Goal: Task Accomplishment & Management: Use online tool/utility

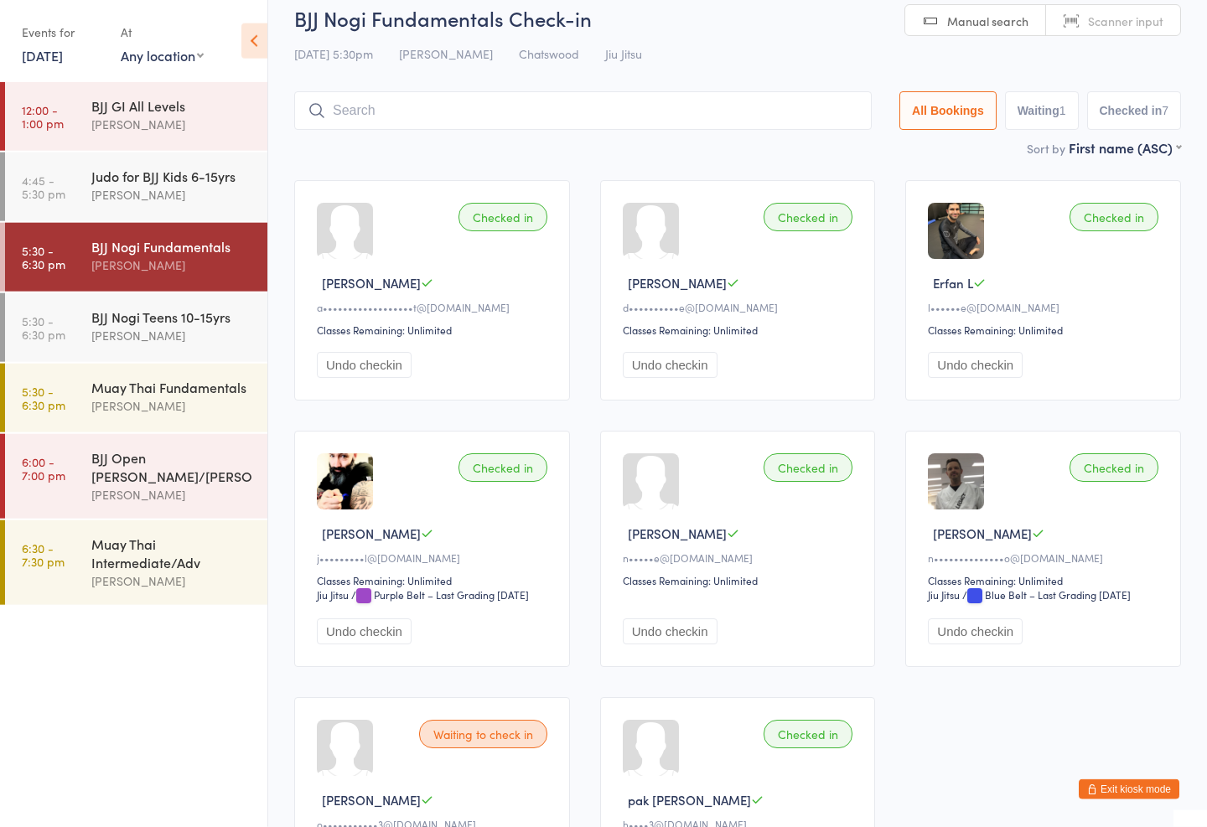
scroll to position [21, 0]
click at [260, 26] on icon at bounding box center [254, 40] width 26 height 35
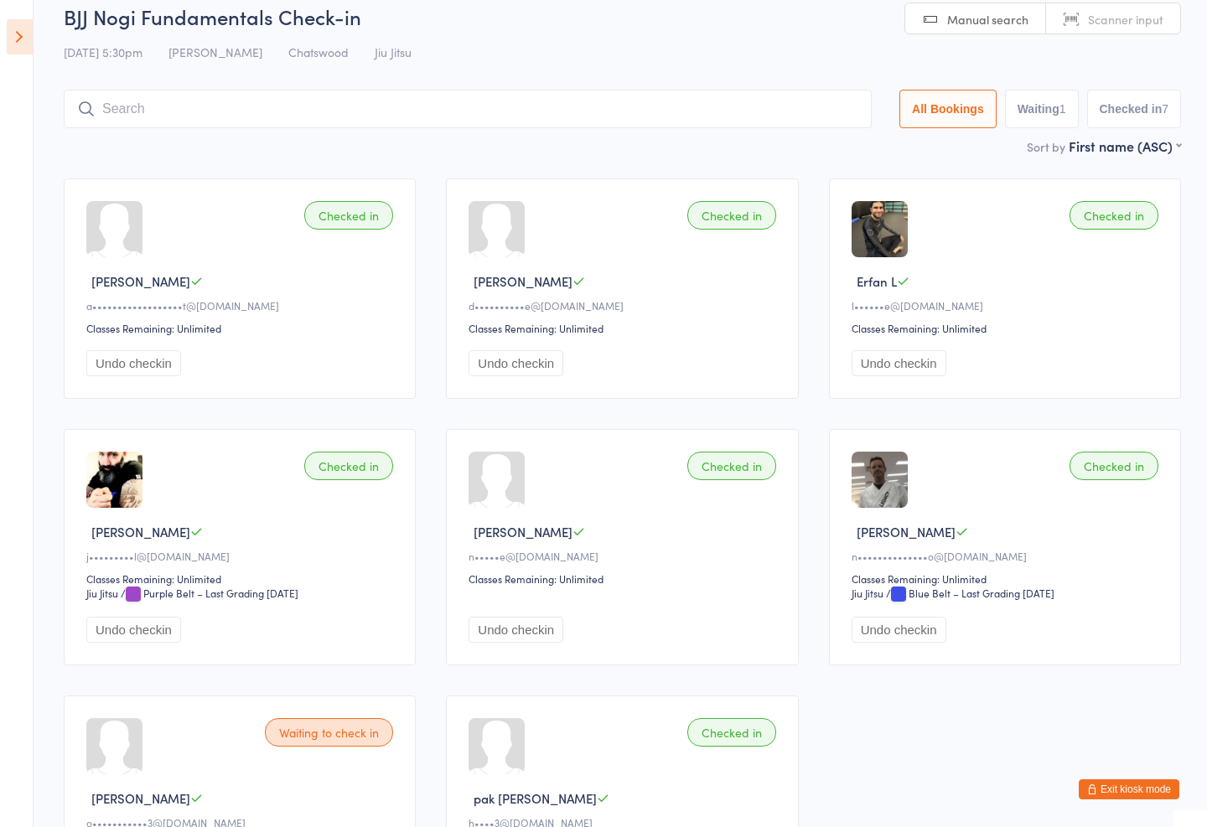
scroll to position [112, 0]
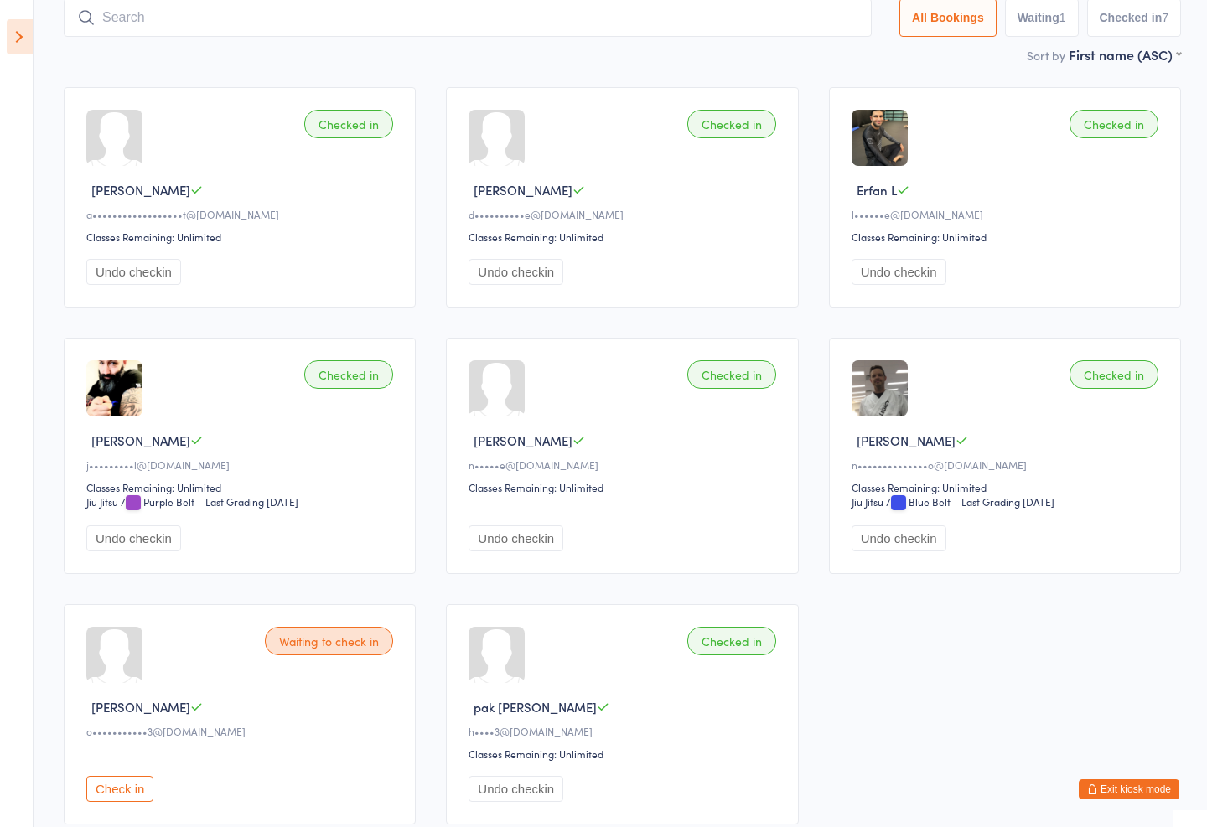
click at [291, 11] on input "search" at bounding box center [468, 17] width 808 height 39
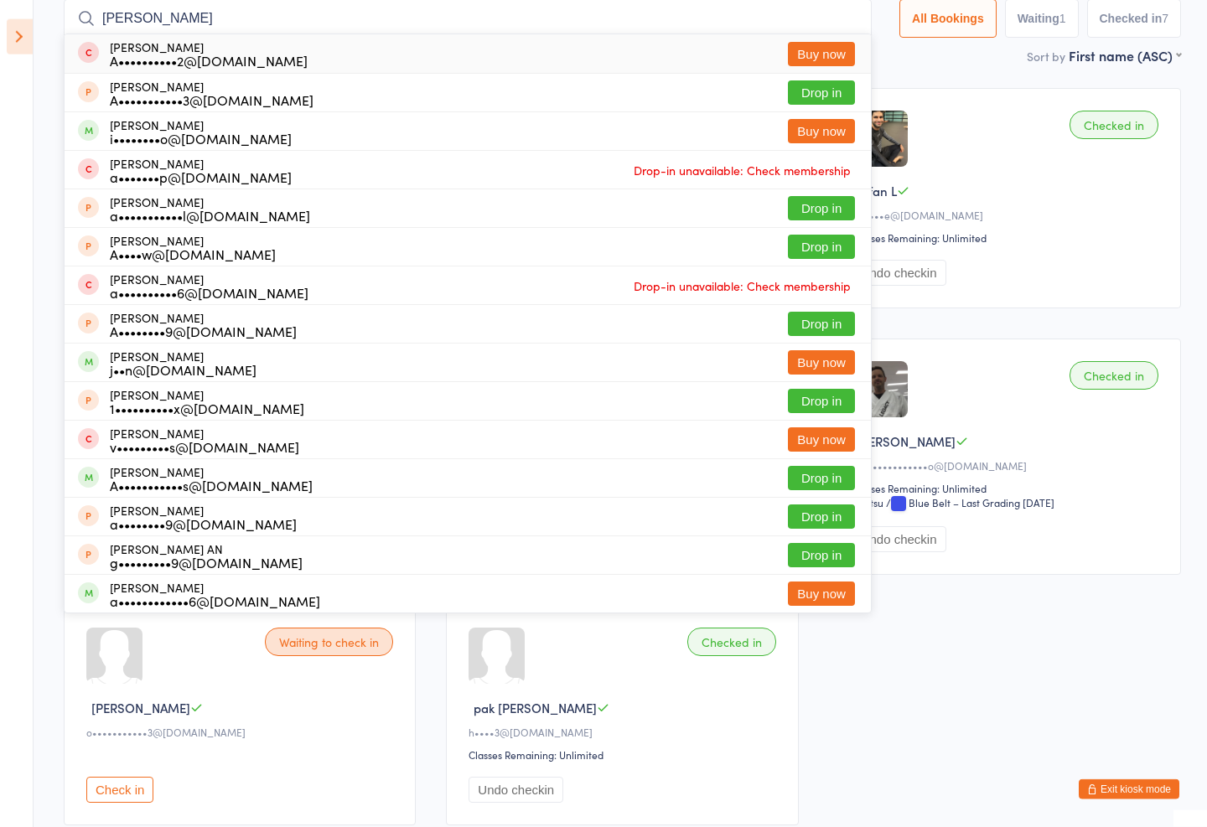
type input "Andrew soo"
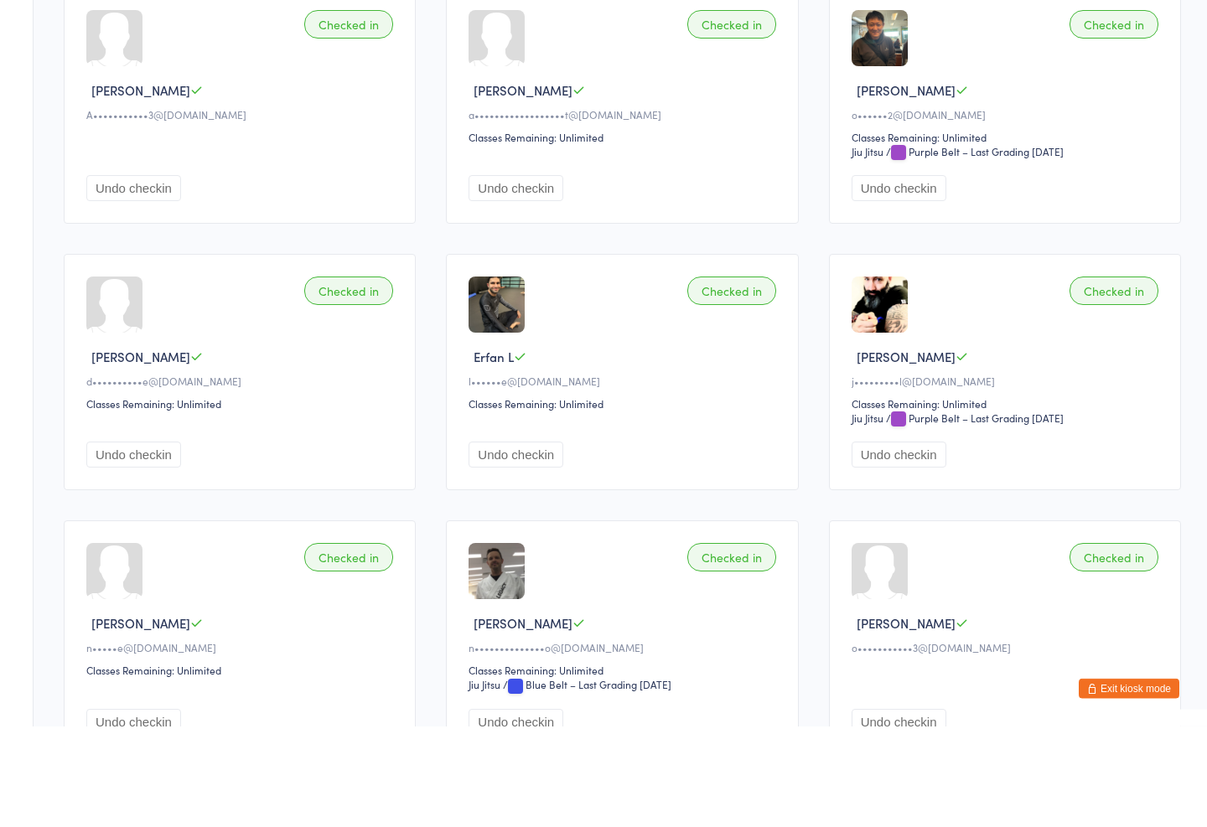
scroll to position [0, 0]
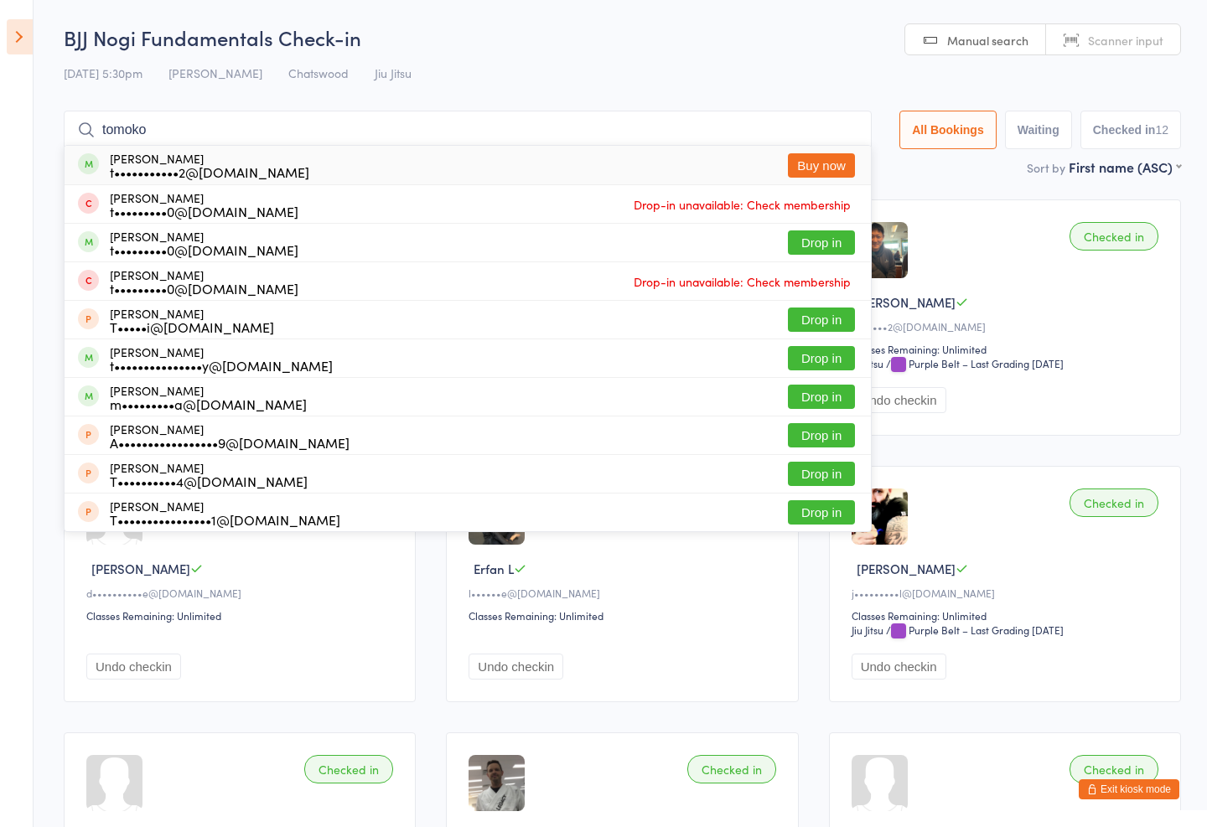
type input "tomoko"
click at [323, 158] on div "Tomoko Aihara t•••••••••••2@gmail.com Buy now" at bounding box center [468, 165] width 806 height 39
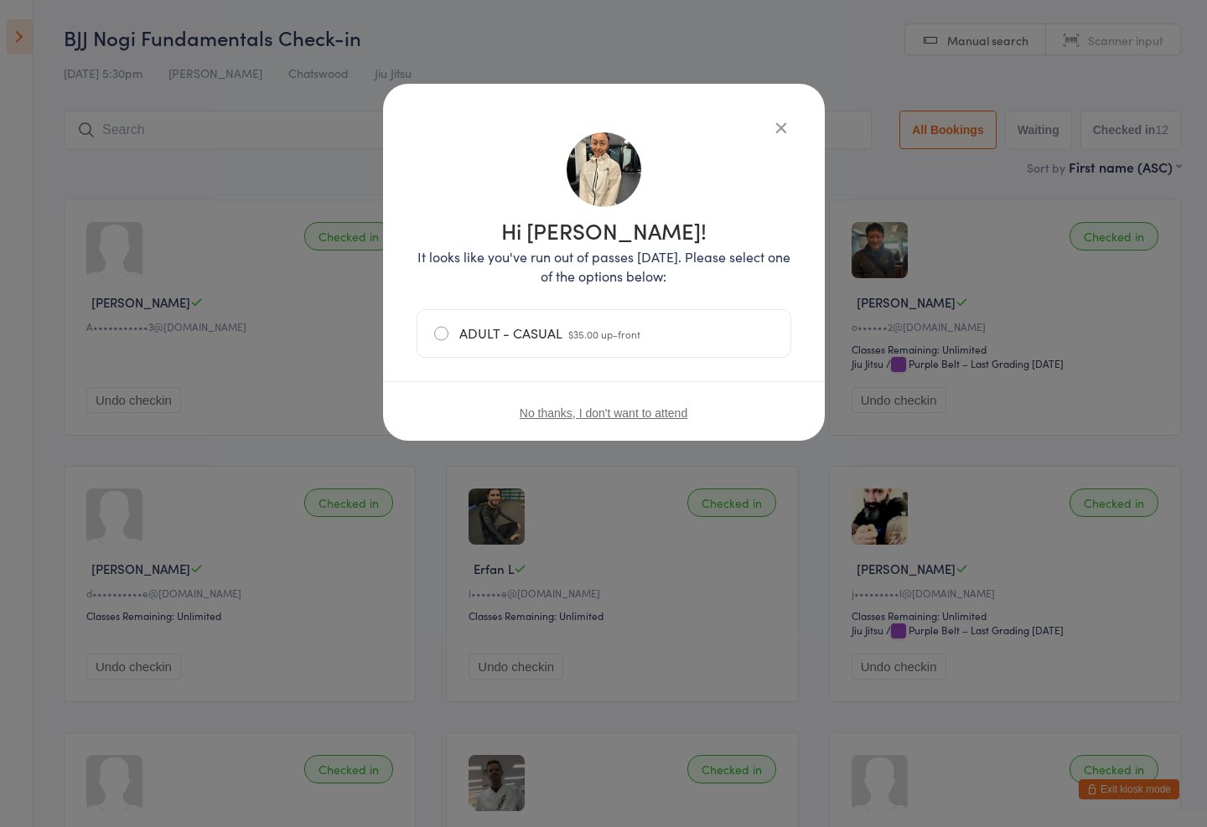
click at [535, 327] on label "ADULT - CASUAL $35.00 up-front" at bounding box center [603, 333] width 339 height 47
click at [0, 0] on input "ADULT - CASUAL $35.00 up-front" at bounding box center [0, 0] width 0 height 0
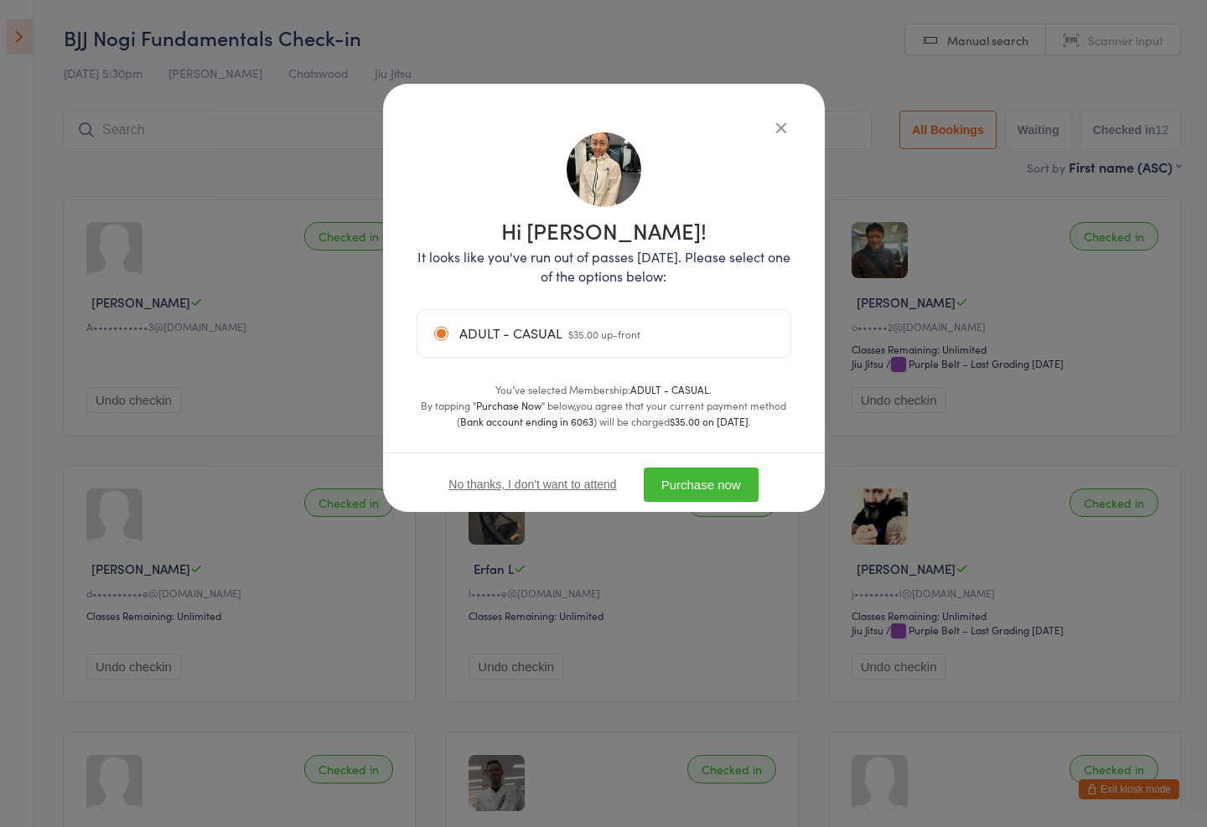
click at [758, 103] on div "Hi Tomoko! It looks like you've run out of passes today. Please select one of t…" at bounding box center [604, 298] width 442 height 428
click at [780, 113] on div "Hi Tomoko! It looks like you've run out of passes today. Please select one of t…" at bounding box center [604, 298] width 442 height 428
click at [772, 123] on icon "button" at bounding box center [781, 127] width 18 height 18
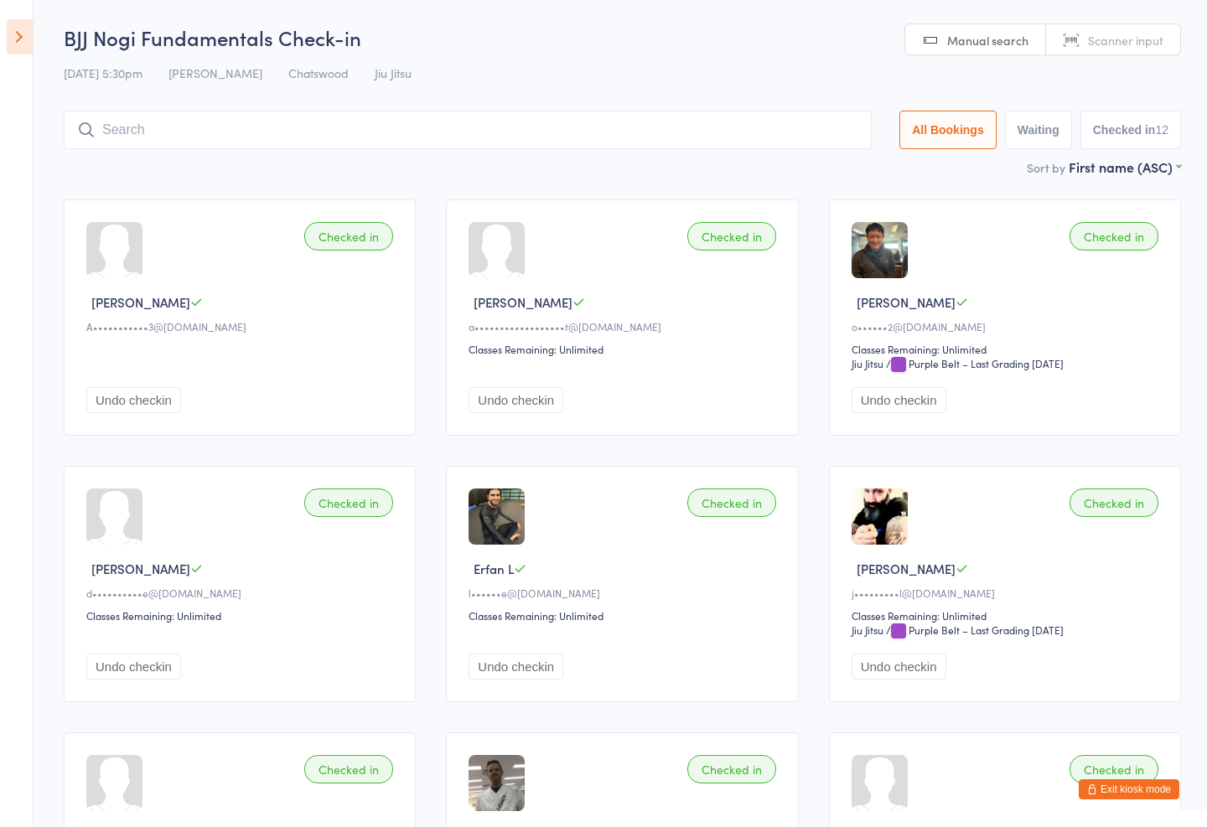
click at [304, 68] on span "Chatswood" at bounding box center [318, 73] width 60 height 17
click at [301, 76] on span "Chatswood" at bounding box center [318, 73] width 60 height 17
click at [934, 128] on button "All Bookings" at bounding box center [947, 130] width 97 height 39
click at [1141, 147] on button "Checked in 12" at bounding box center [1130, 130] width 101 height 39
click at [1043, 138] on button "Waiting" at bounding box center [1038, 130] width 67 height 39
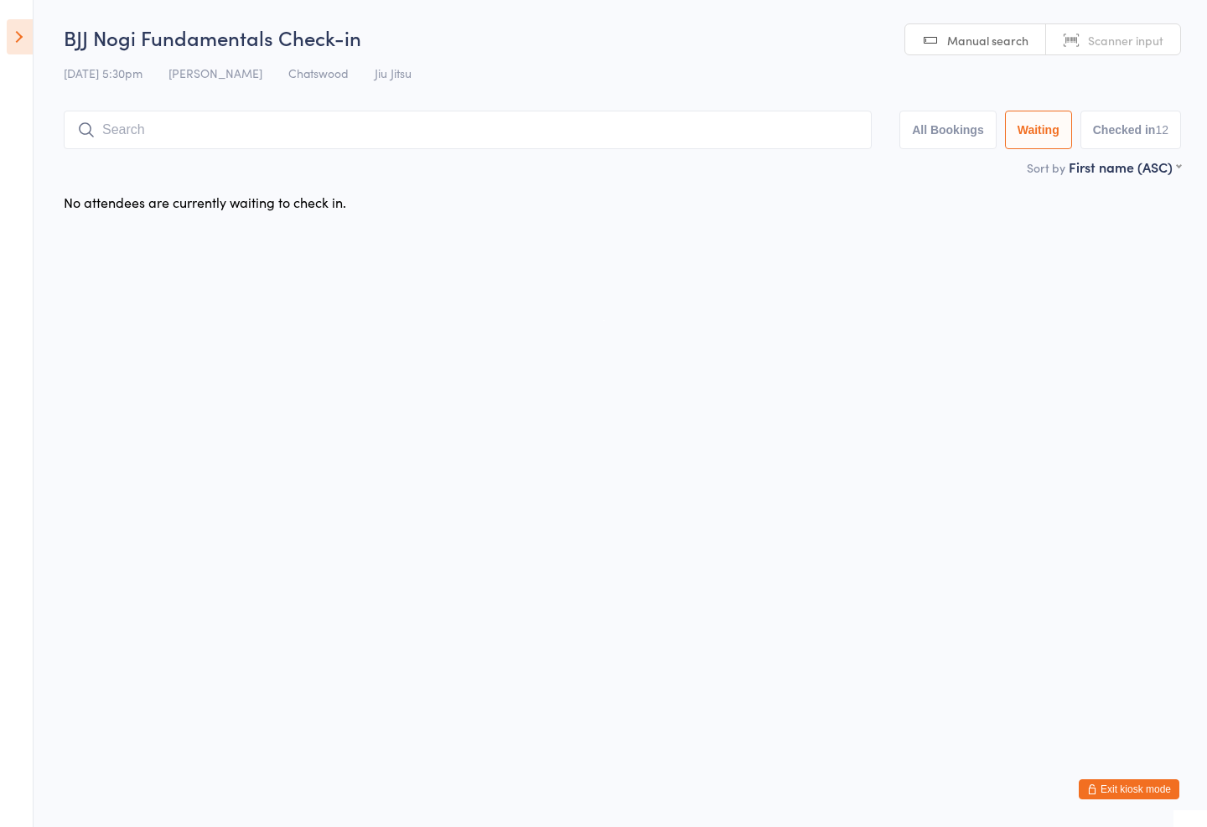
click at [190, 90] on div "BJJ Nogi Fundamentals Check-in 12 Sep 5:30pm Thiago Braga Chatswood Jiu Jitsu M…" at bounding box center [622, 90] width 1117 height 134
click at [111, 1] on html "You have now entered Kiosk Mode. Members will be able to check themselves in us…" at bounding box center [603, 413] width 1207 height 827
click at [107, 1] on html "You have now entered Kiosk Mode. Members will be able to check themselves in us…" at bounding box center [603, 413] width 1207 height 827
click at [928, 120] on button "All Bookings" at bounding box center [947, 130] width 97 height 39
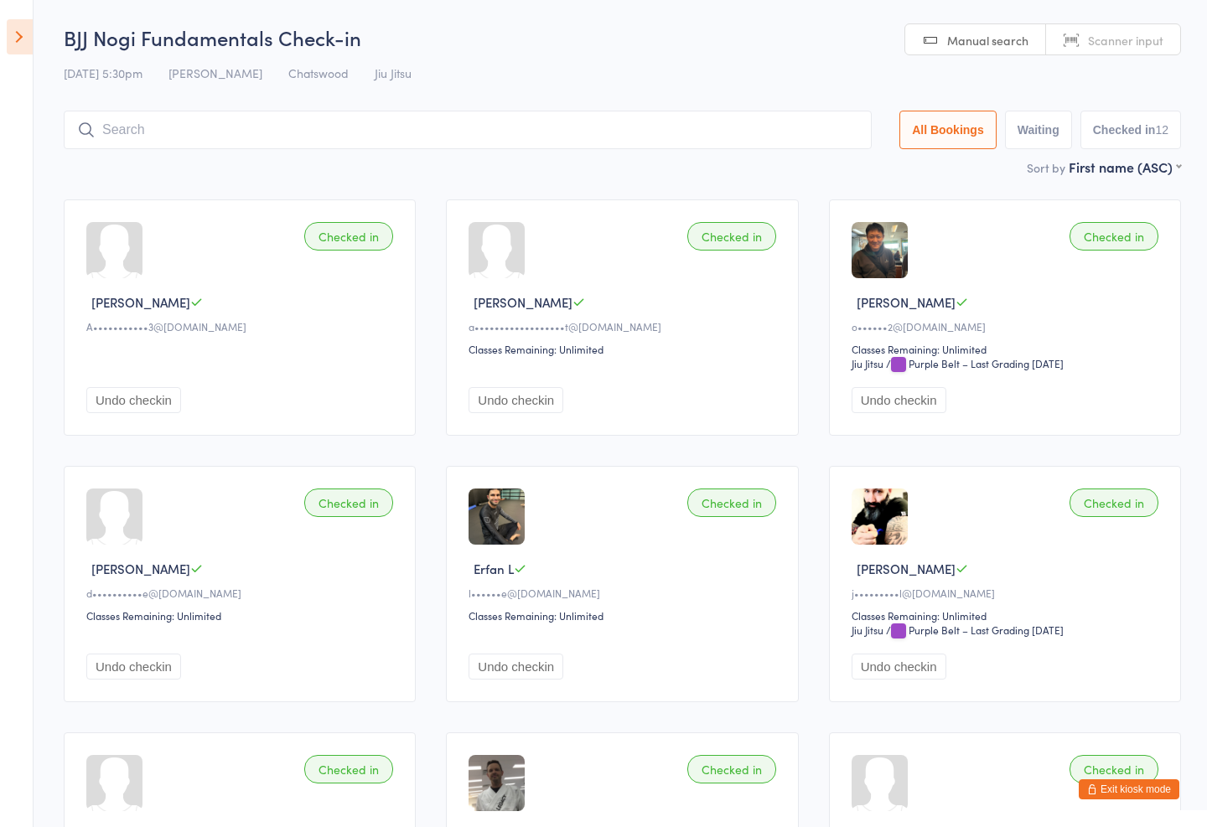
click at [489, 131] on input "search" at bounding box center [468, 130] width 808 height 39
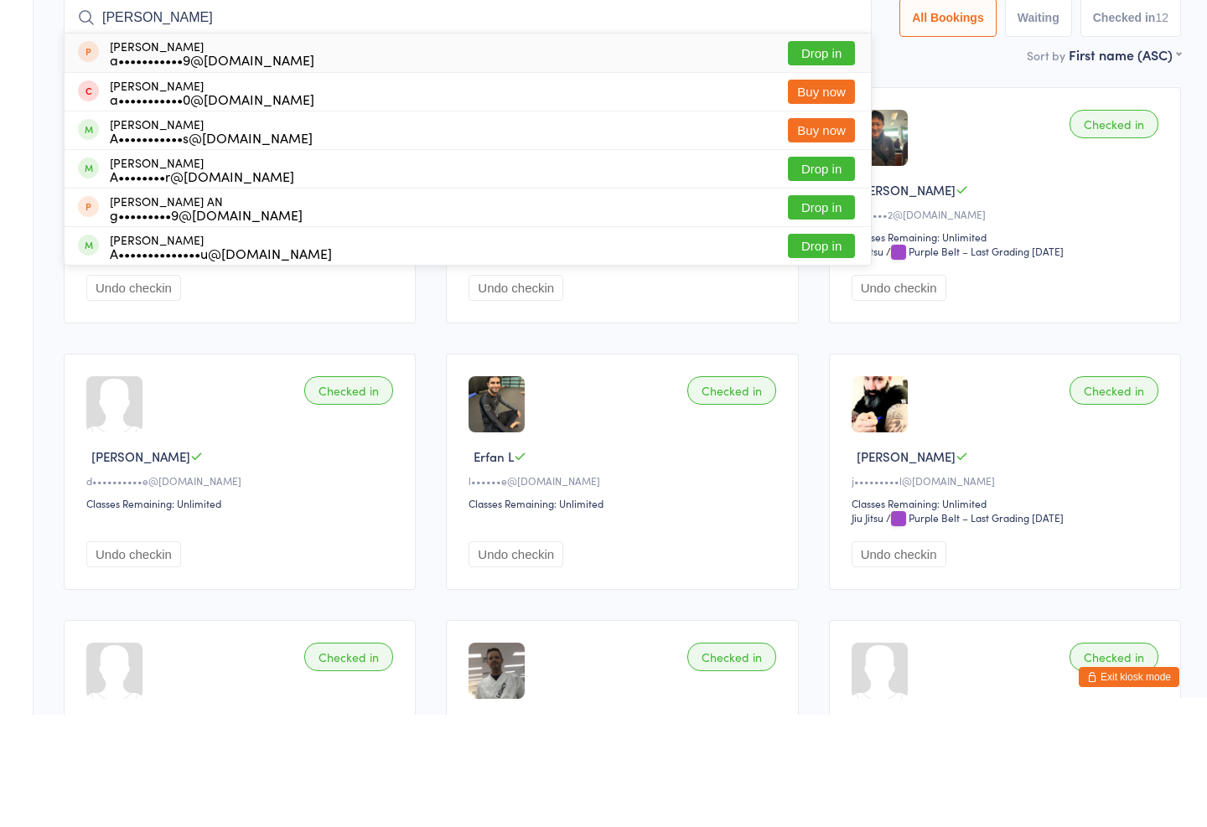
type input "Anthony"
click at [825, 269] on button "Drop in" at bounding box center [821, 281] width 67 height 24
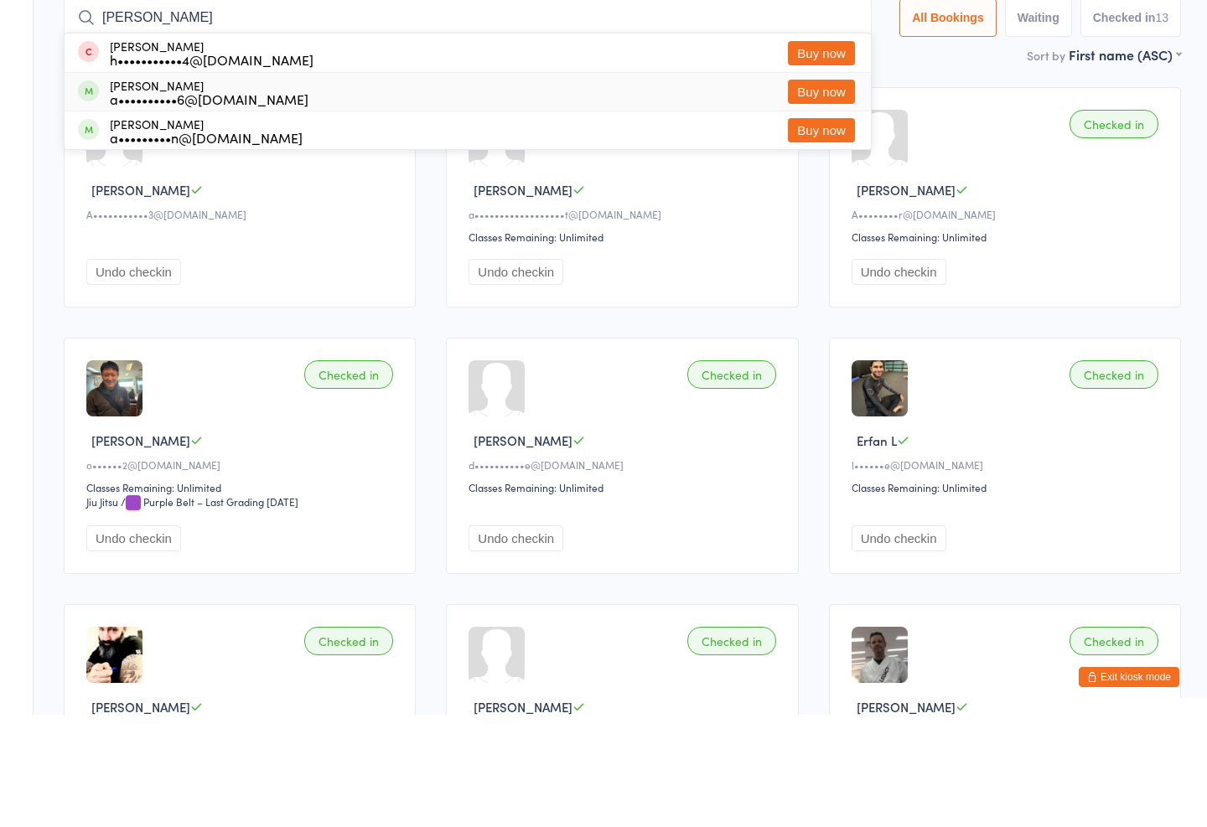
type input "heidi"
click at [505, 185] on div "Heidi Yangchen a••••••••••6@gmail.com Buy now" at bounding box center [468, 204] width 806 height 38
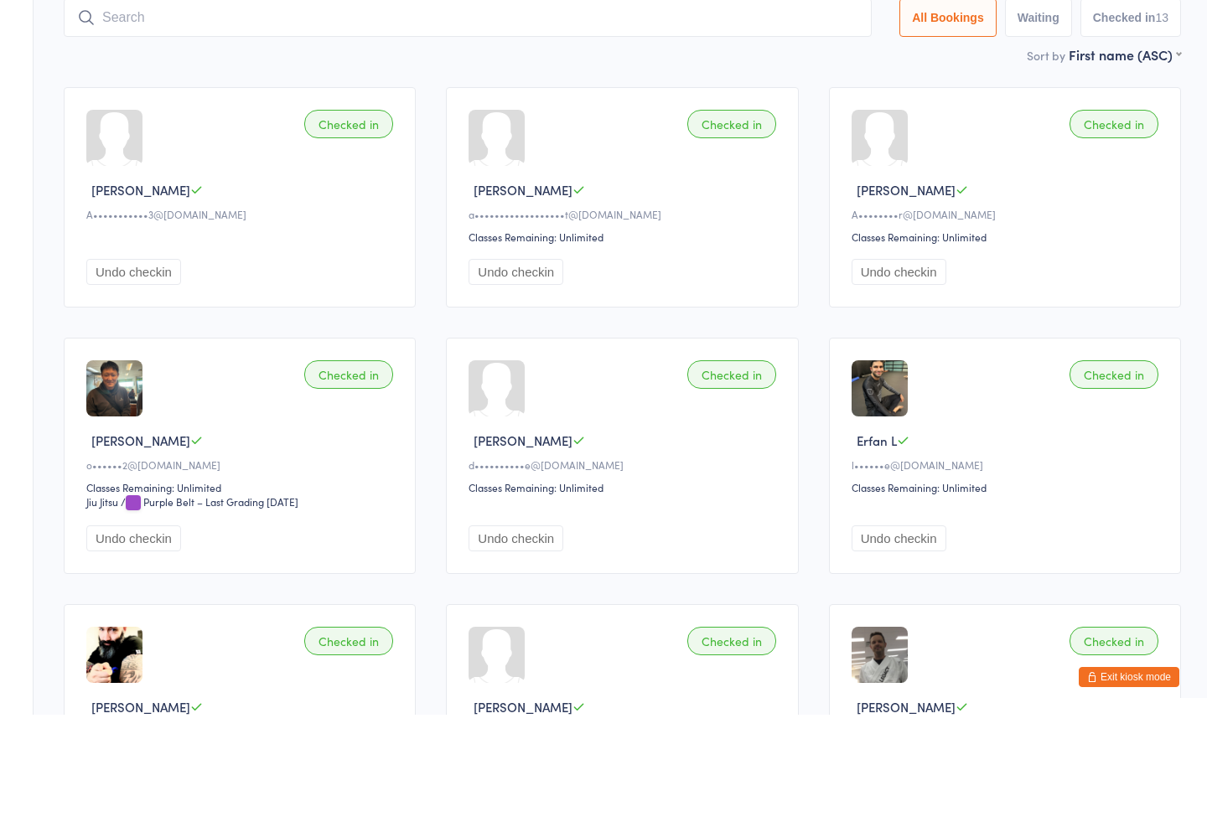
scroll to position [112, 0]
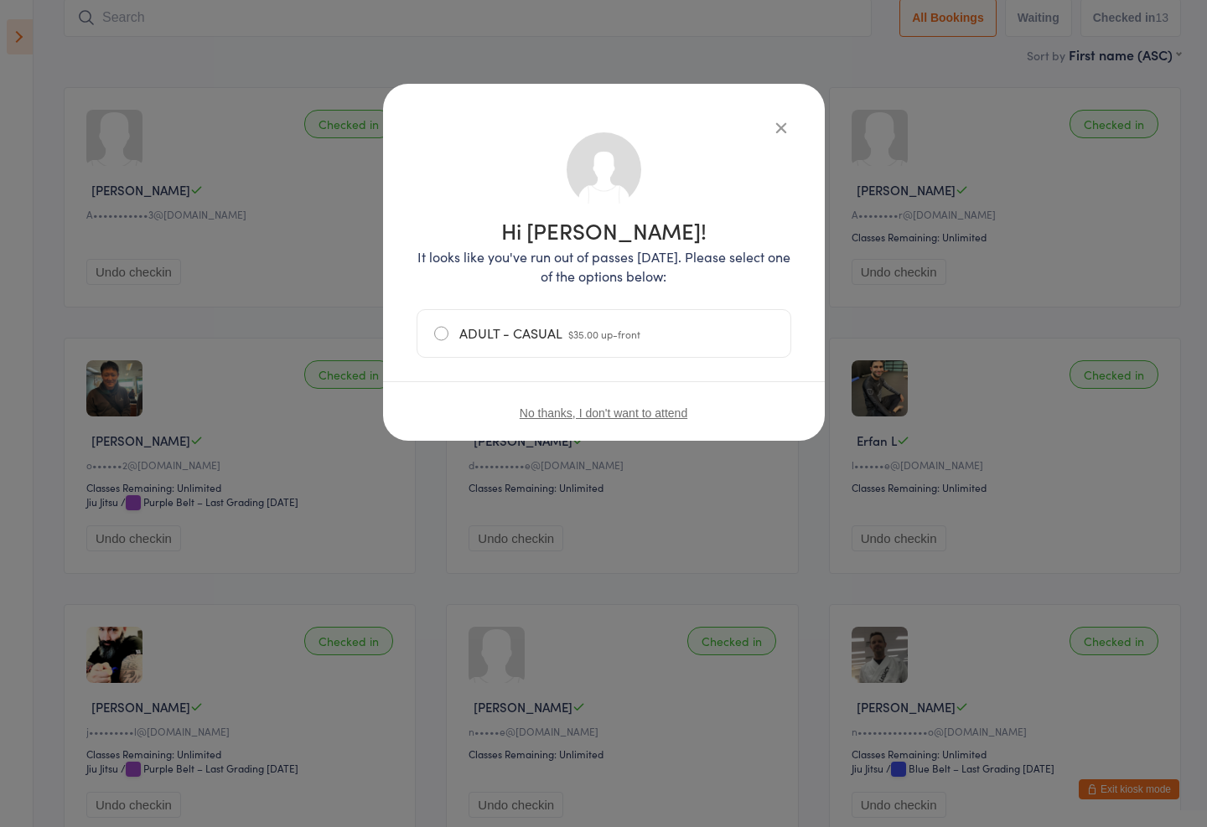
click at [623, 331] on span "$35.00 up-front" at bounding box center [604, 334] width 72 height 14
click at [0, 0] on input "ADULT - CASUAL $35.00 up-front" at bounding box center [0, 0] width 0 height 0
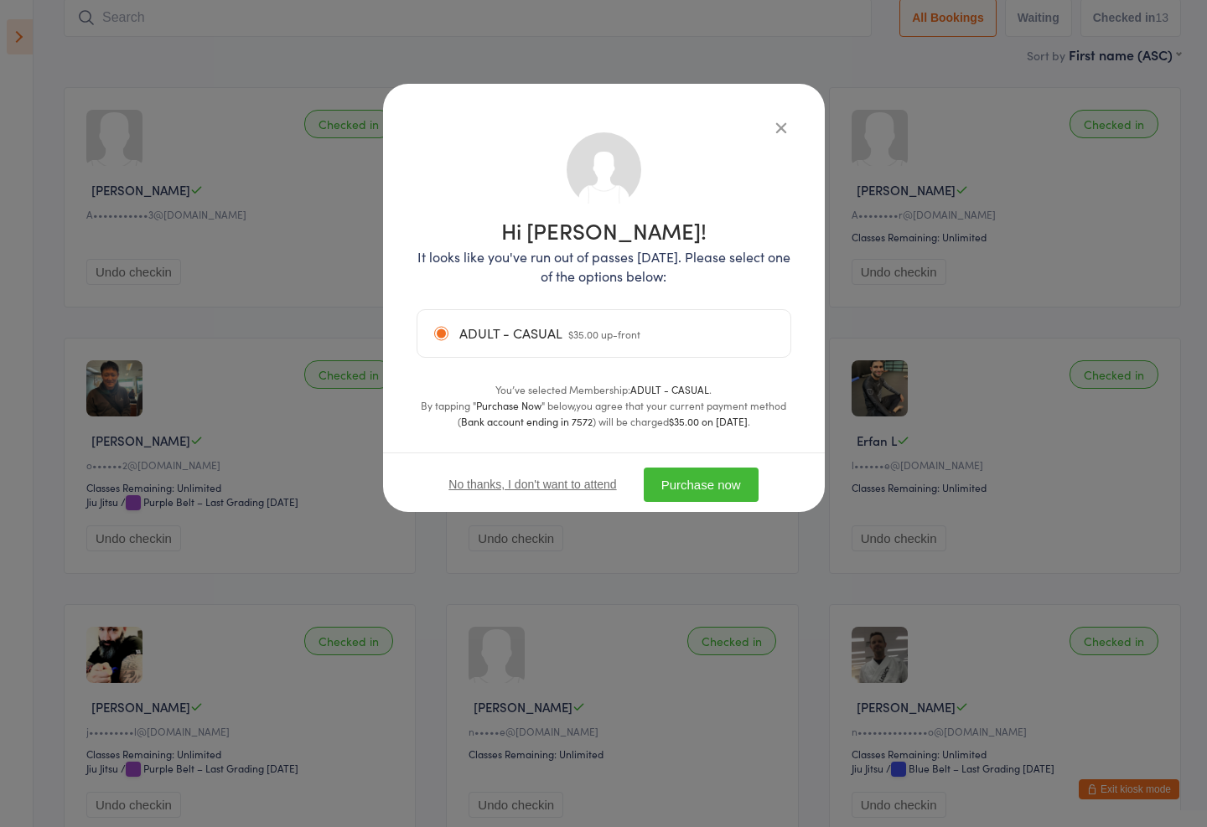
click at [776, 118] on icon "button" at bounding box center [781, 127] width 18 height 18
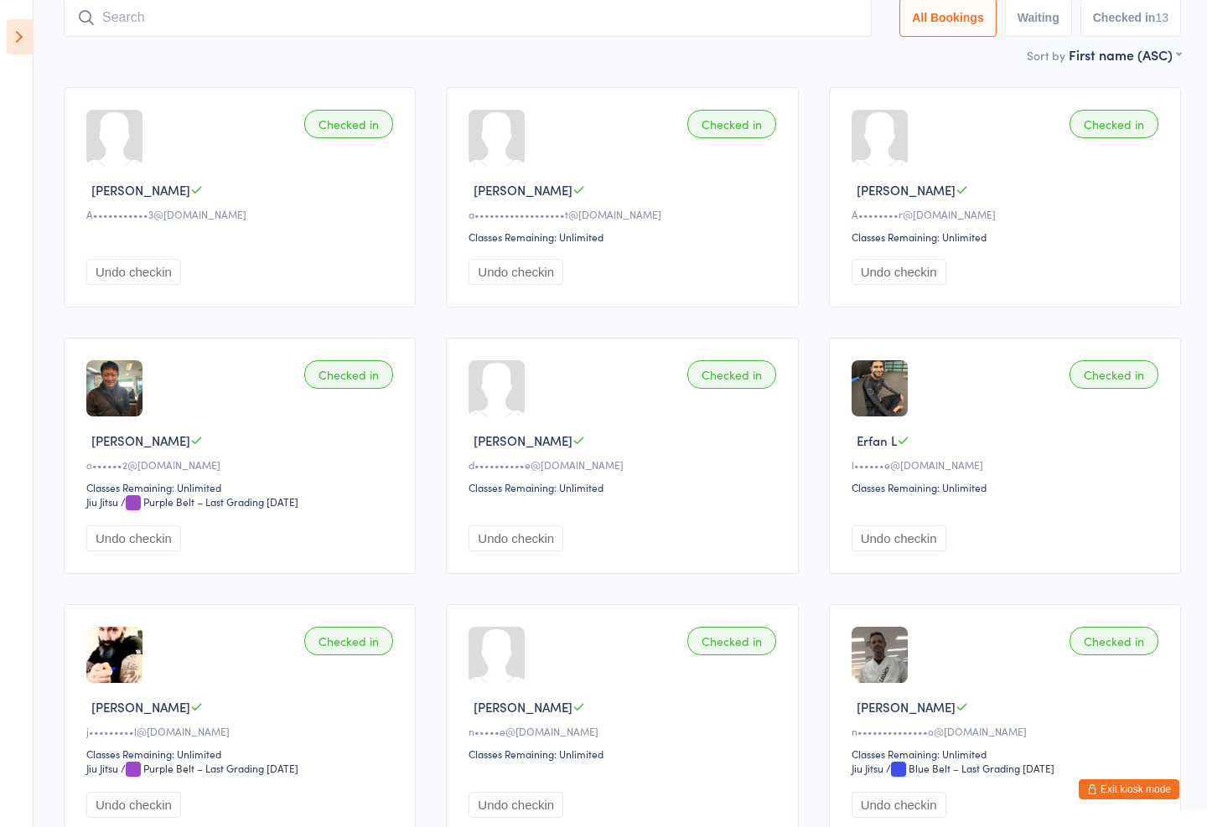
click at [525, 19] on input "search" at bounding box center [468, 17] width 808 height 39
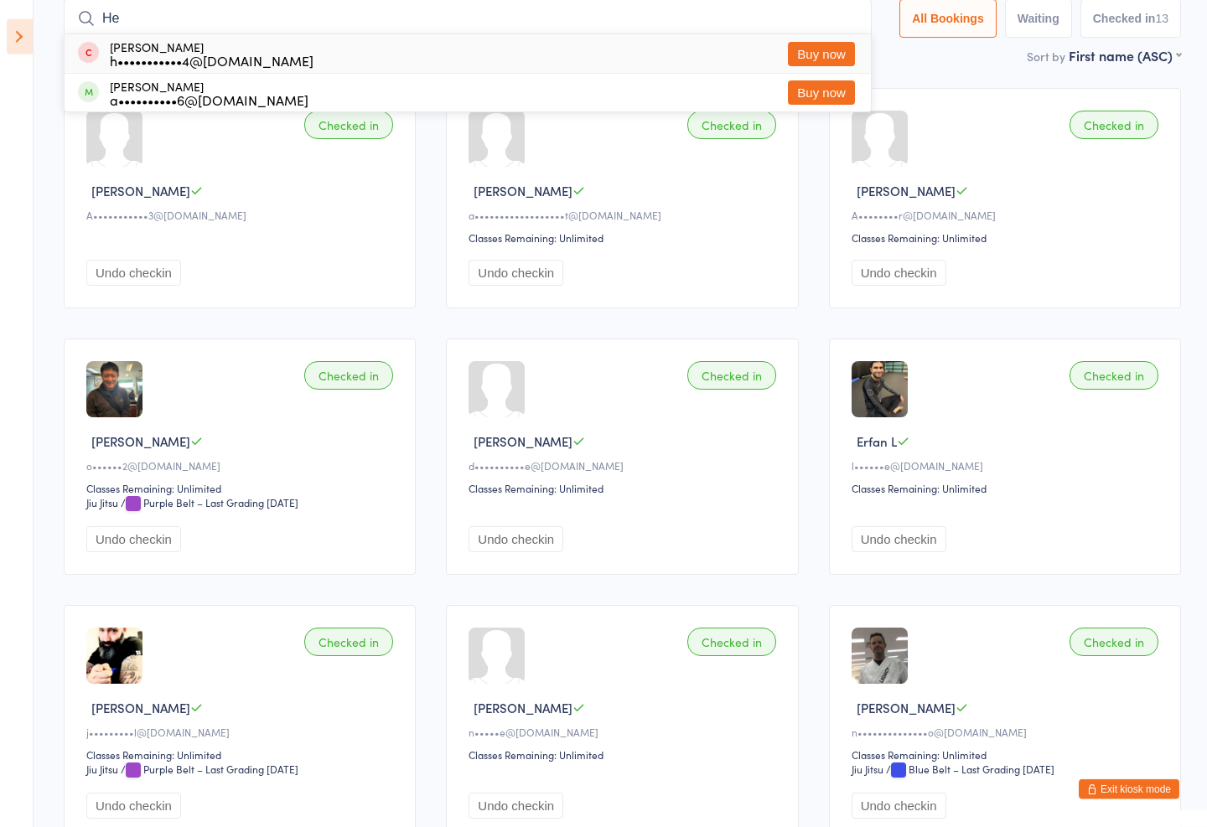
type input "H"
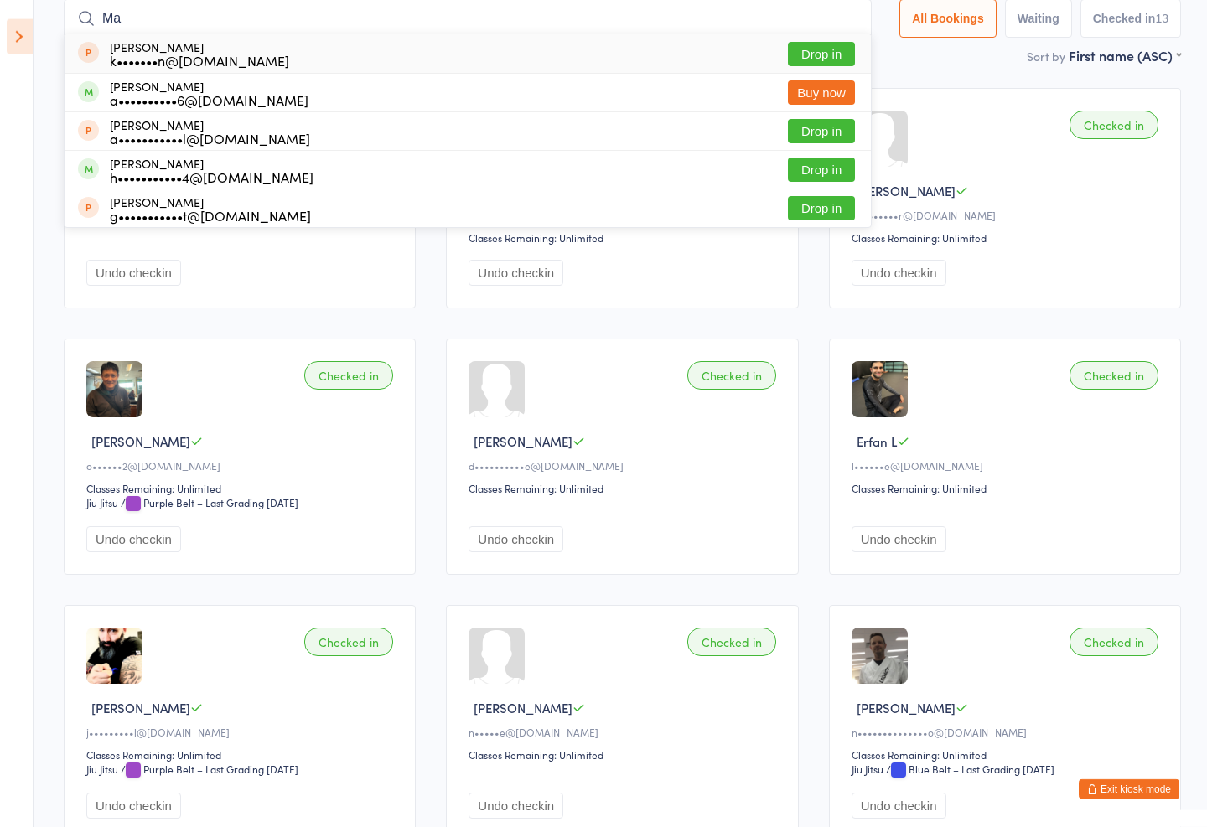
type input "M"
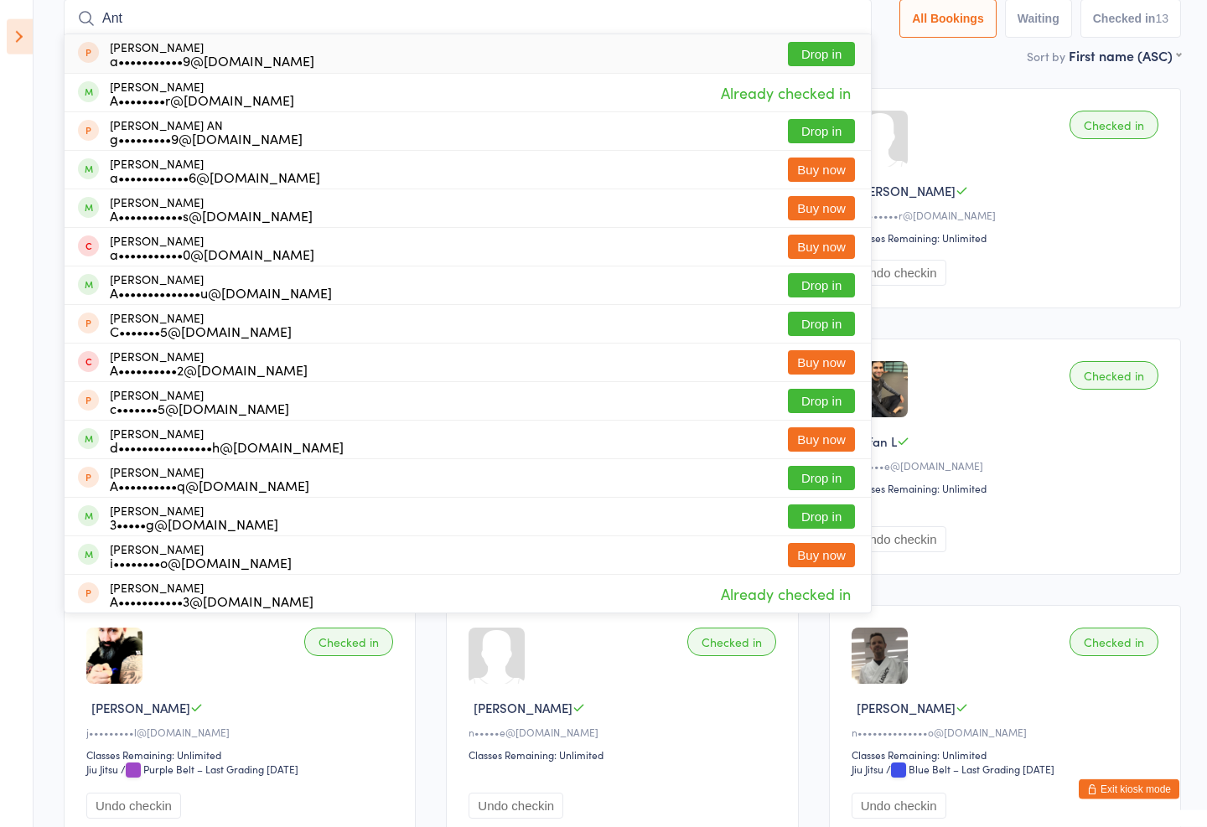
type input "Ant"
click at [349, 187] on div "Anna Su a••••••••••••6@gmail.com Buy now" at bounding box center [468, 170] width 806 height 38
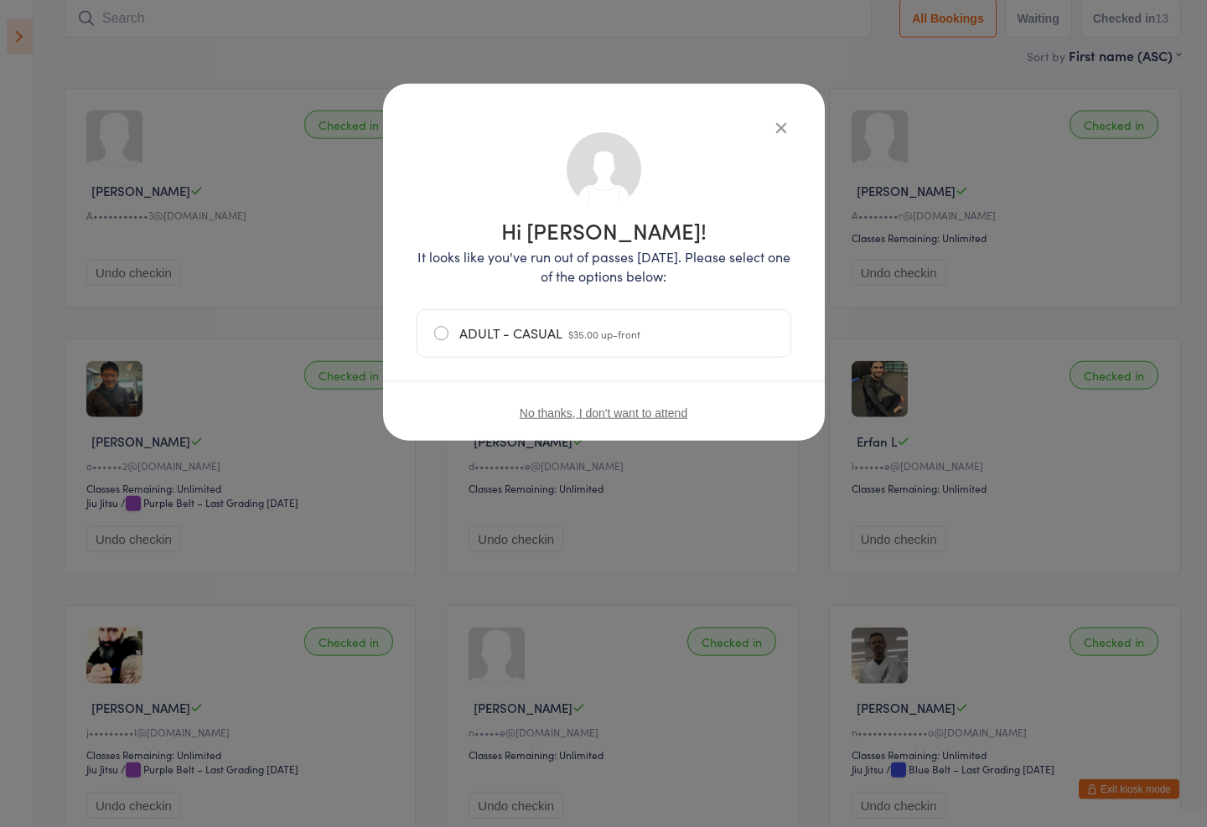
click at [775, 111] on div "Hi Anna! It looks like you've run out of passes today. Please select one of the…" at bounding box center [604, 262] width 442 height 357
click at [777, 122] on icon "button" at bounding box center [781, 127] width 18 height 18
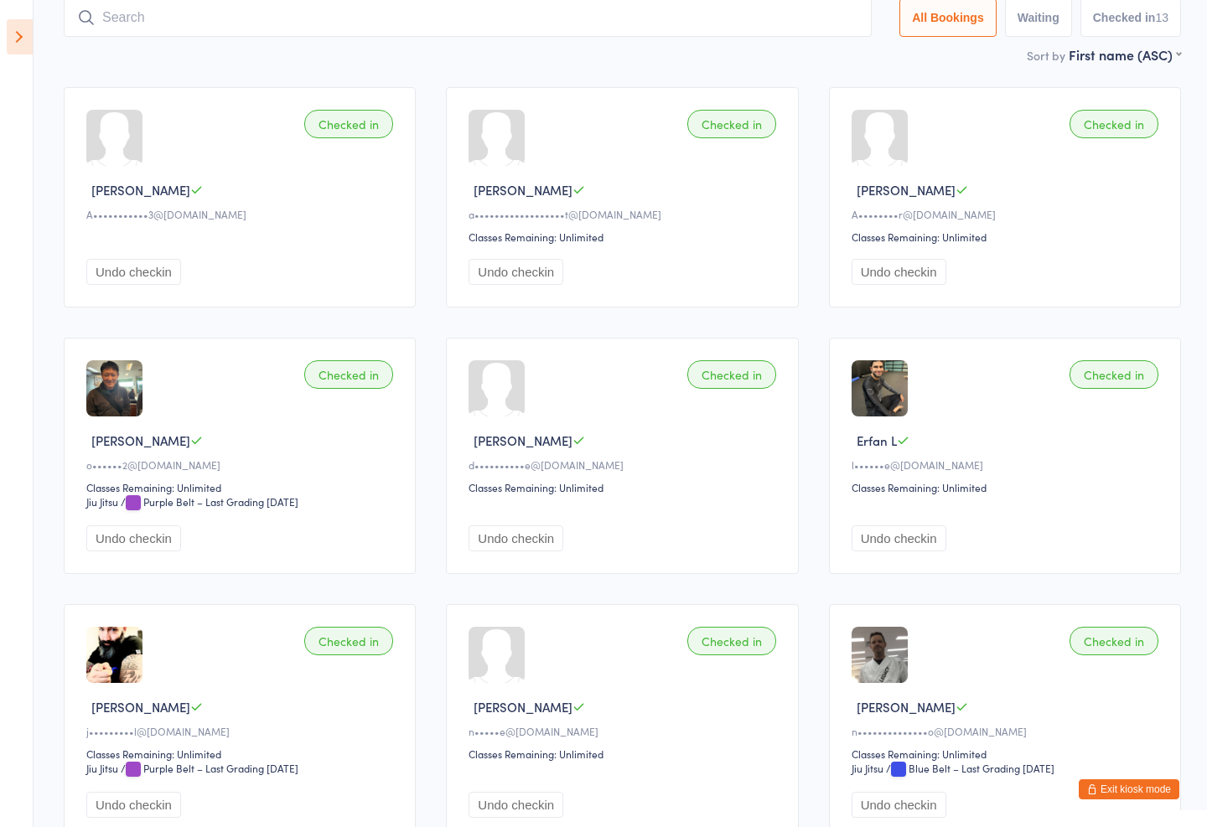
click at [277, 0] on input "search" at bounding box center [468, 17] width 808 height 39
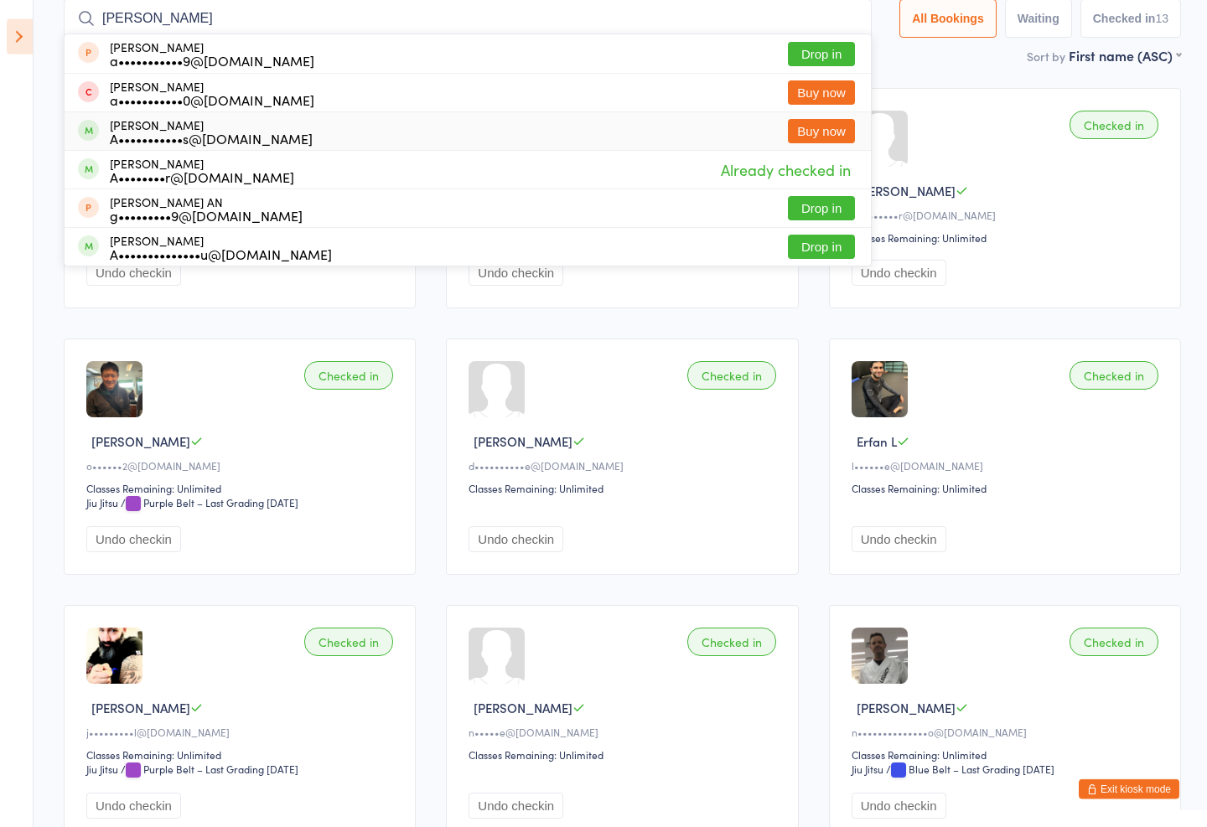
type input "Anthony"
click at [220, 132] on div "A•••••••••••s@gmail.com" at bounding box center [211, 138] width 203 height 13
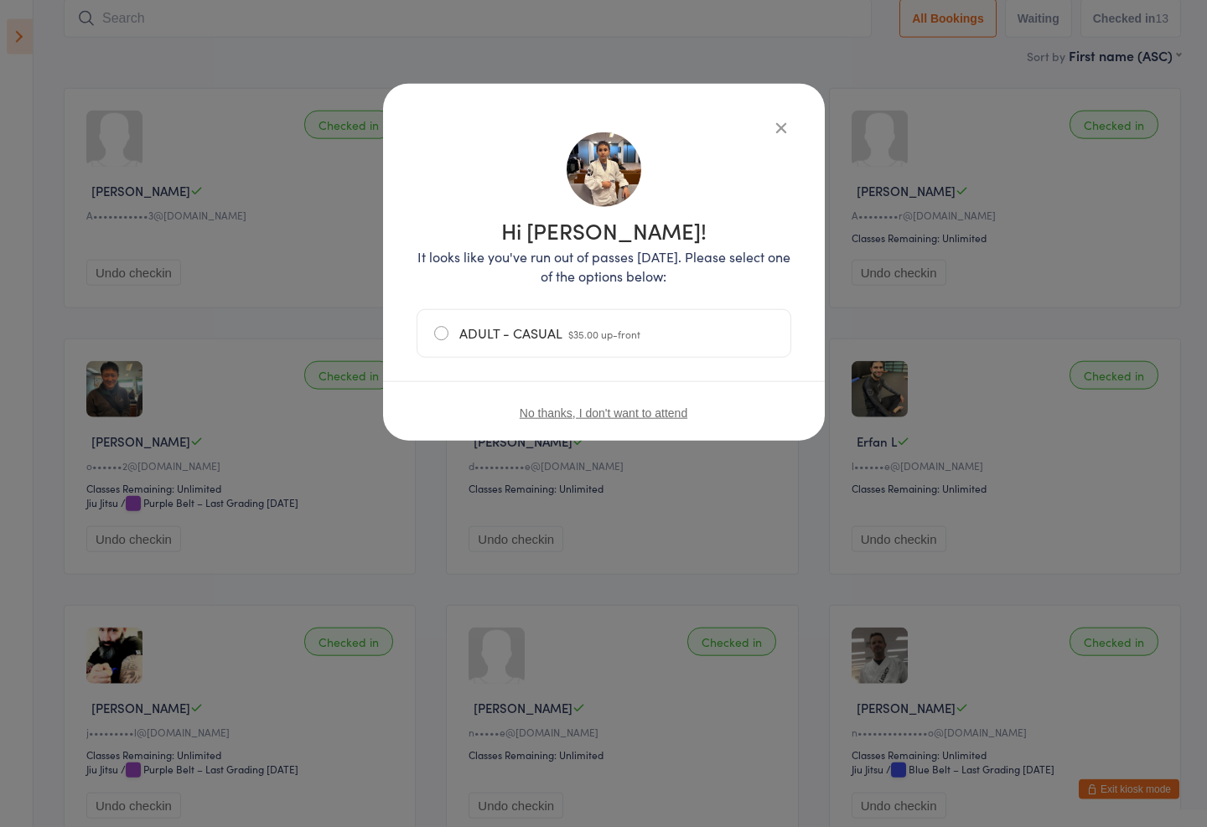
click at [681, 413] on button "No thanks, I don't want to attend" at bounding box center [604, 412] width 168 height 13
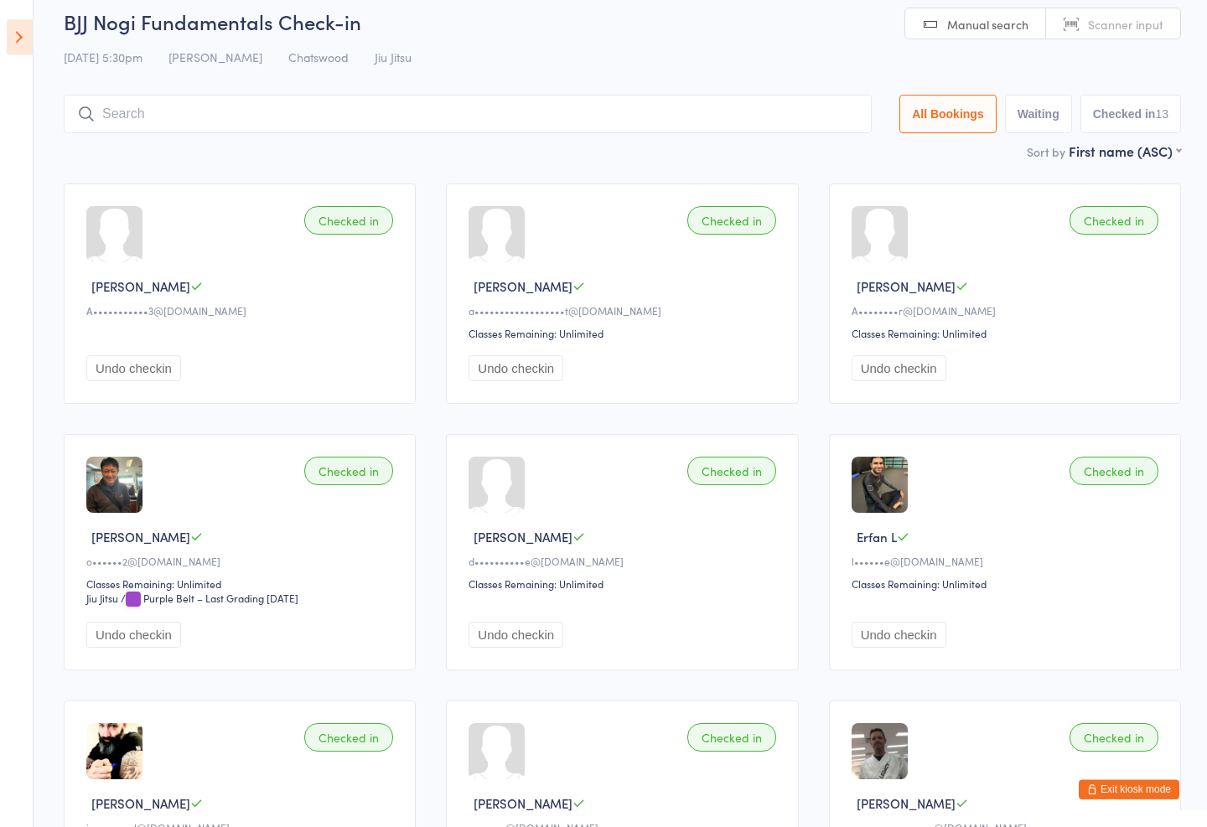
scroll to position [0, 0]
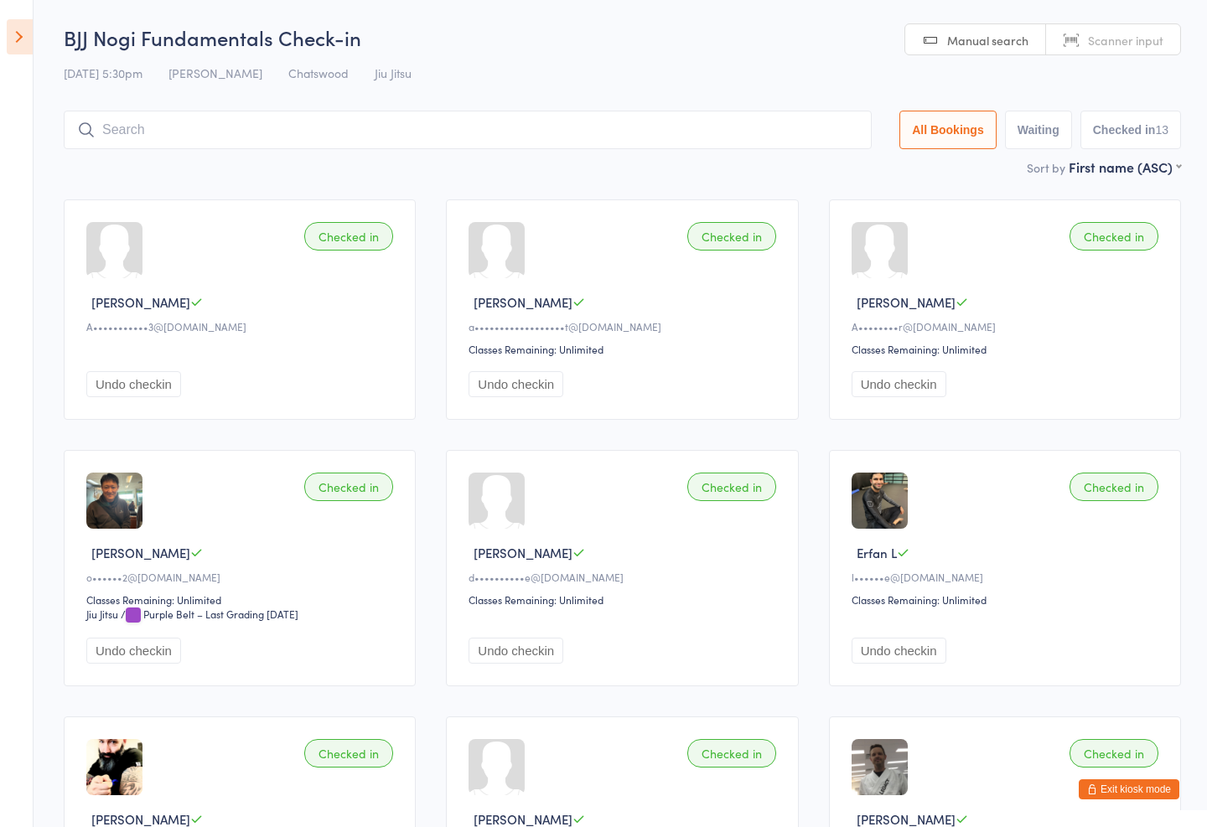
click at [178, 135] on input "search" at bounding box center [468, 130] width 808 height 39
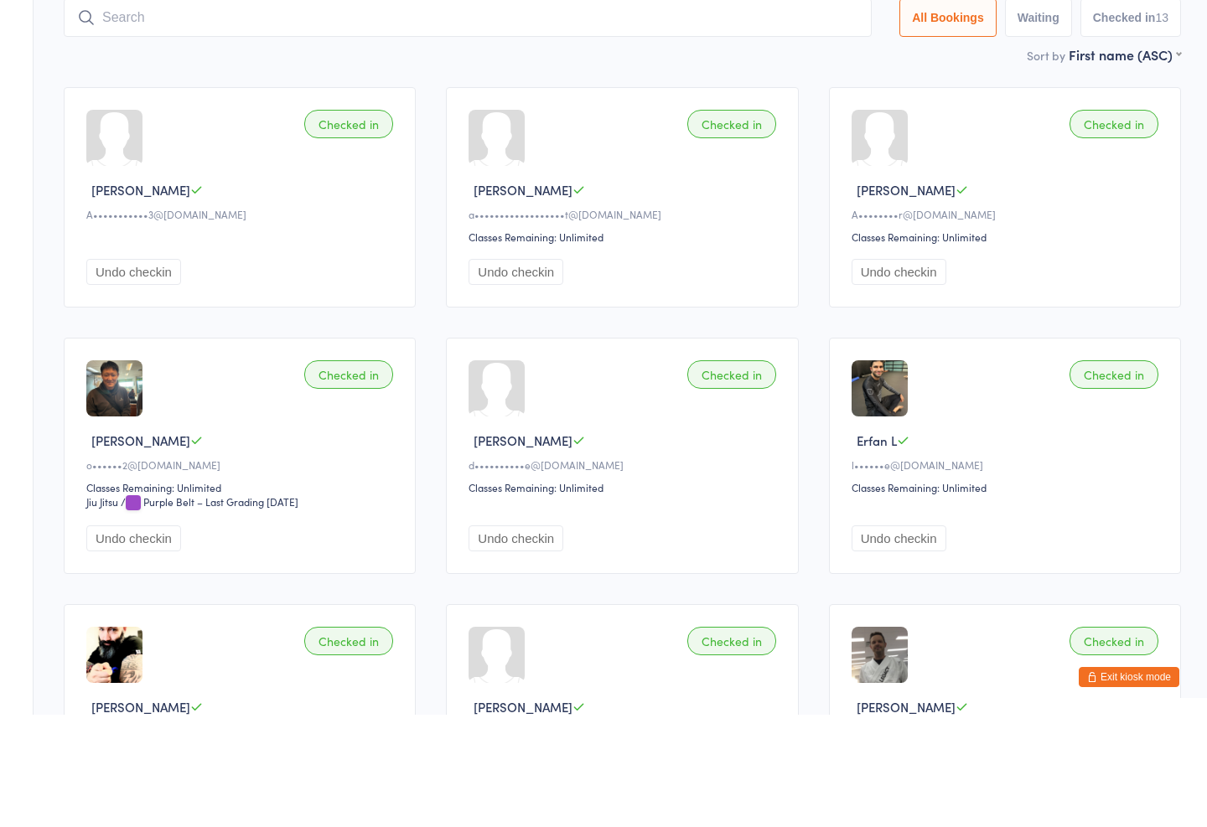
click at [1130, 331] on div "Checked in Andrew N A•••••••••••3@gmail.com Undo checkin Checked in Angus C a••…" at bounding box center [622, 842] width 1147 height 1317
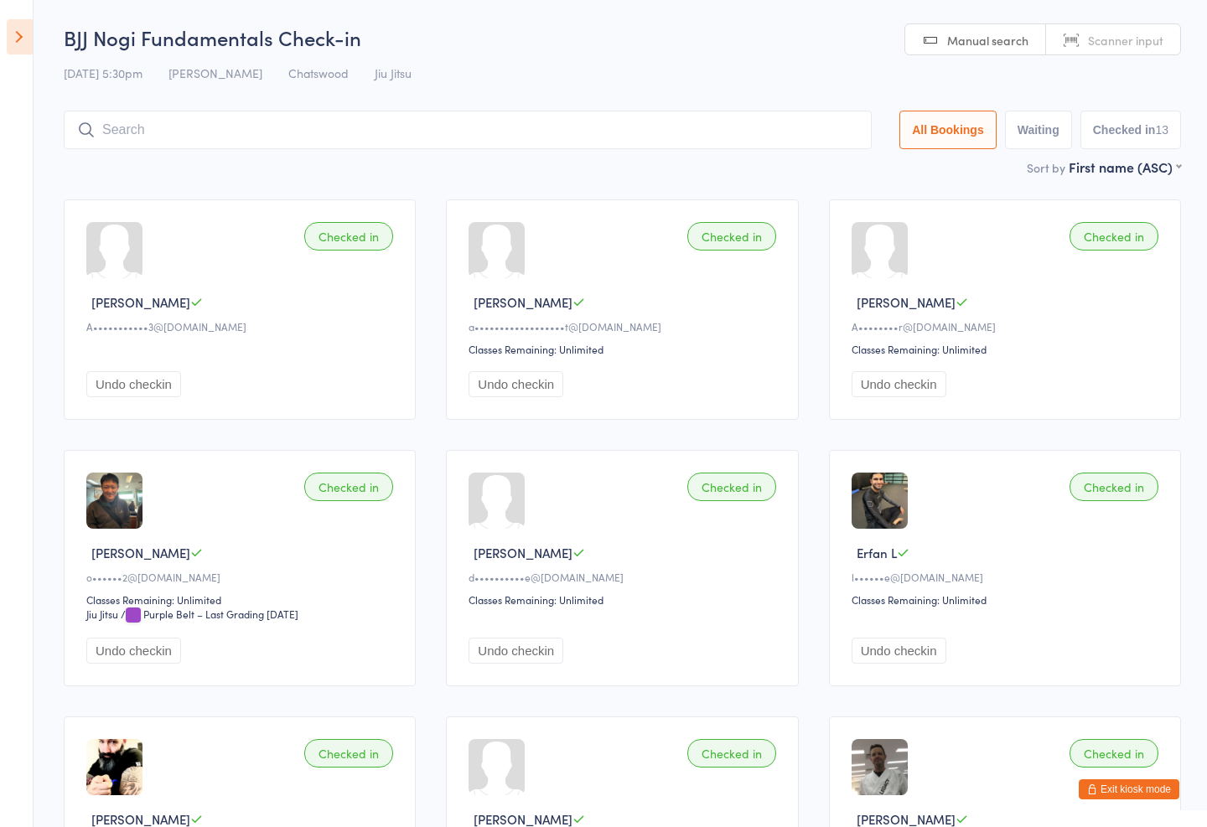
click at [403, 145] on input "search" at bounding box center [468, 130] width 808 height 39
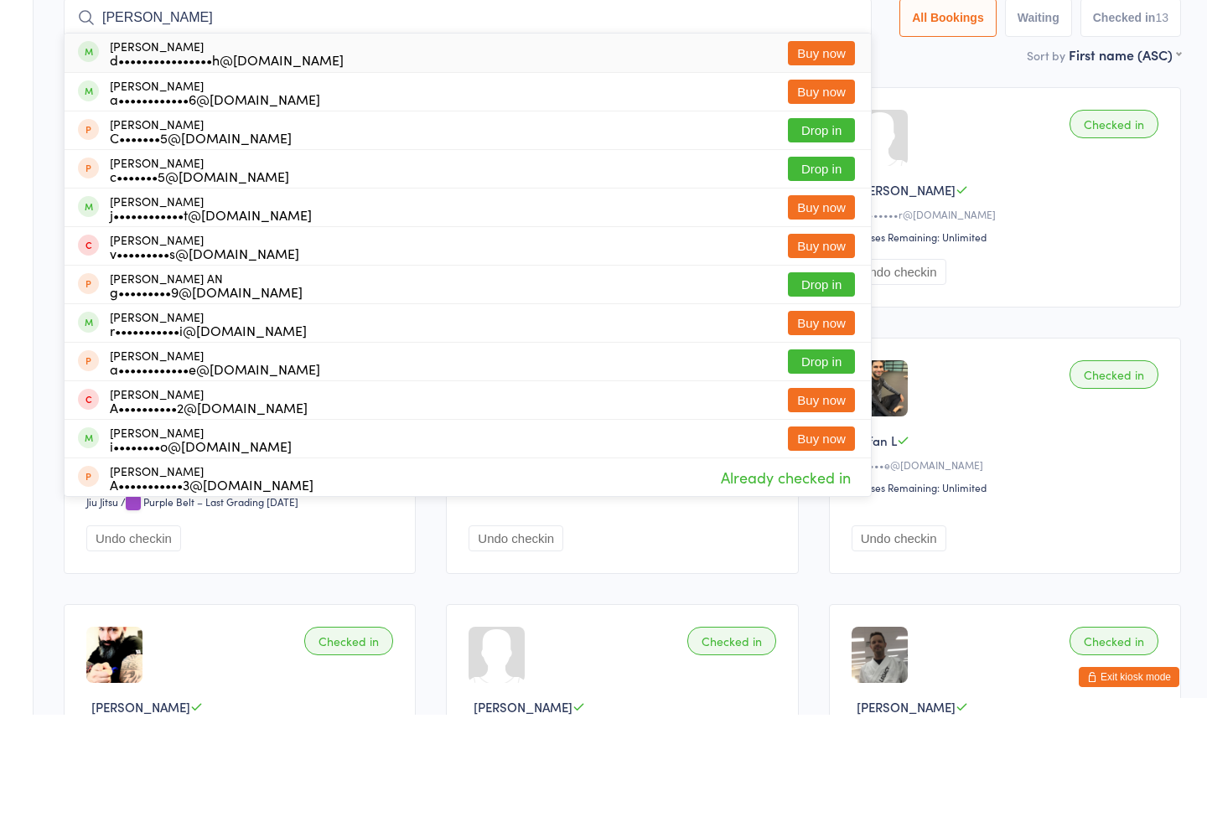
type input "Ana"
click at [206, 152] on div "Ana Nazor d••••••••••••••••h@yahoo.com.au" at bounding box center [227, 165] width 234 height 27
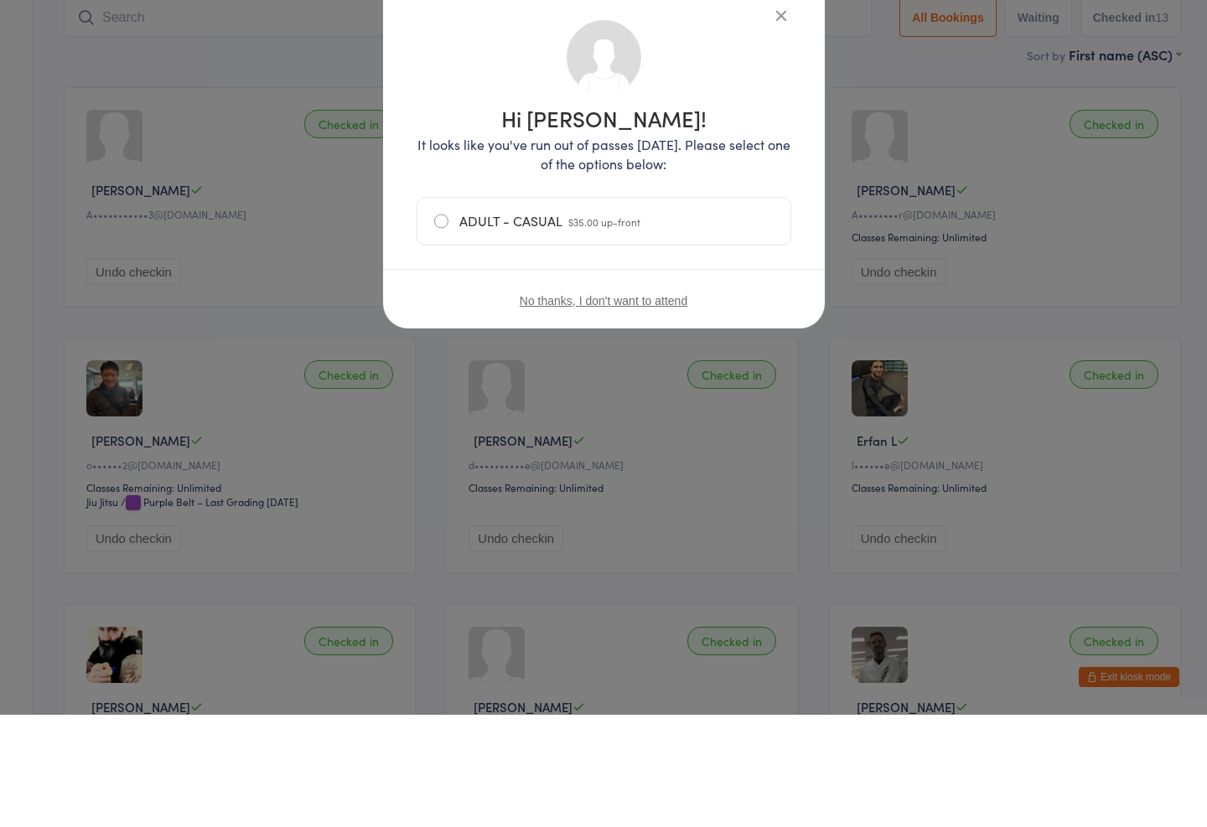
scroll to position [112, 0]
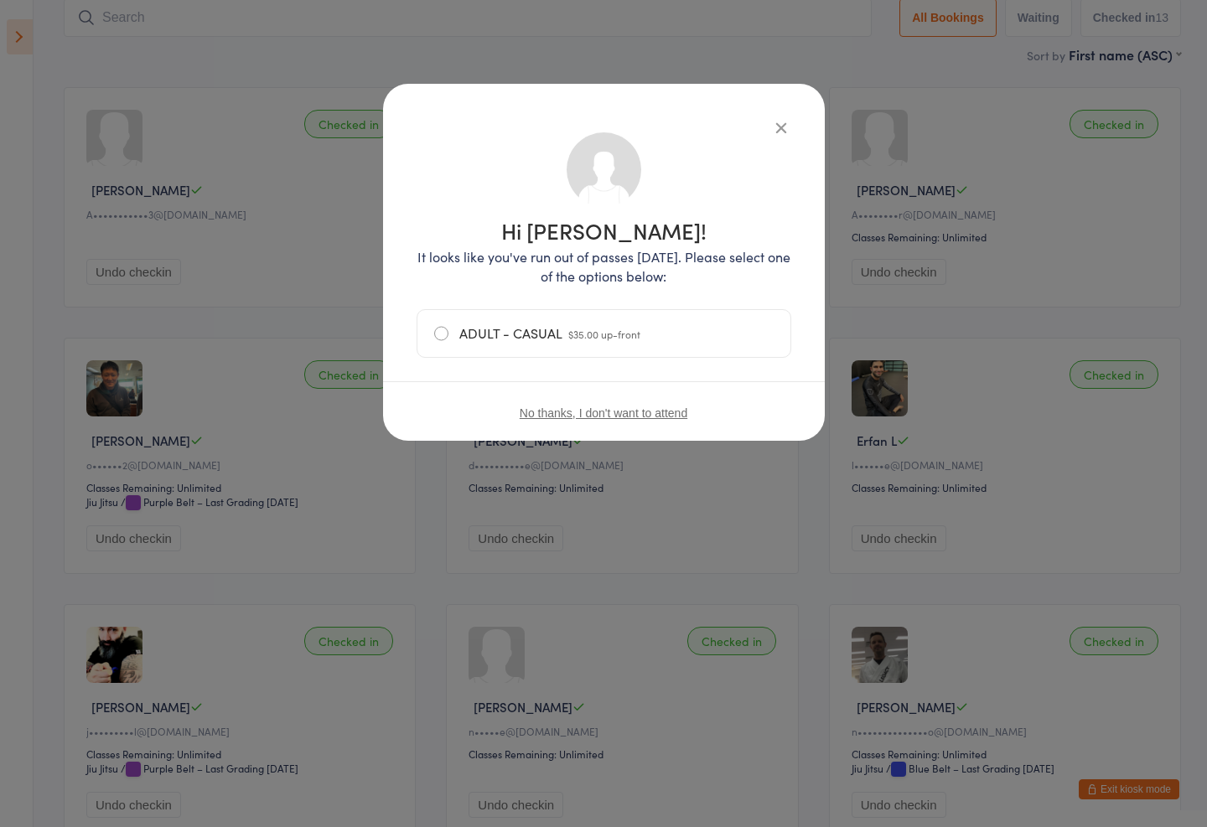
click at [785, 117] on button "button" at bounding box center [781, 127] width 20 height 20
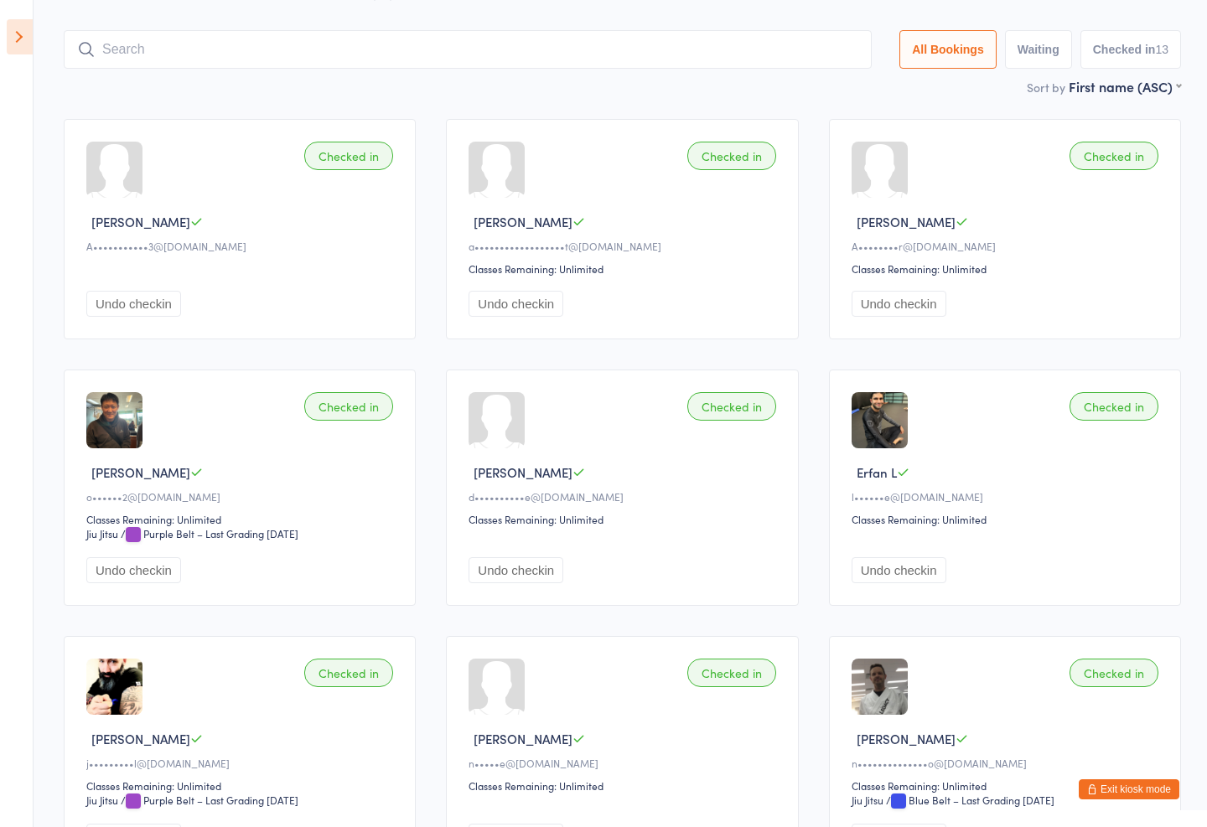
scroll to position [0, 0]
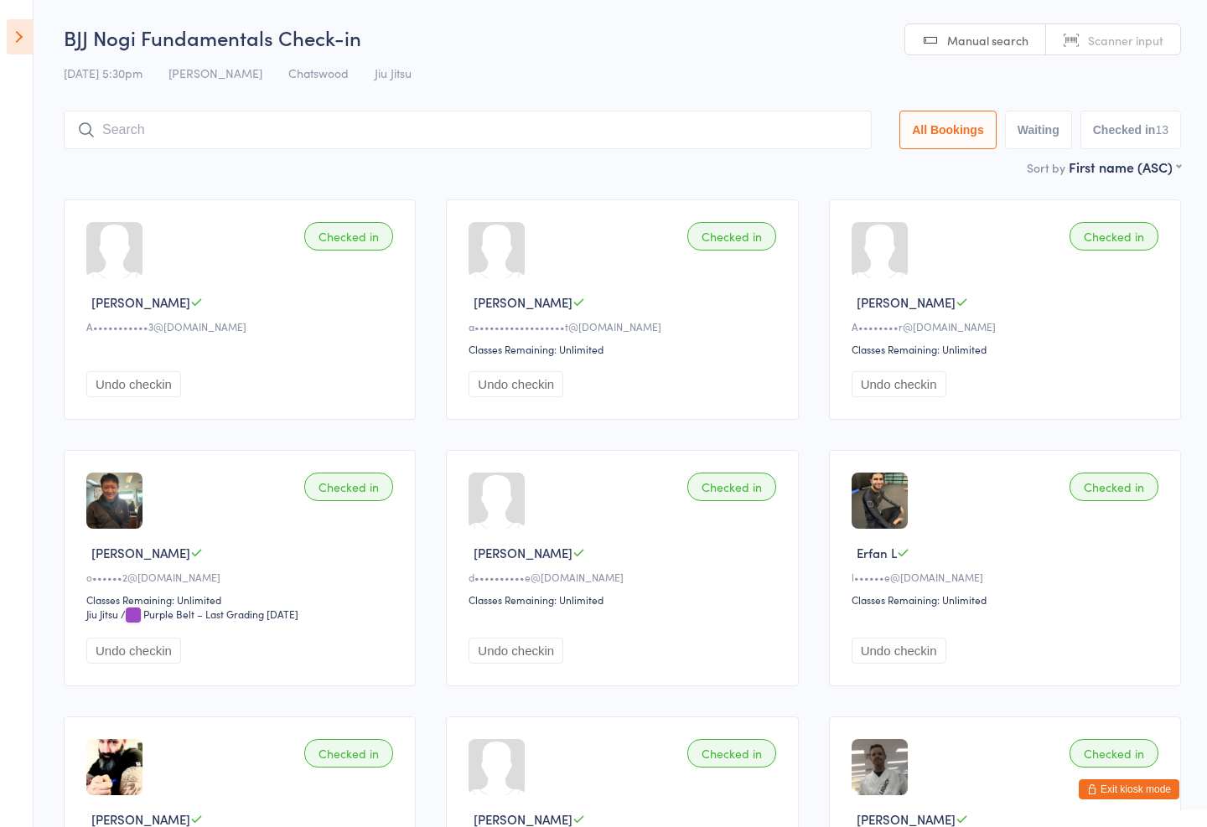
click at [548, 135] on input "search" at bounding box center [468, 130] width 808 height 39
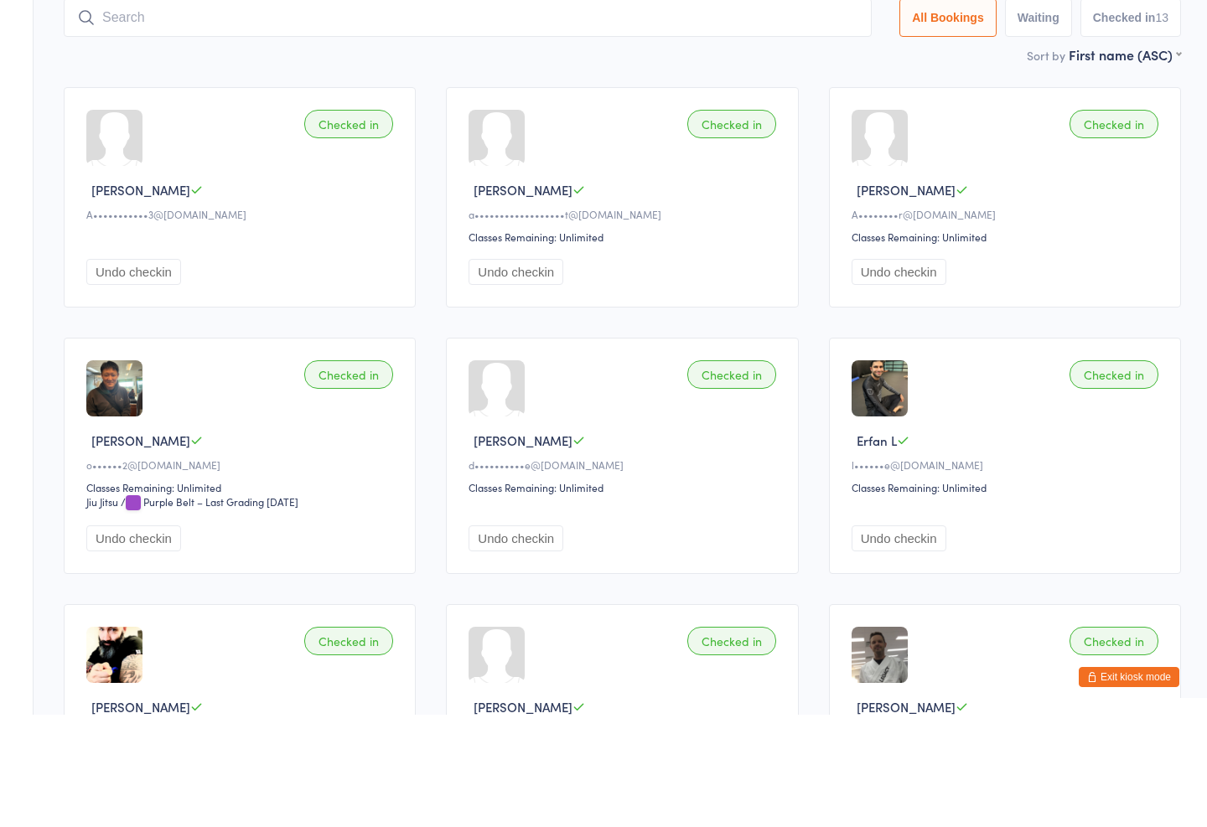
click at [872, 158] on div "Sort by First name (ASC) First name (ASC) First name (DESC) Last name (ASC) Las…" at bounding box center [622, 167] width 1117 height 18
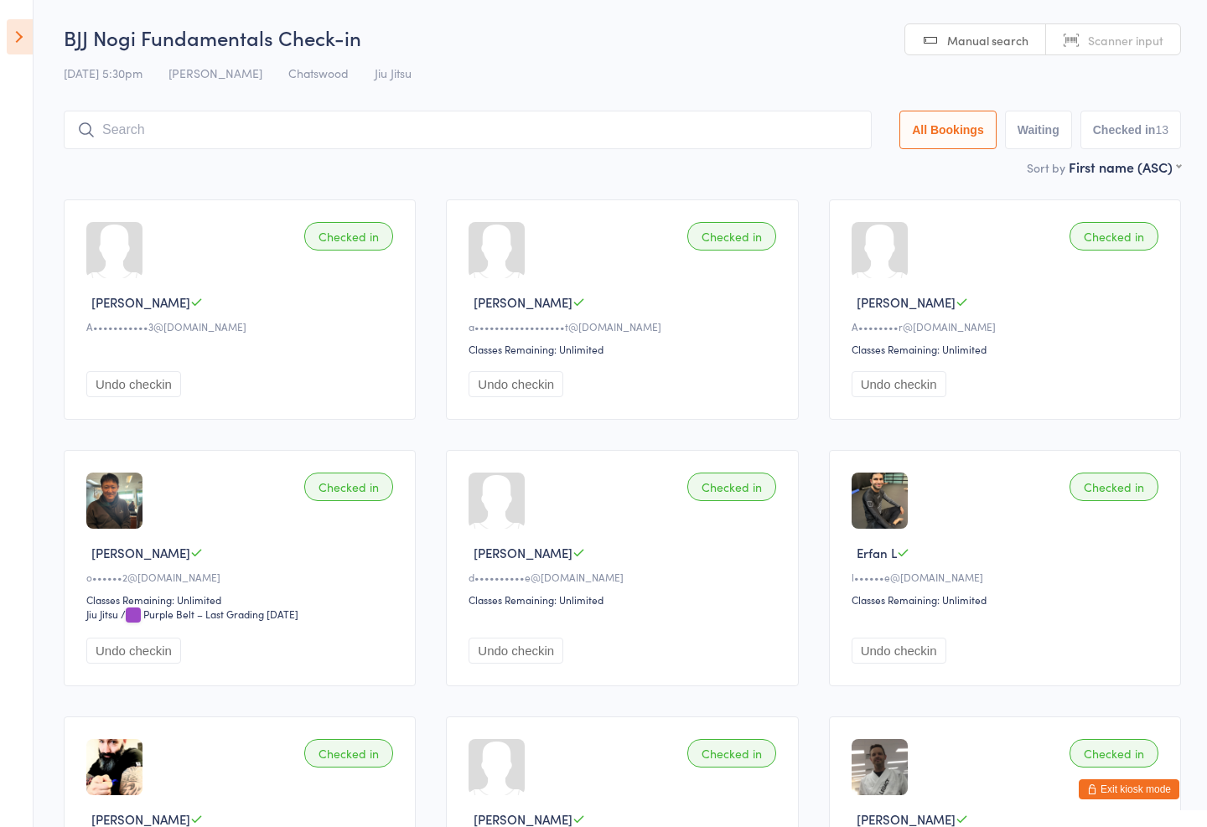
click at [373, 117] on input "search" at bounding box center [468, 130] width 808 height 39
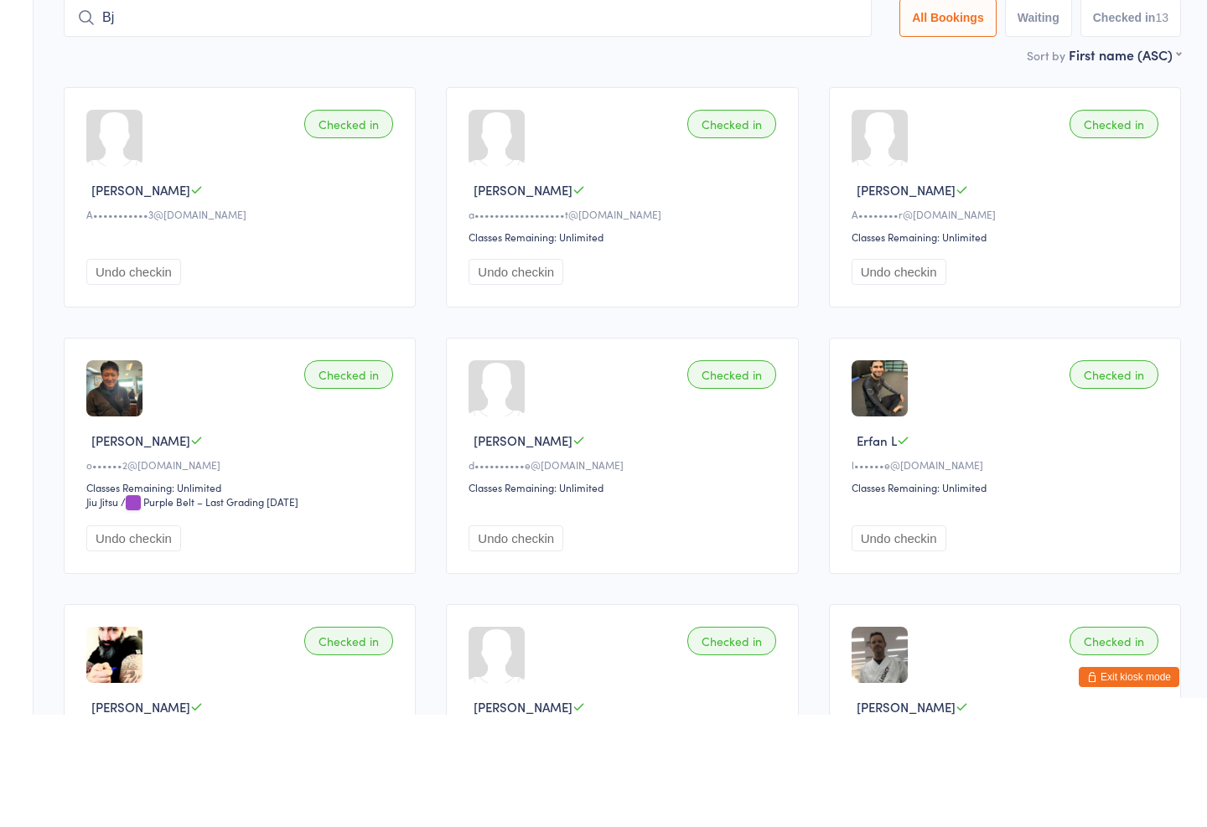
type input "B"
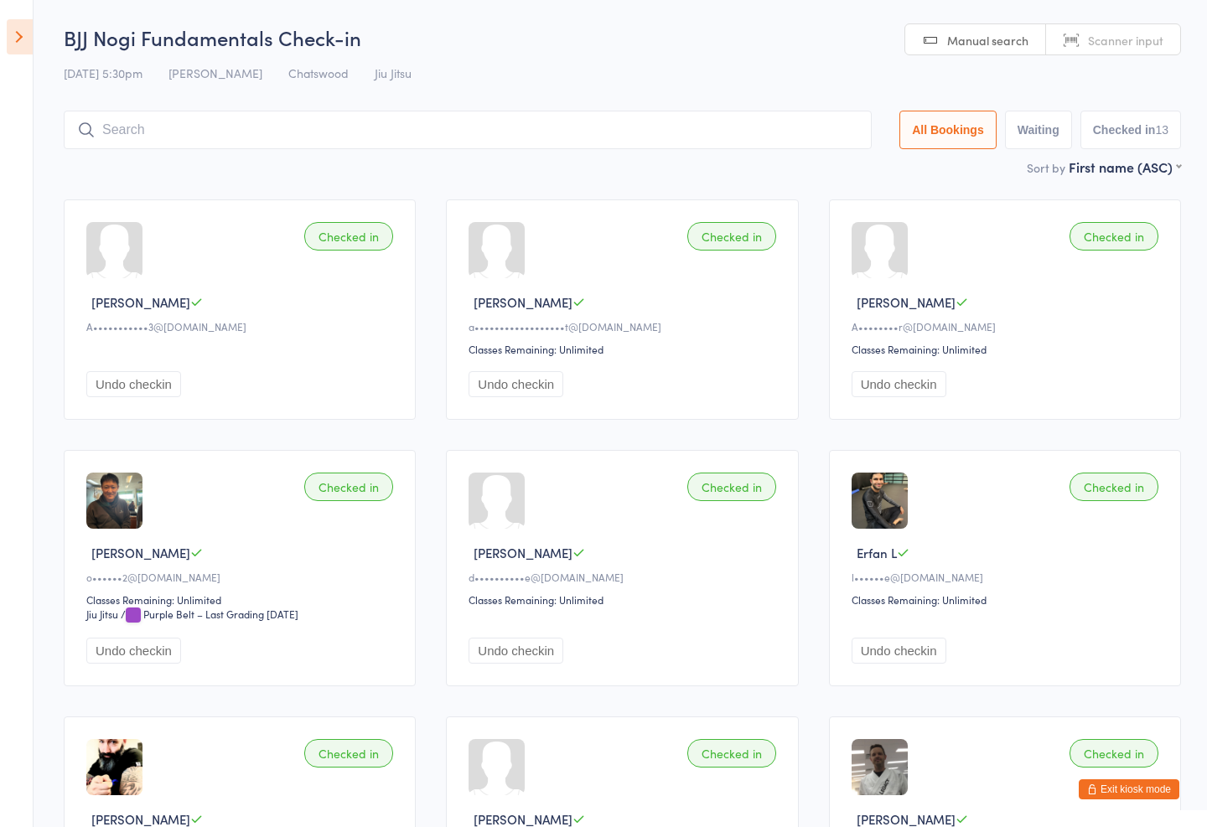
click at [306, 73] on span "Chatswood" at bounding box center [318, 73] width 60 height 17
click at [296, 56] on div "BJJ Nogi Fundamentals Check-in 12 Sep 5:30pm Thiago Braga Chatswood Jiu Jitsu M…" at bounding box center [622, 90] width 1117 height 134
click at [297, 70] on span "Chatswood" at bounding box center [318, 73] width 60 height 17
click at [304, 83] on div "12 Sep 5:30pm Thiago Braga Chatswood Jiu Jitsu" at bounding box center [622, 73] width 1117 height 28
click at [375, 76] on span "Jiu Jitsu" at bounding box center [393, 73] width 37 height 17
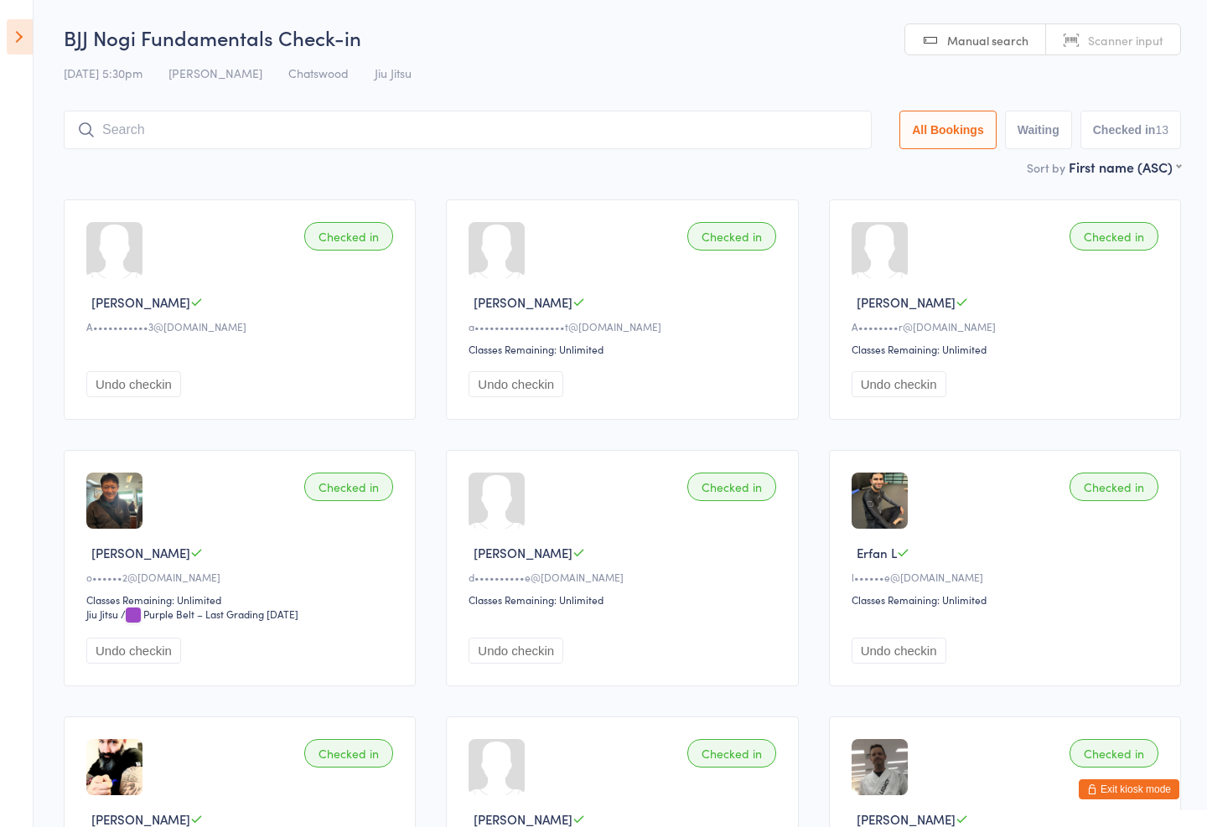
click at [198, 147] on input "search" at bounding box center [468, 130] width 808 height 39
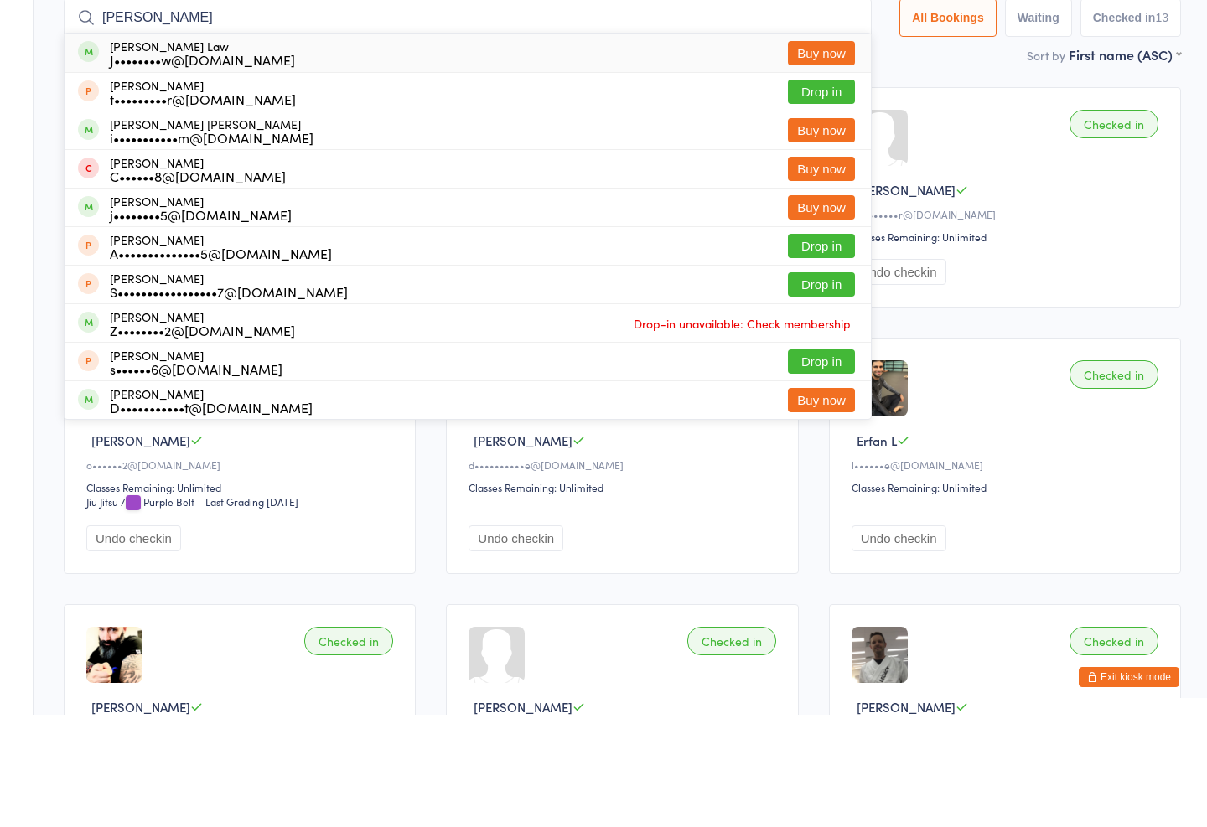
type input "Asher"
click at [157, 165] on div "J••••••••w@gmail.com" at bounding box center [202, 171] width 185 height 13
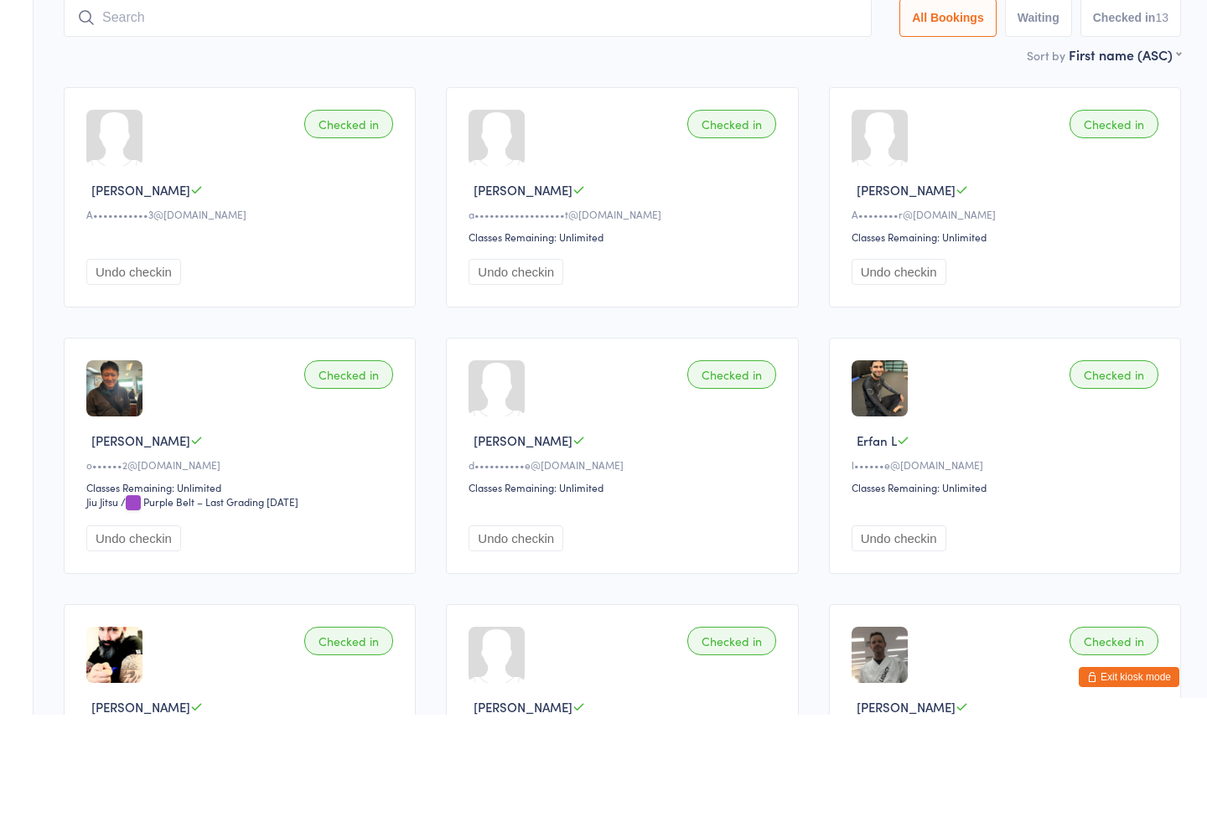
scroll to position [112, 0]
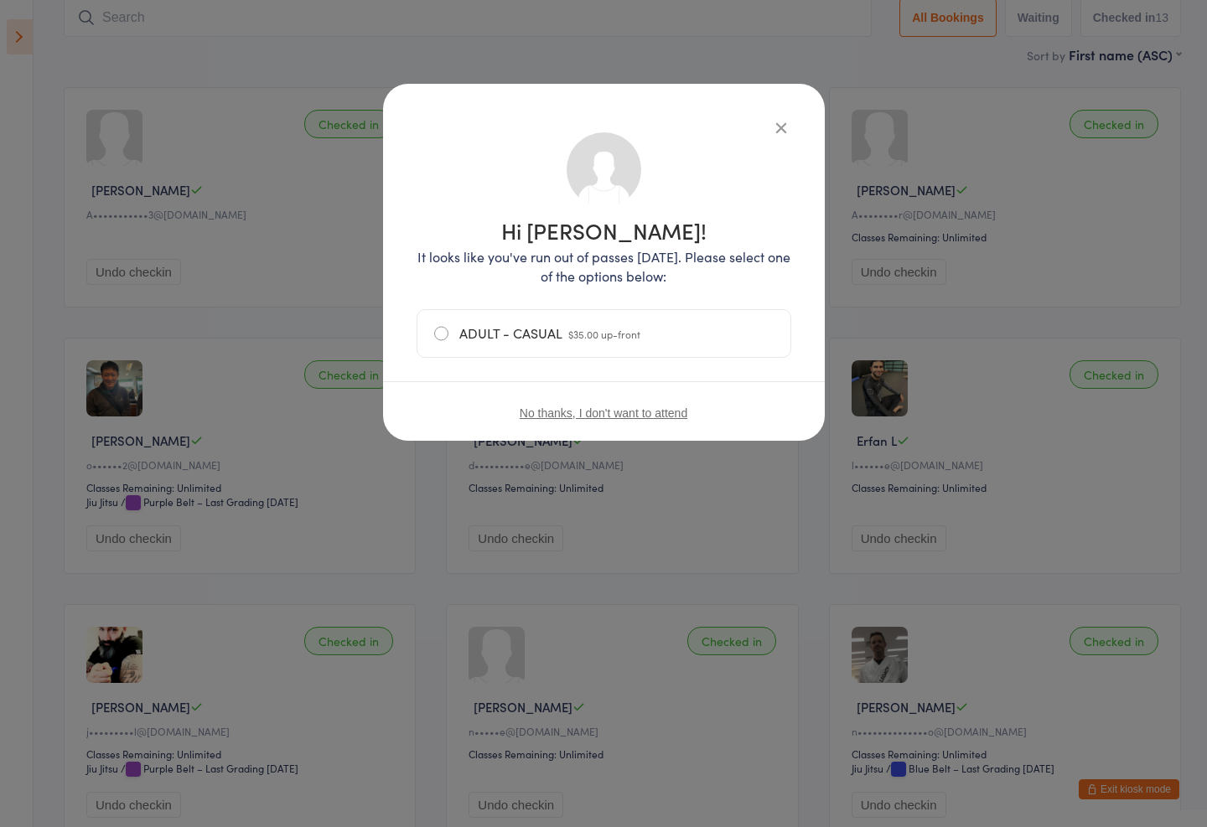
click at [789, 151] on div "Hi Asher! It looks like you've run out of passes today. Please select one of th…" at bounding box center [603, 287] width 375 height 340
click at [753, 112] on div "Hi Asher! It looks like you've run out of passes today. Please select one of th…" at bounding box center [604, 262] width 442 height 357
click at [772, 122] on icon "button" at bounding box center [781, 127] width 18 height 18
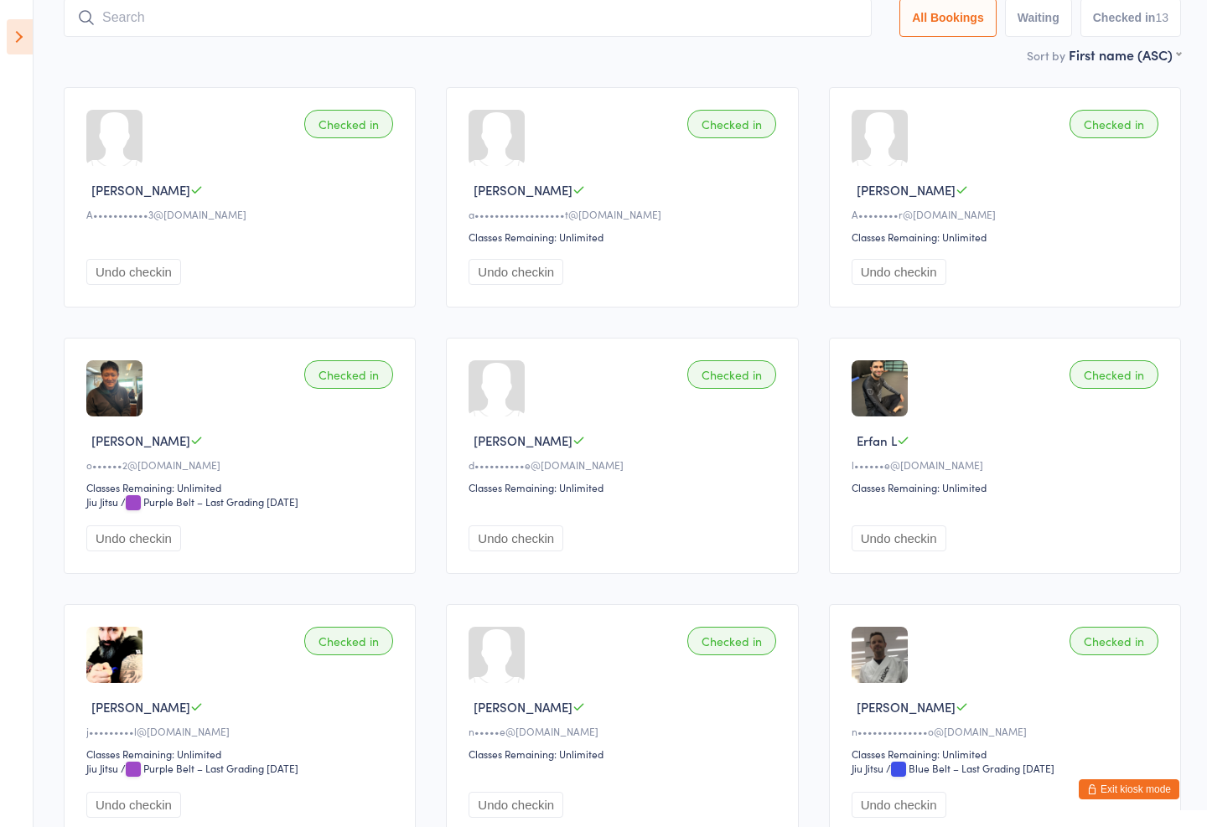
click at [732, 125] on div "Checked in" at bounding box center [731, 124] width 89 height 28
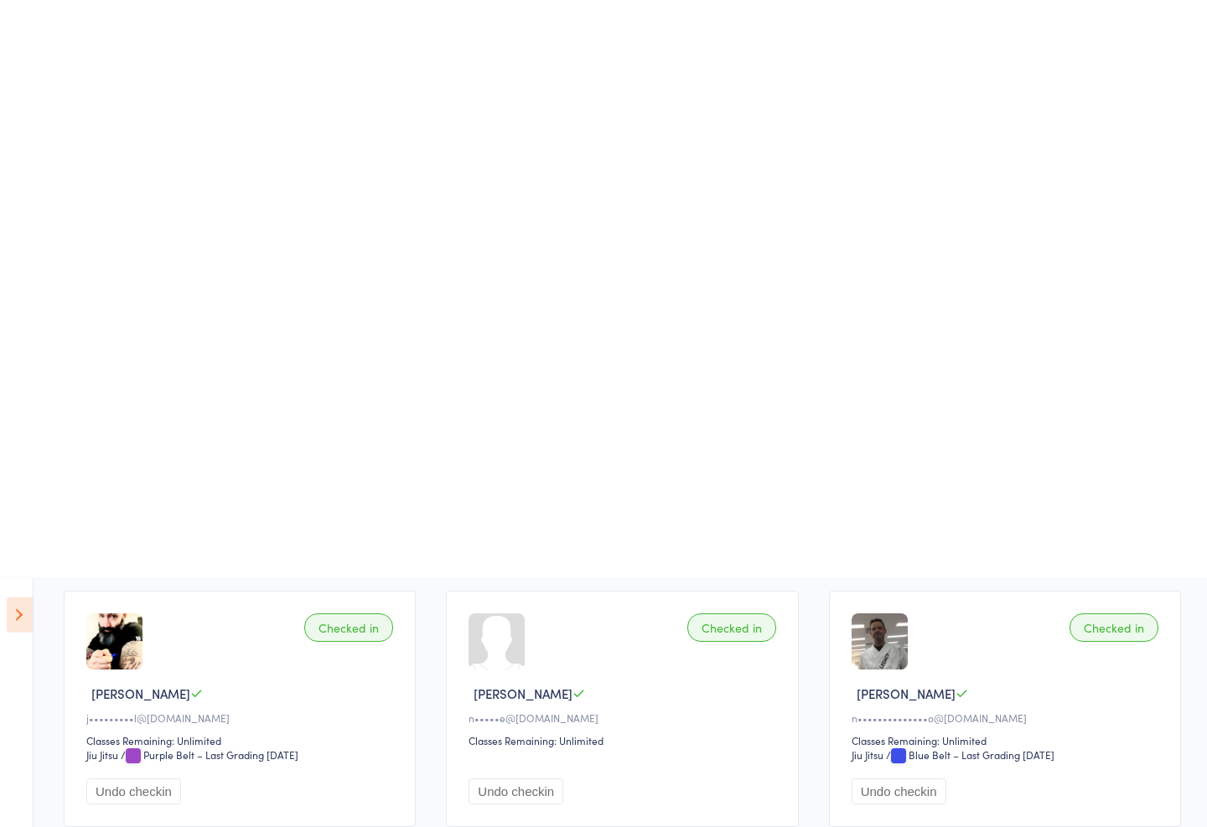
scroll to position [0, 0]
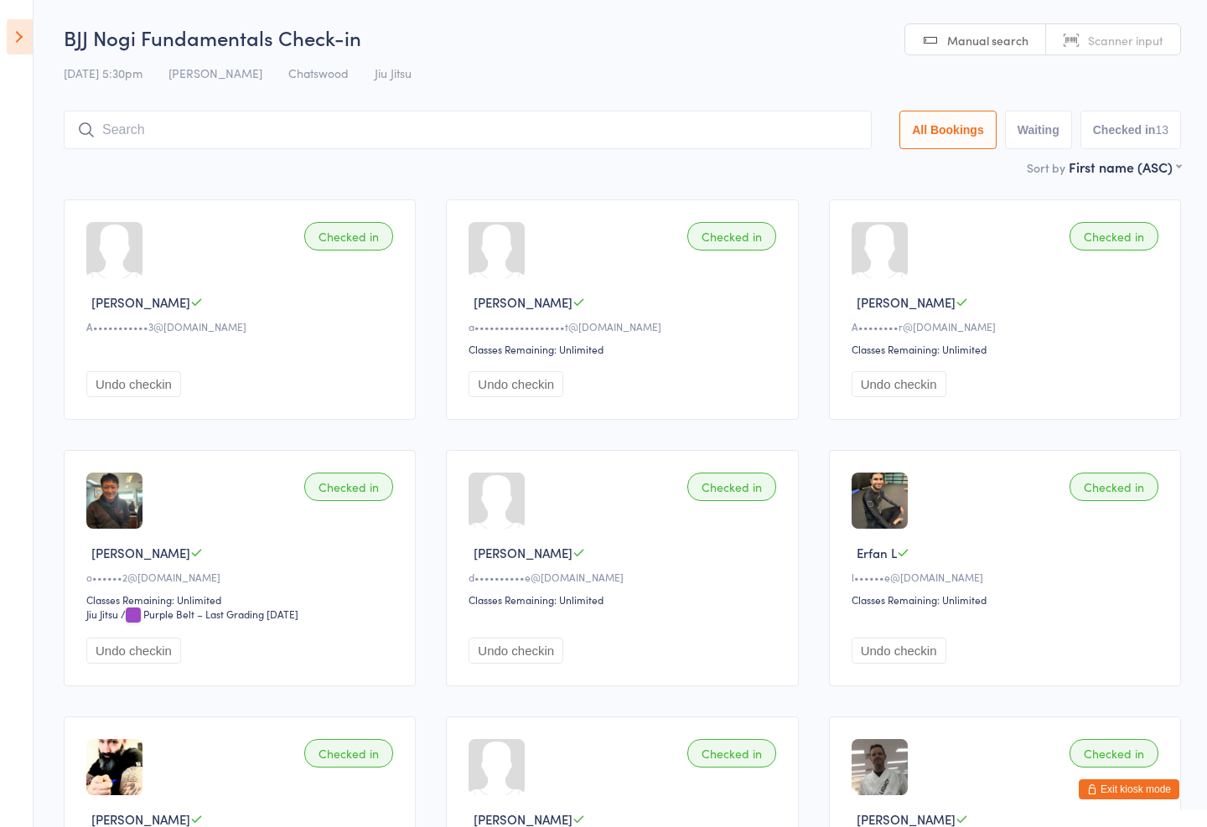
scroll to position [112, 0]
click at [618, 120] on input "search" at bounding box center [468, 130] width 808 height 39
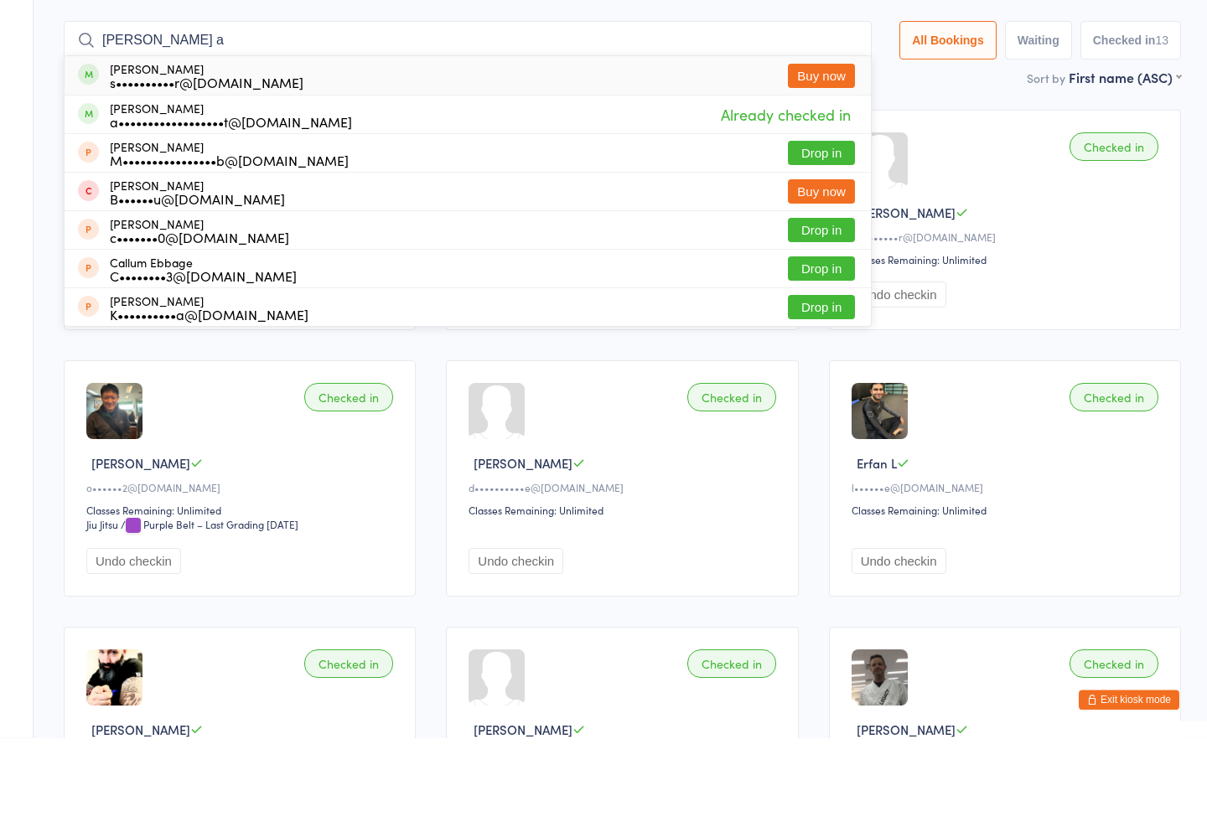
click at [1028, 199] on div "Checked in Anton O A••••••••r@gmail.com Classes Remaining: Unlimited Undo check…" at bounding box center [1005, 309] width 352 height 220
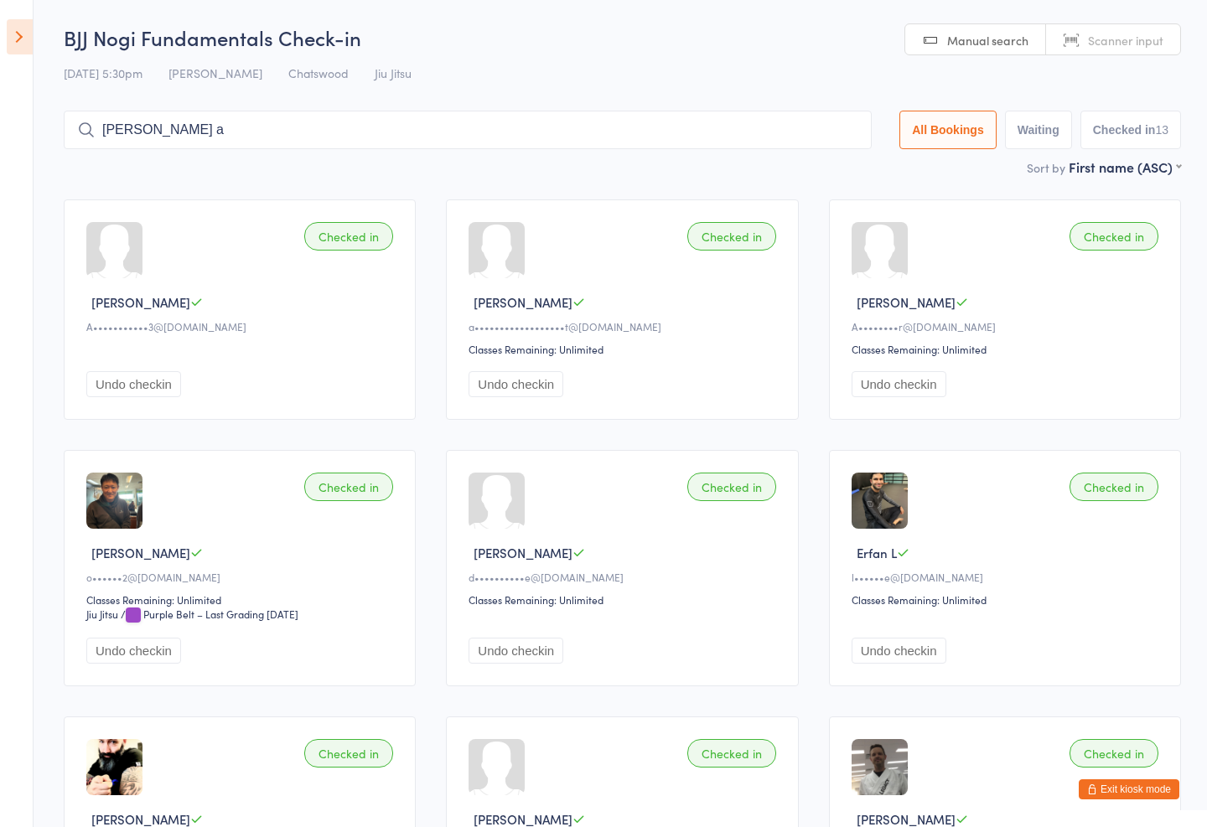
click at [654, 67] on div "12 Sep 5:30pm Thiago Braga Chatswood Jiu Jitsu" at bounding box center [622, 73] width 1117 height 28
click at [674, 115] on input "Calvin a" at bounding box center [468, 130] width 808 height 39
click at [694, 98] on div "BJJ Nogi Fundamentals Check-in 12 Sep 5:30pm Thiago Braga Chatswood Jiu Jitsu M…" at bounding box center [622, 90] width 1117 height 134
click at [589, 98] on div "BJJ Nogi Fundamentals Check-in 12 Sep 5:30pm Thiago Braga Chatswood Jiu Jitsu M…" at bounding box center [622, 90] width 1117 height 134
click at [468, 101] on div "BJJ Nogi Fundamentals Check-in 12 Sep 5:30pm Thiago Braga Chatswood Jiu Jitsu M…" at bounding box center [622, 90] width 1117 height 134
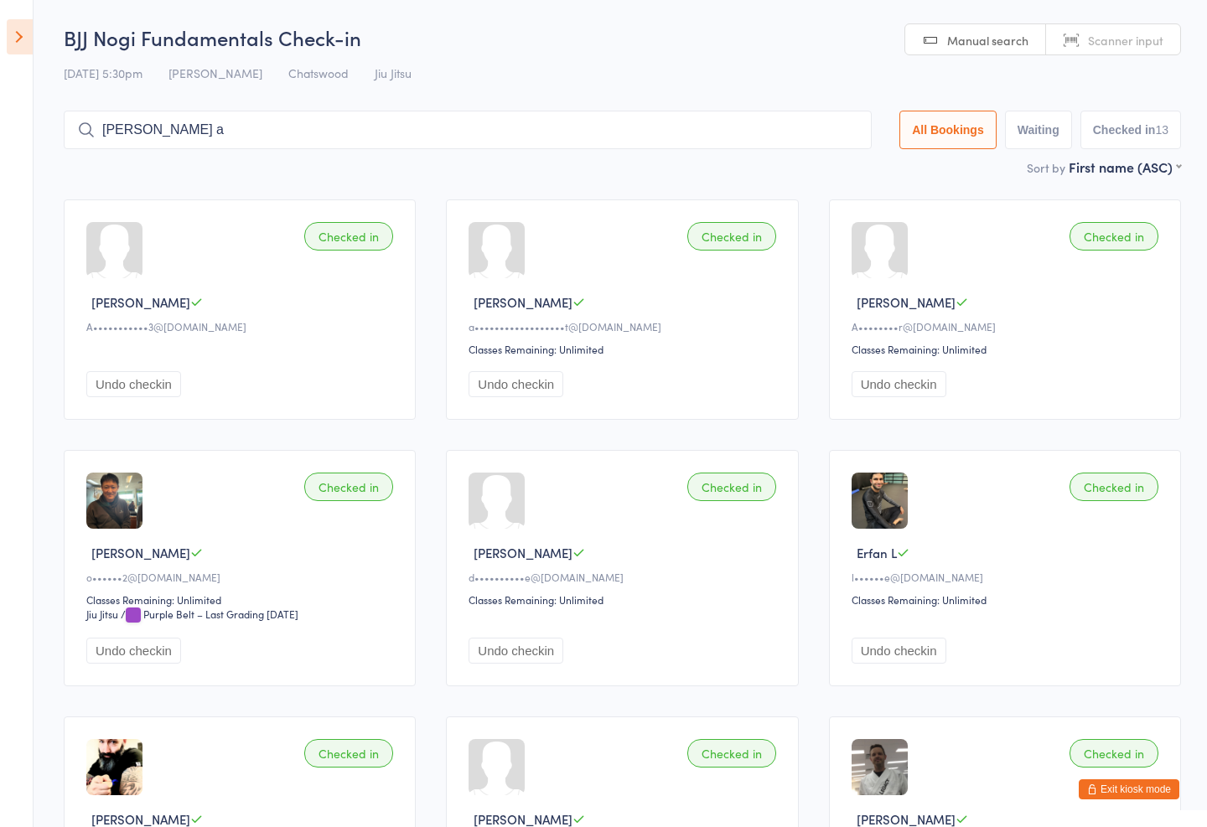
click at [397, 122] on input "Calvin a" at bounding box center [468, 130] width 808 height 39
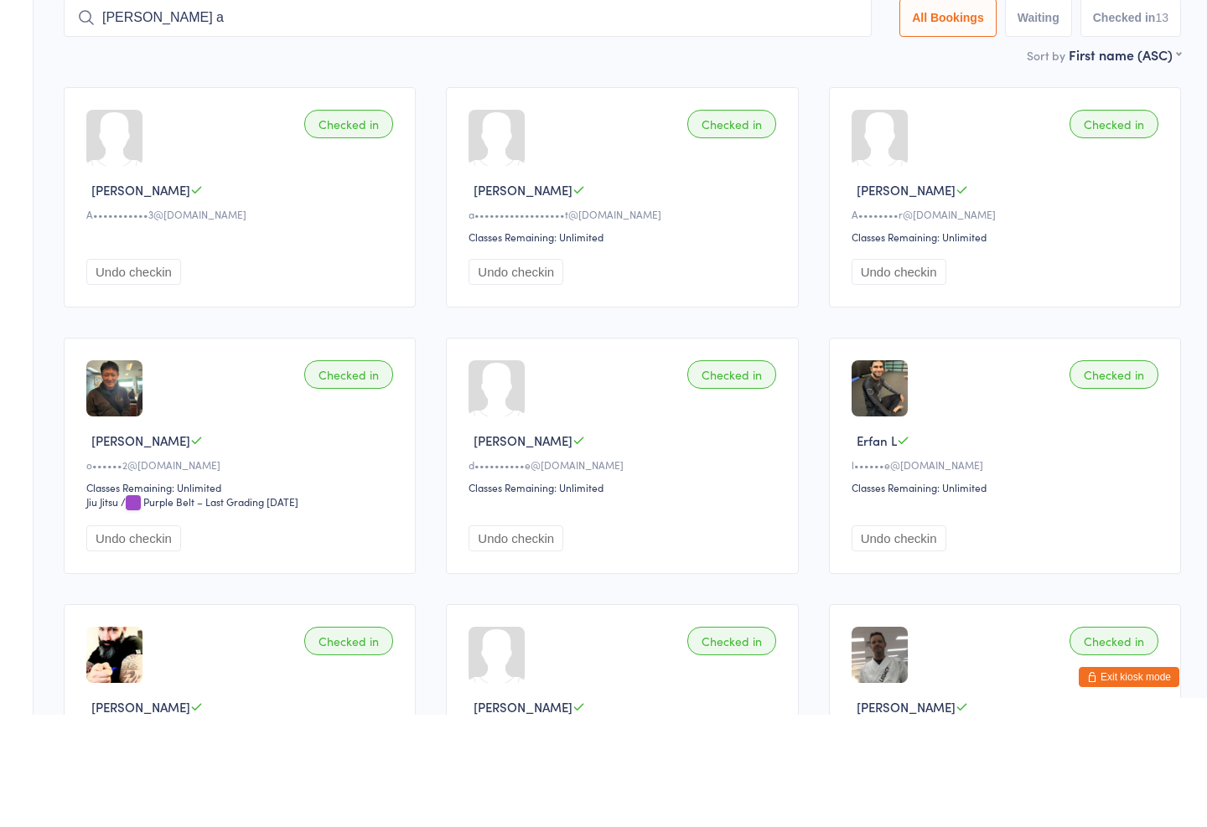
click at [317, 199] on div "Checked in Andrew N A•••••••••••3@gmail.com Undo checkin" at bounding box center [240, 309] width 352 height 220
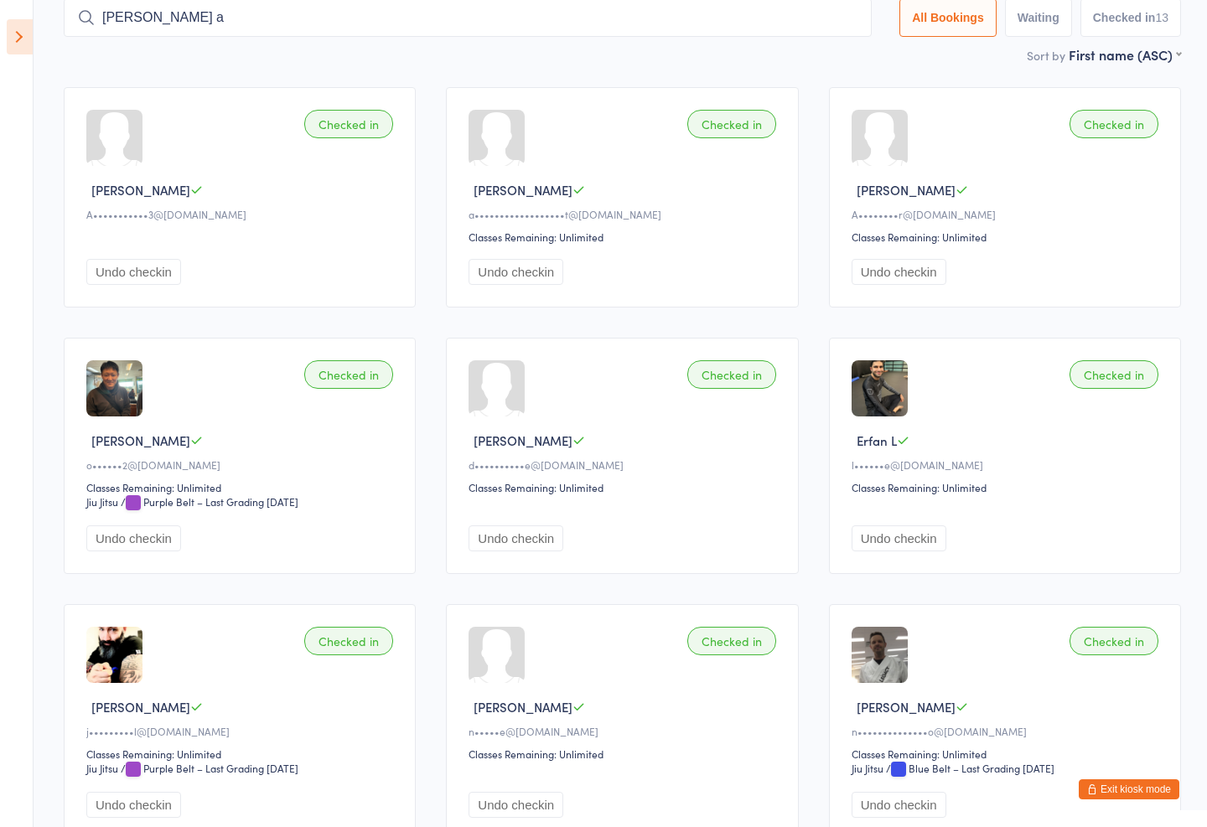
click at [235, 6] on input "Calvin a" at bounding box center [468, 17] width 808 height 39
click at [215, 16] on input "Calvin a" at bounding box center [468, 18] width 808 height 39
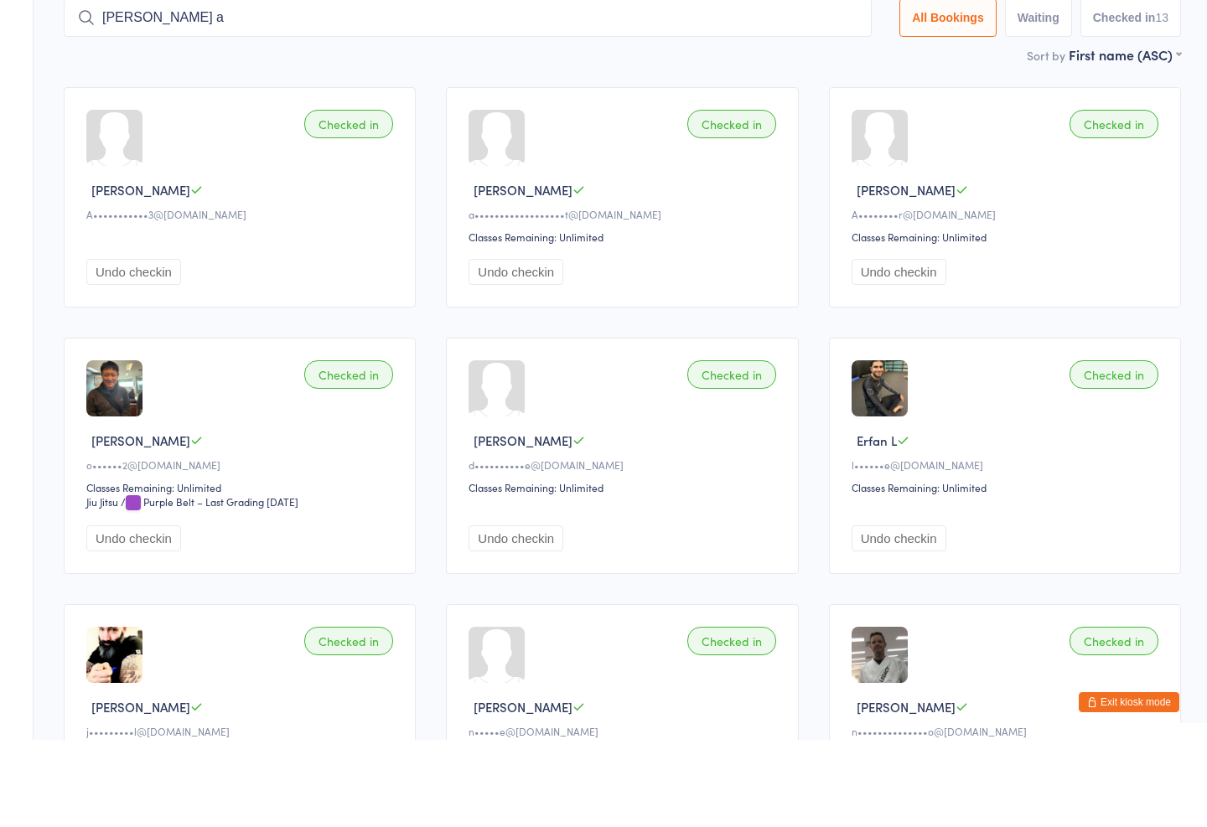
scroll to position [0, 0]
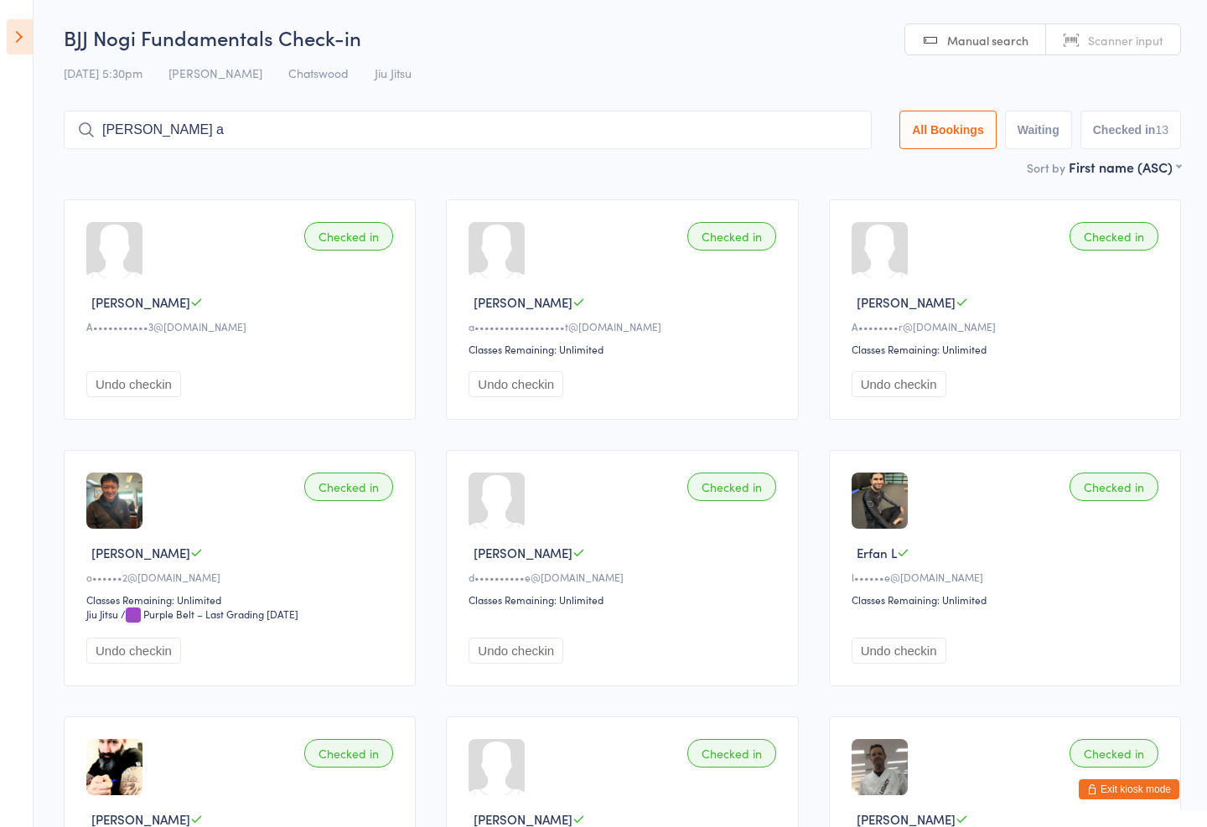
click at [822, 132] on input "Calvin a" at bounding box center [468, 130] width 808 height 39
click at [745, 116] on input "Calvin a" at bounding box center [468, 130] width 808 height 39
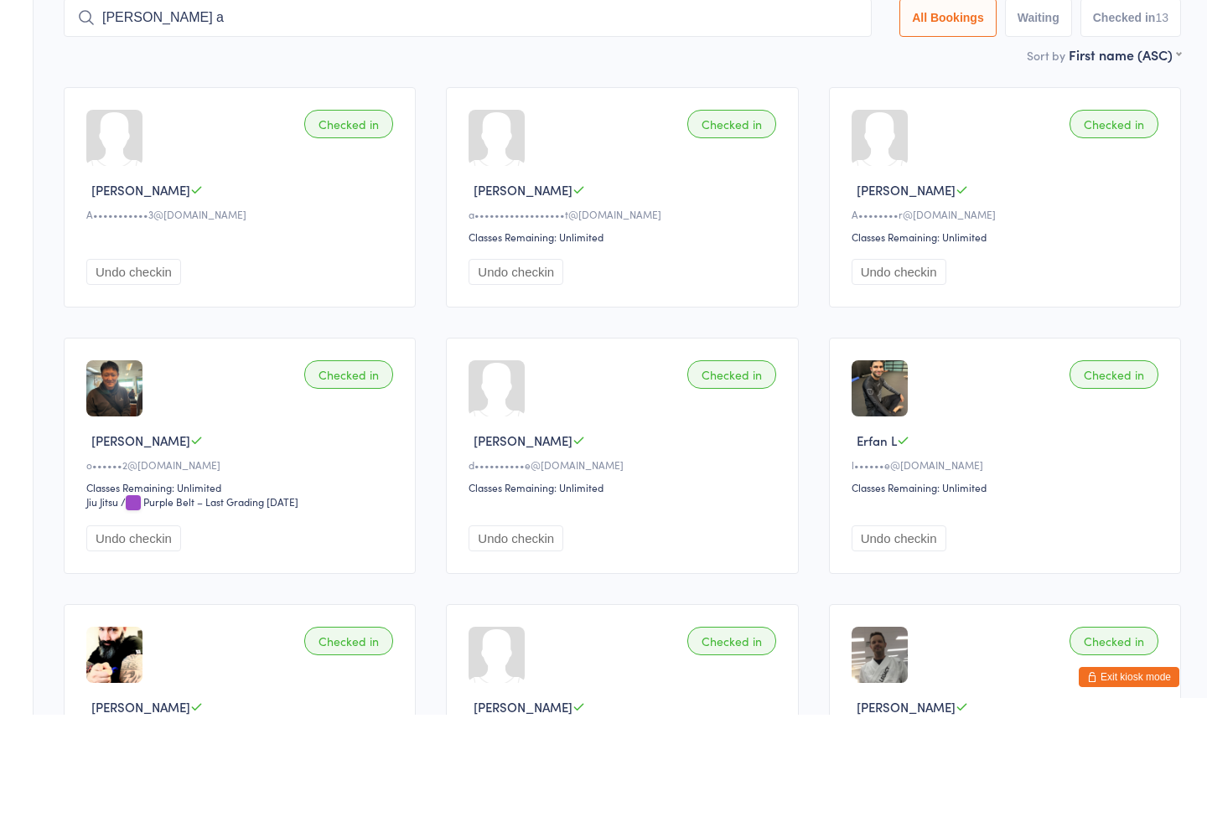
click at [577, 111] on input "Calvin a" at bounding box center [468, 130] width 808 height 39
click at [251, 111] on input "Calvin a" at bounding box center [468, 130] width 808 height 39
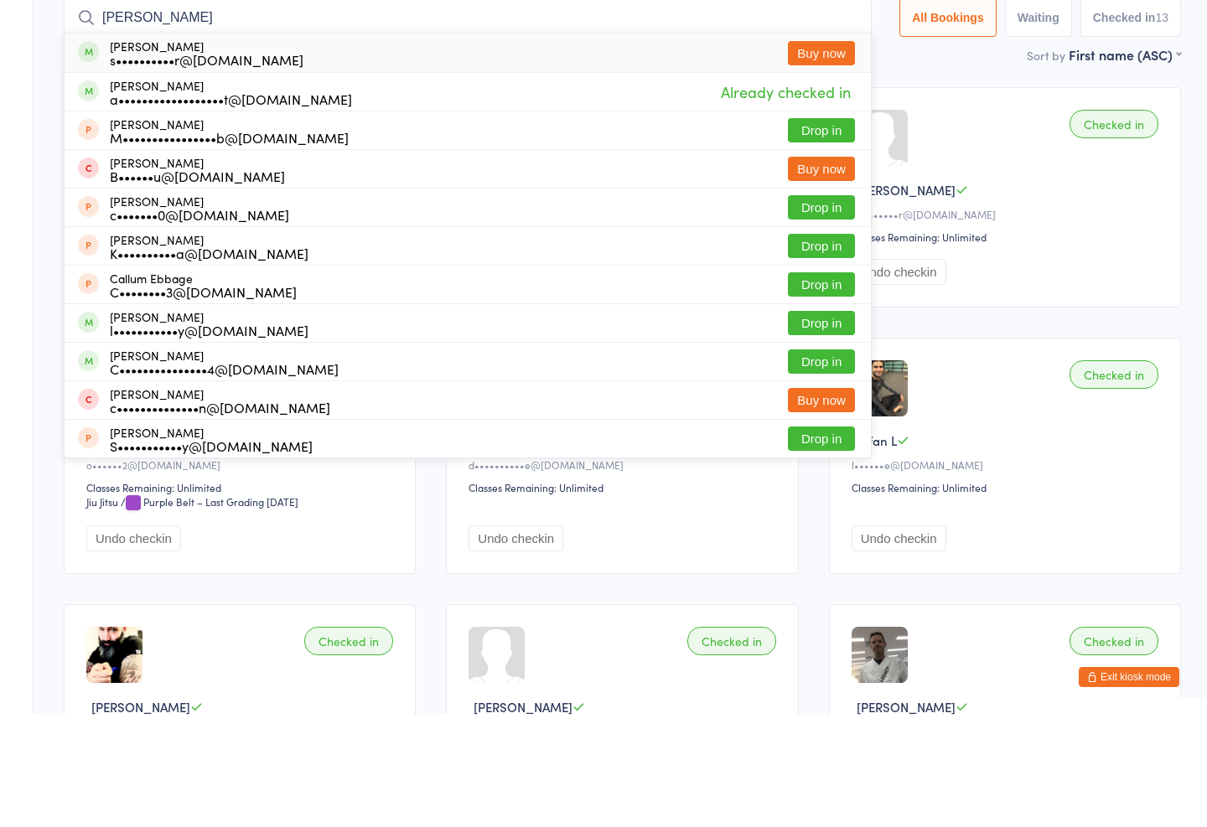
click at [819, 111] on input "Calvin" at bounding box center [468, 130] width 808 height 39
type input "Calvin"
click at [816, 153] on button "Buy now" at bounding box center [821, 165] width 67 height 24
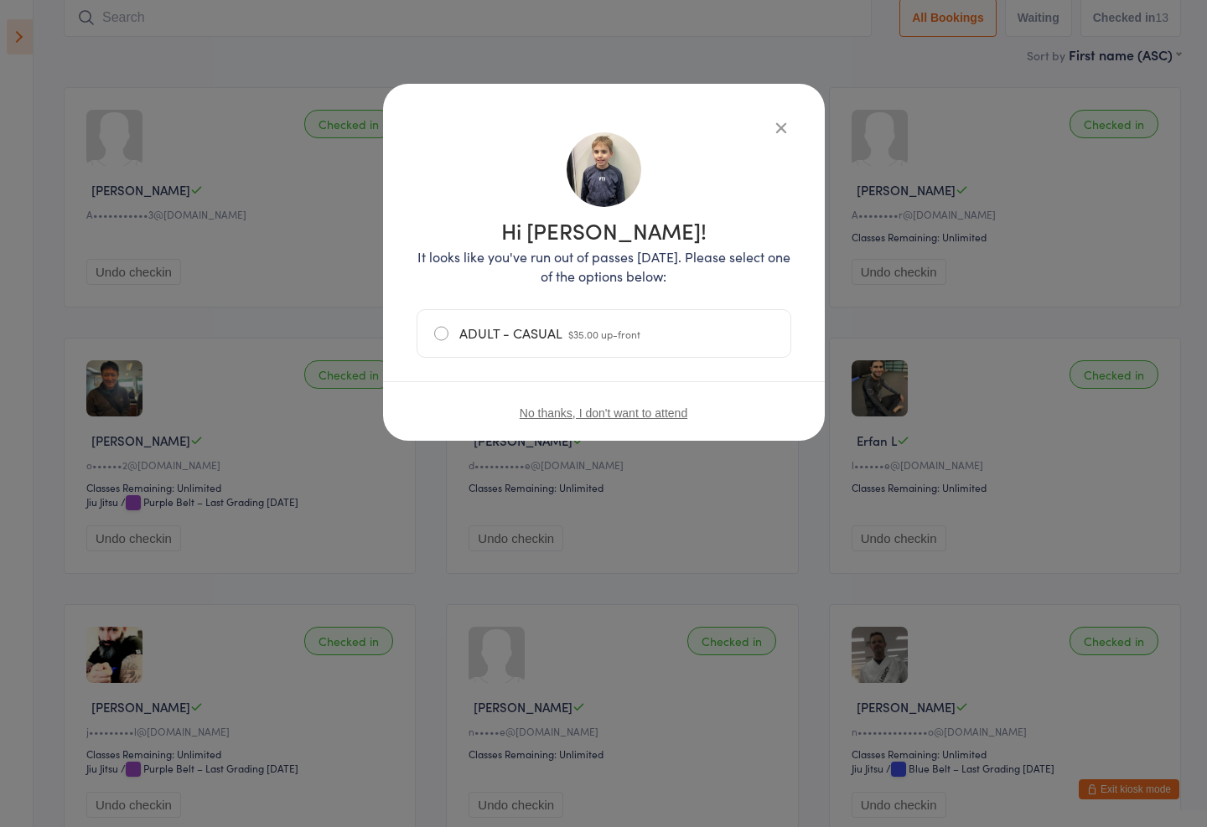
click at [785, 105] on div "Hi Calvin! It looks like you've run out of passes today. Please select one of t…" at bounding box center [604, 262] width 442 height 357
click at [772, 118] on icon "button" at bounding box center [781, 127] width 18 height 18
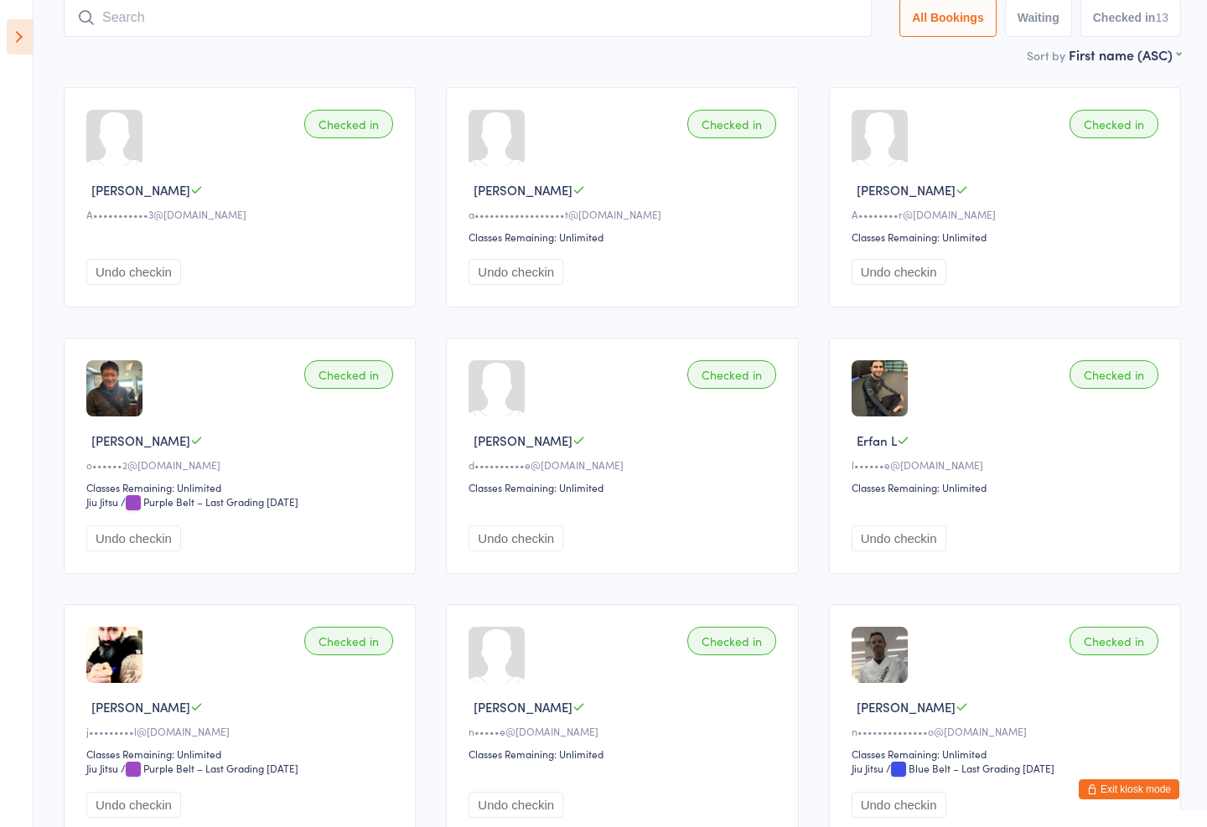
click at [222, 24] on input "search" at bounding box center [468, 17] width 808 height 39
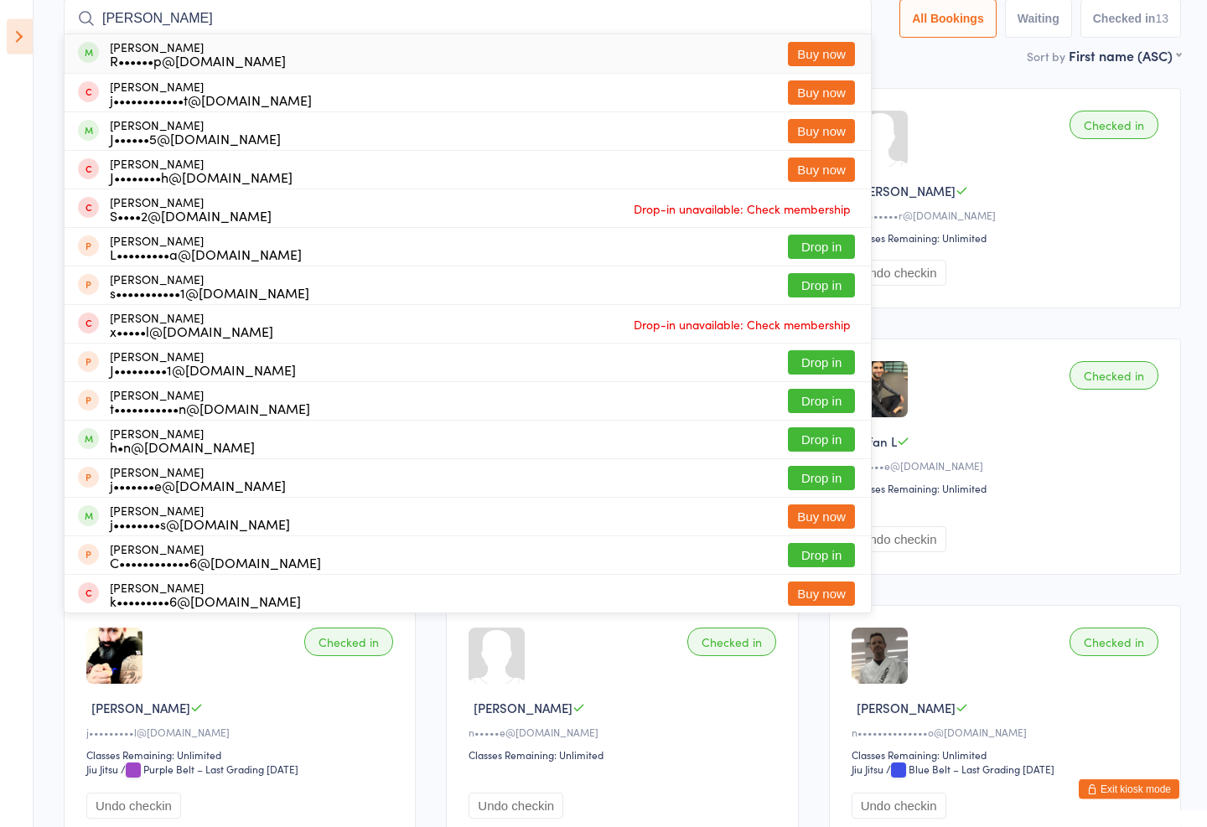
type input "Joa"
click at [818, 49] on button "Buy now" at bounding box center [821, 54] width 67 height 24
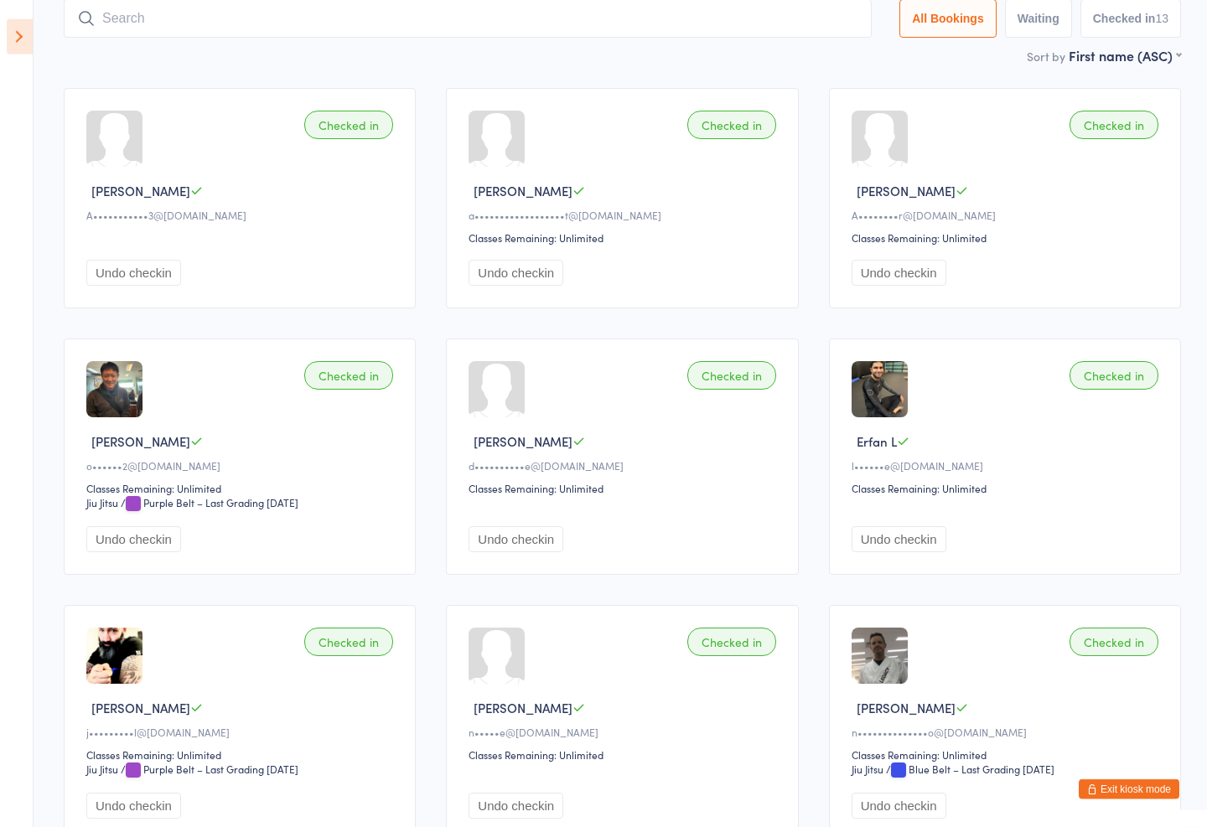
scroll to position [112, 0]
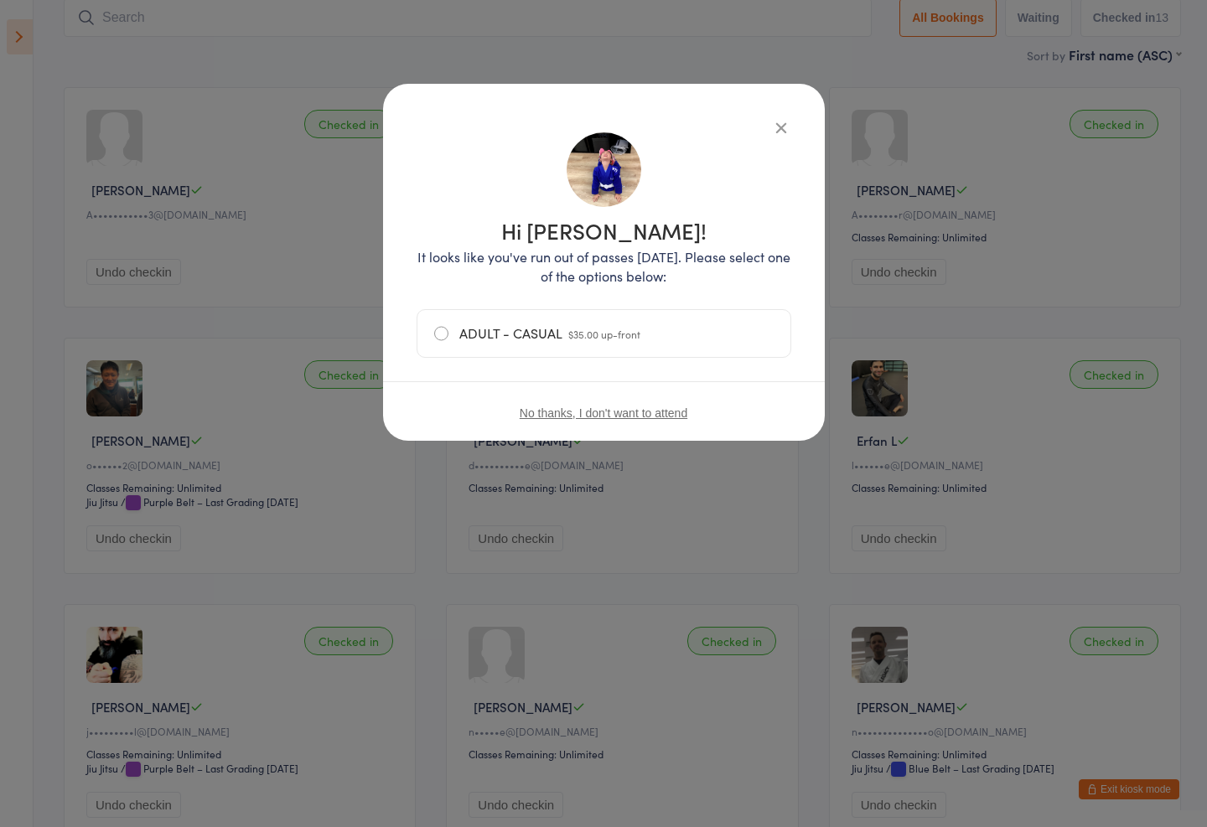
click at [763, 98] on div "Hi Joanna! It looks like you've run out of passes today. Please select one of t…" at bounding box center [604, 262] width 442 height 357
click at [773, 92] on div "Hi Joanna! It looks like you've run out of passes today. Please select one of t…" at bounding box center [604, 262] width 442 height 357
click at [753, 112] on div "Hi Joanna! It looks like you've run out of passes today. Please select one of t…" at bounding box center [604, 262] width 442 height 357
click at [772, 118] on icon "button" at bounding box center [781, 127] width 18 height 18
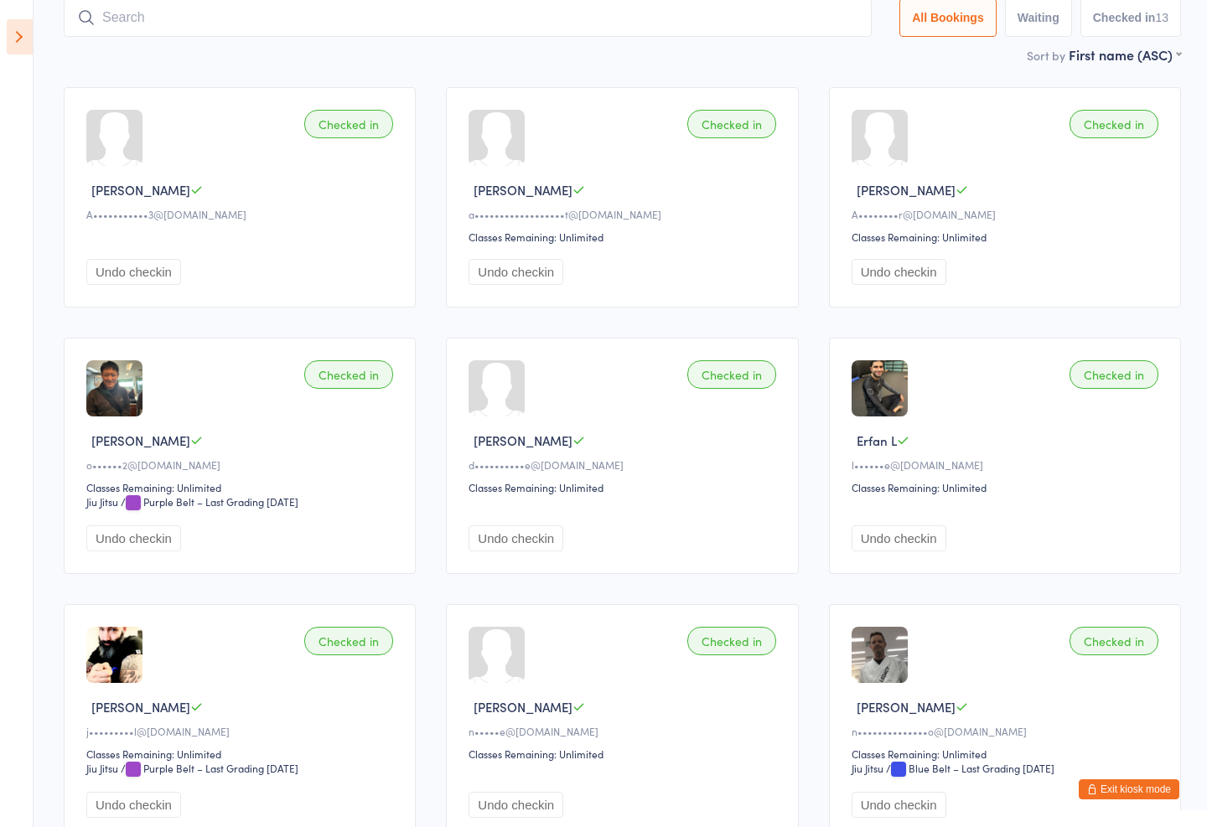
click at [308, 24] on input "search" at bounding box center [468, 17] width 808 height 39
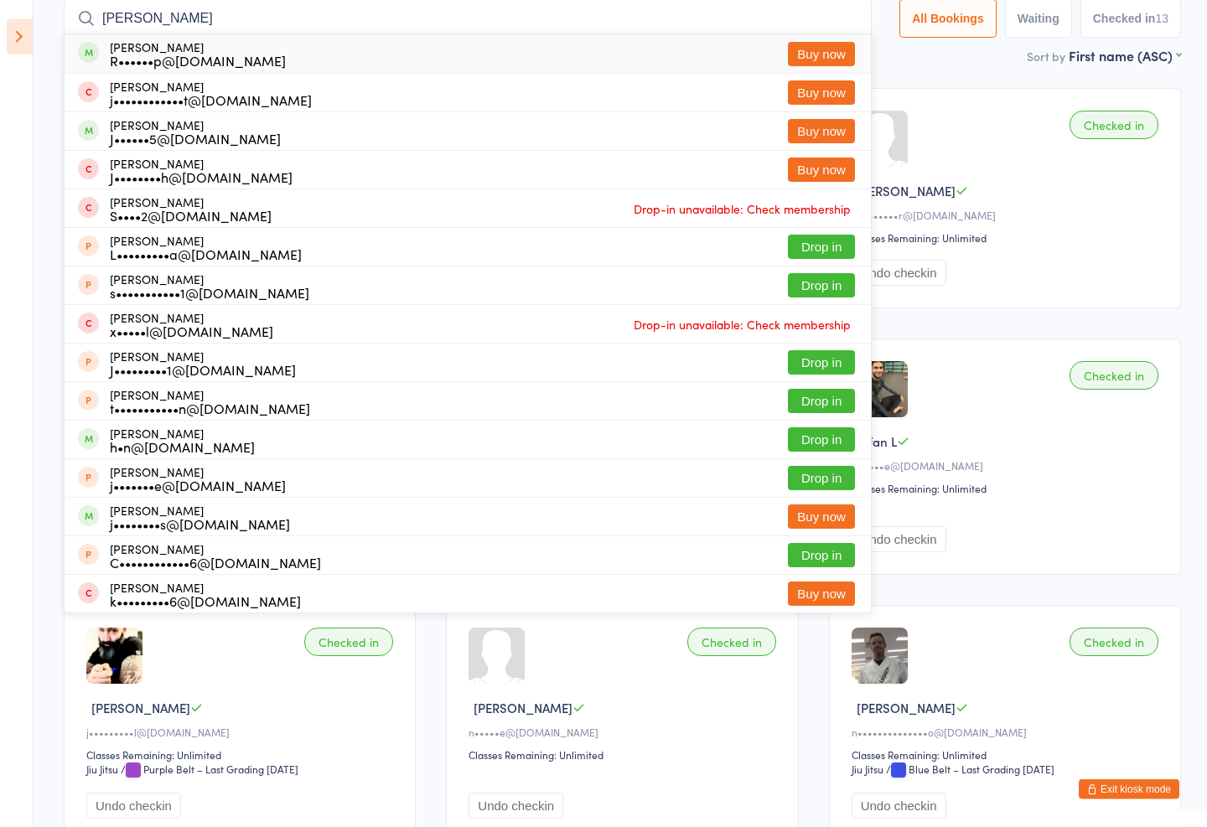
type input "Joa"
click at [815, 54] on button "Buy now" at bounding box center [821, 54] width 67 height 24
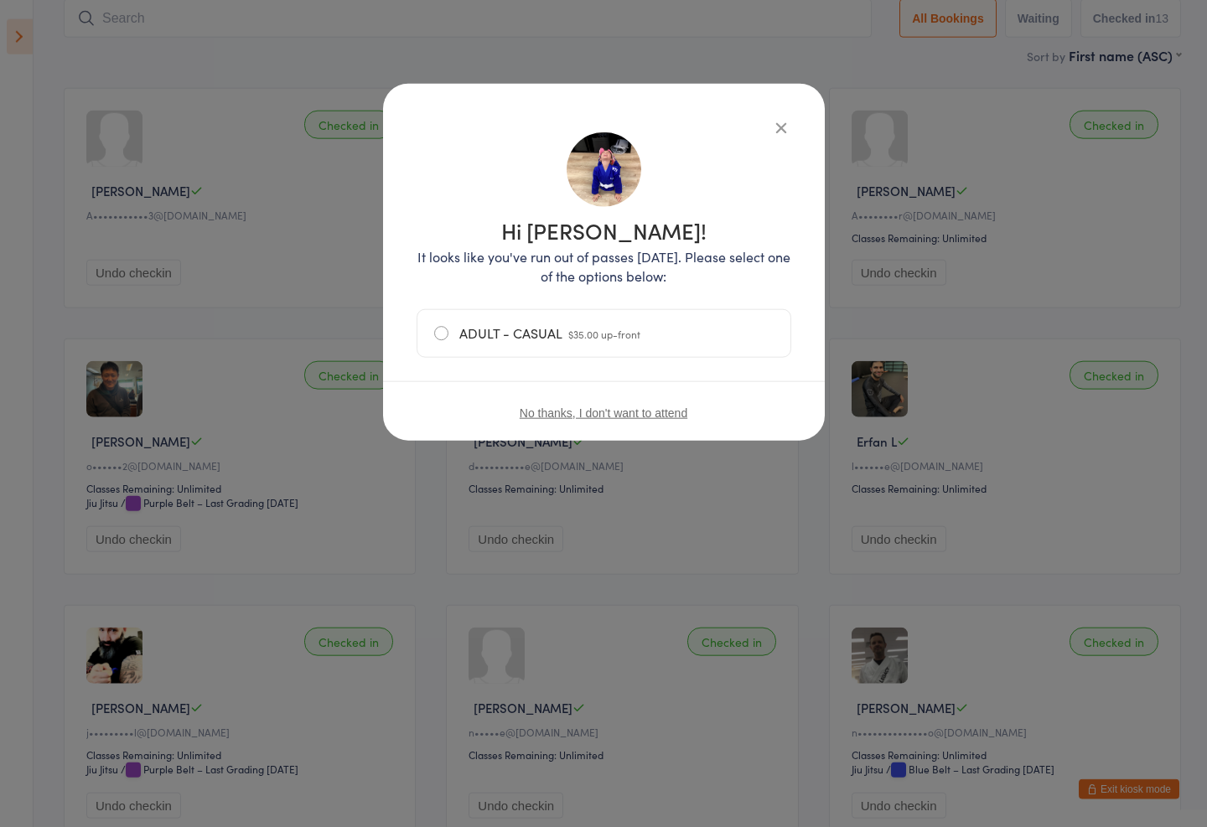
scroll to position [112, 0]
click at [780, 118] on icon "button" at bounding box center [781, 127] width 18 height 18
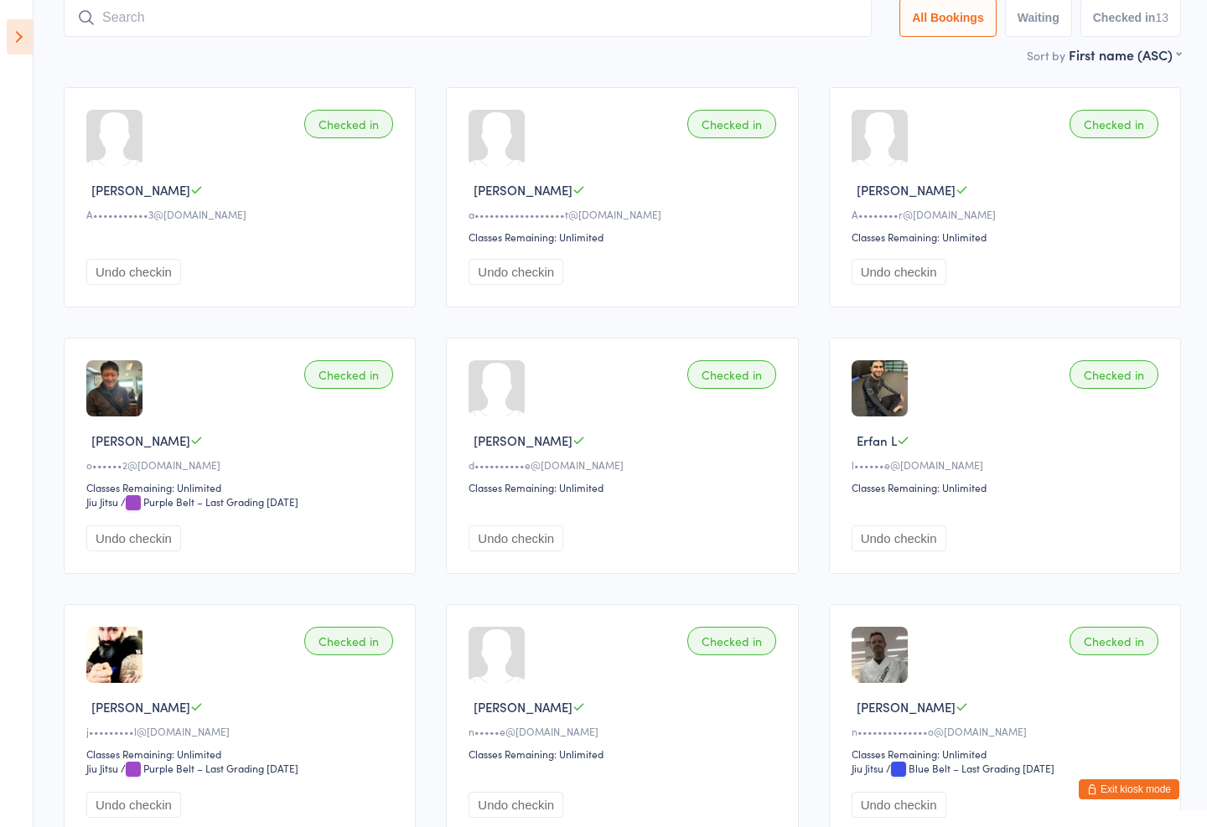
click at [452, 23] on input "search" at bounding box center [468, 17] width 808 height 39
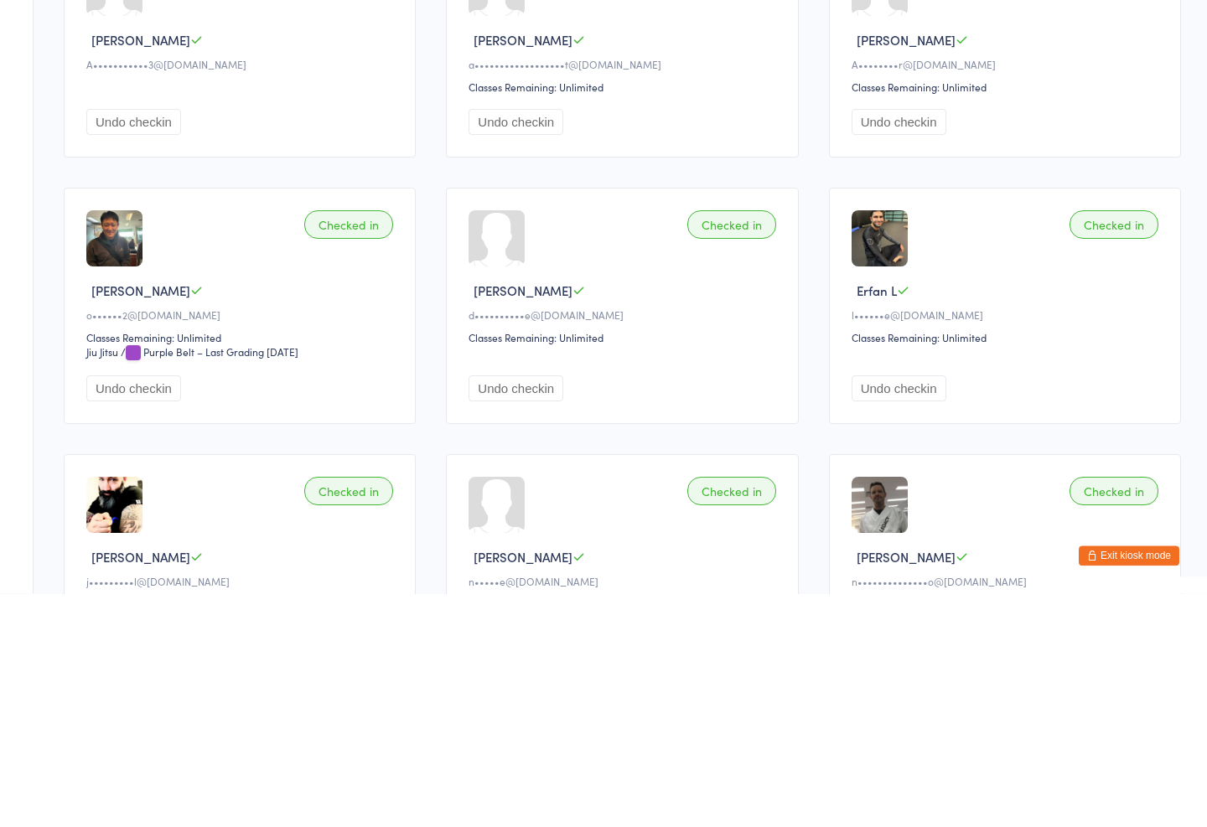
scroll to position [0, 0]
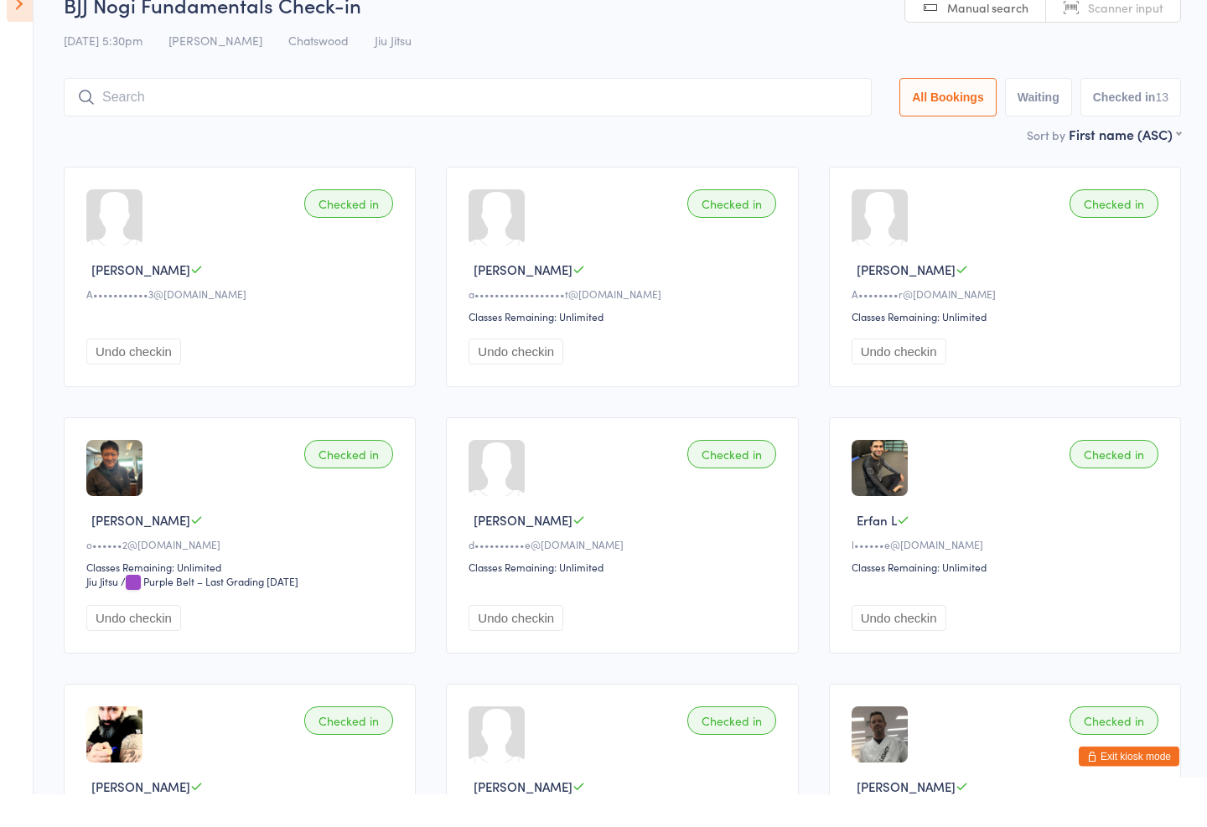
click at [939, 116] on button "All Bookings" at bounding box center [947, 130] width 97 height 39
click at [1024, 96] on button "Waiting" at bounding box center [1038, 97] width 67 height 39
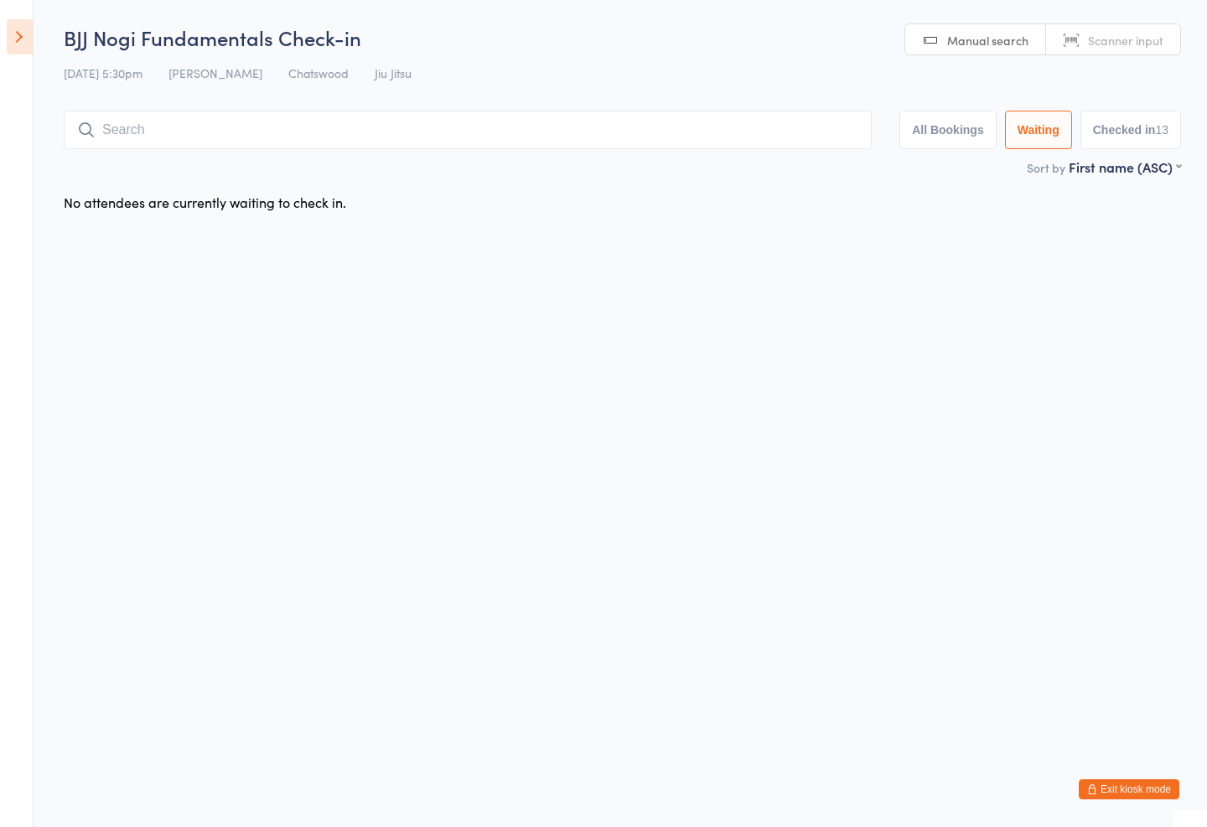
click at [952, 27] on link "Manual search" at bounding box center [975, 40] width 141 height 32
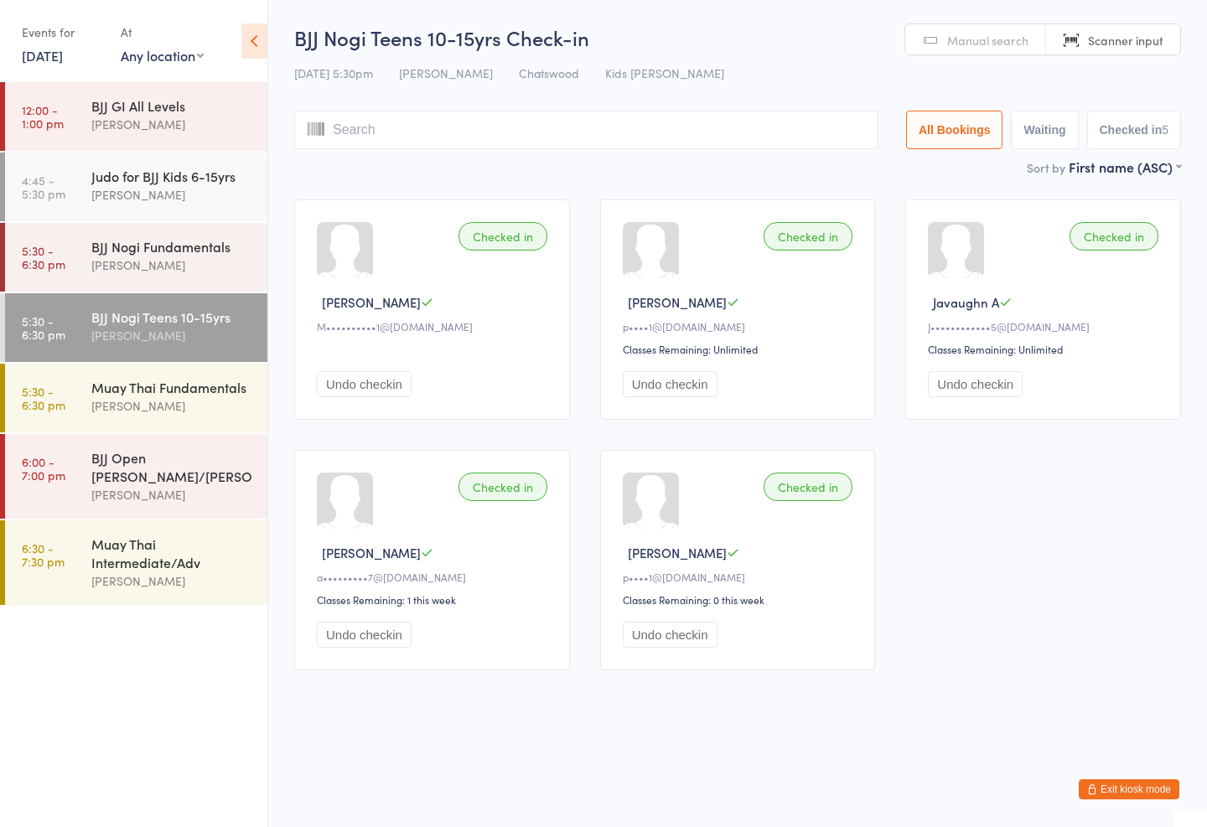
click at [97, 23] on div "Events for" at bounding box center [63, 32] width 82 height 28
click at [96, 41] on div "Events for" at bounding box center [63, 32] width 82 height 28
click at [91, 42] on div "Events for" at bounding box center [63, 32] width 82 height 28
click at [63, 57] on link "[DATE]" at bounding box center [42, 55] width 41 height 18
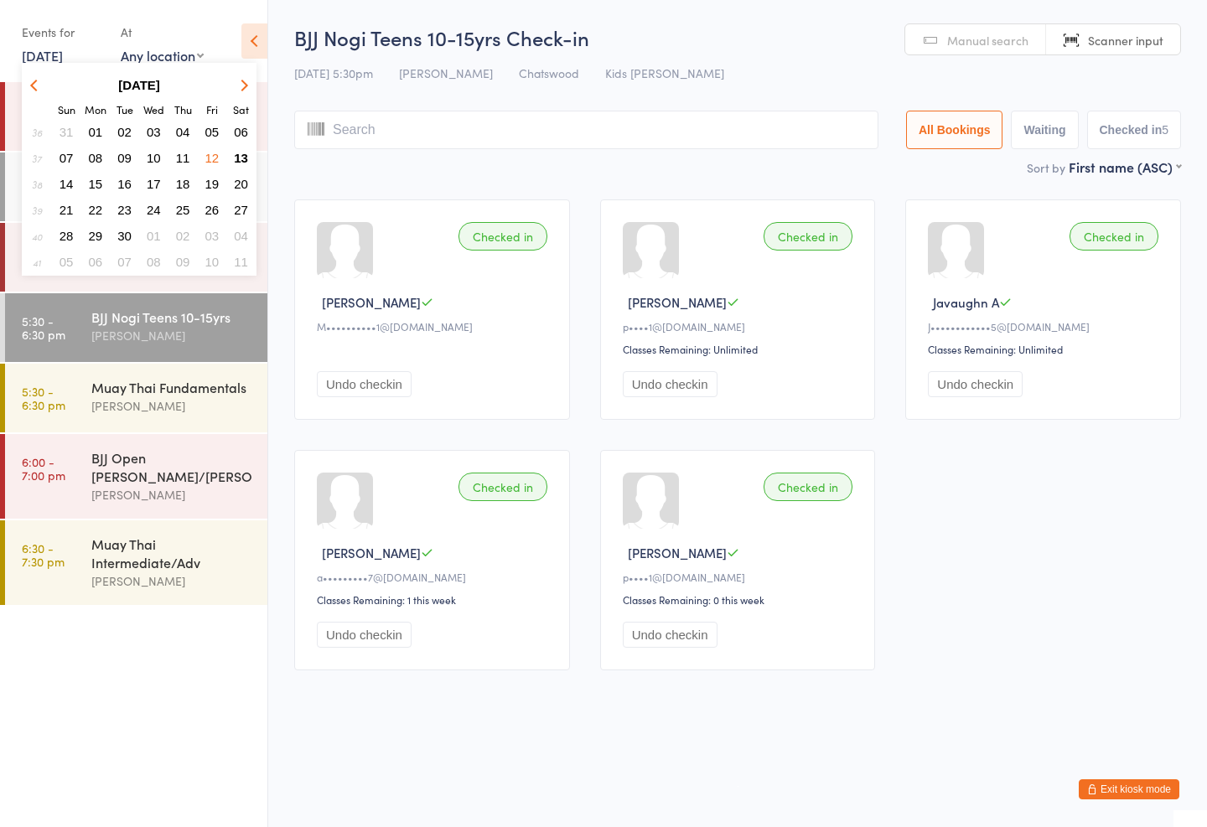
click at [244, 142] on button "06" at bounding box center [241, 132] width 26 height 23
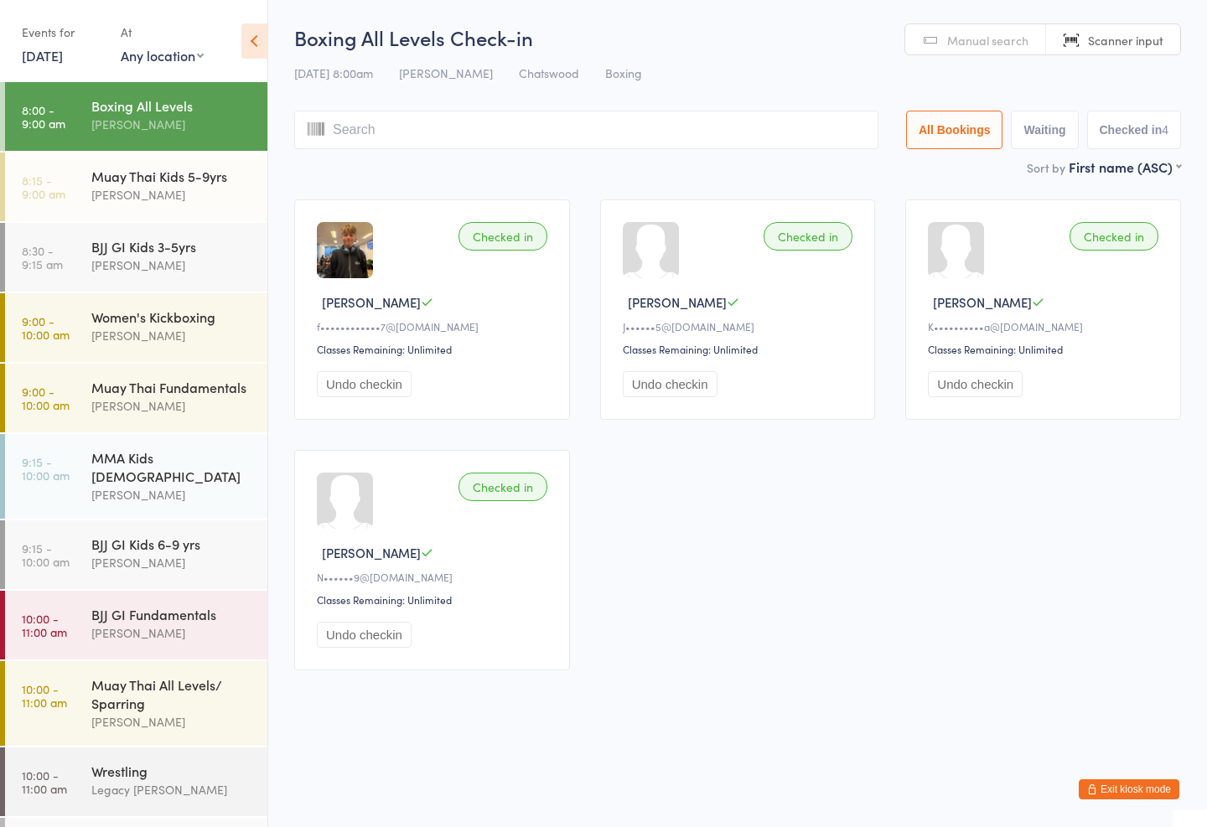
click at [63, 54] on link "[DATE]" at bounding box center [42, 55] width 41 height 18
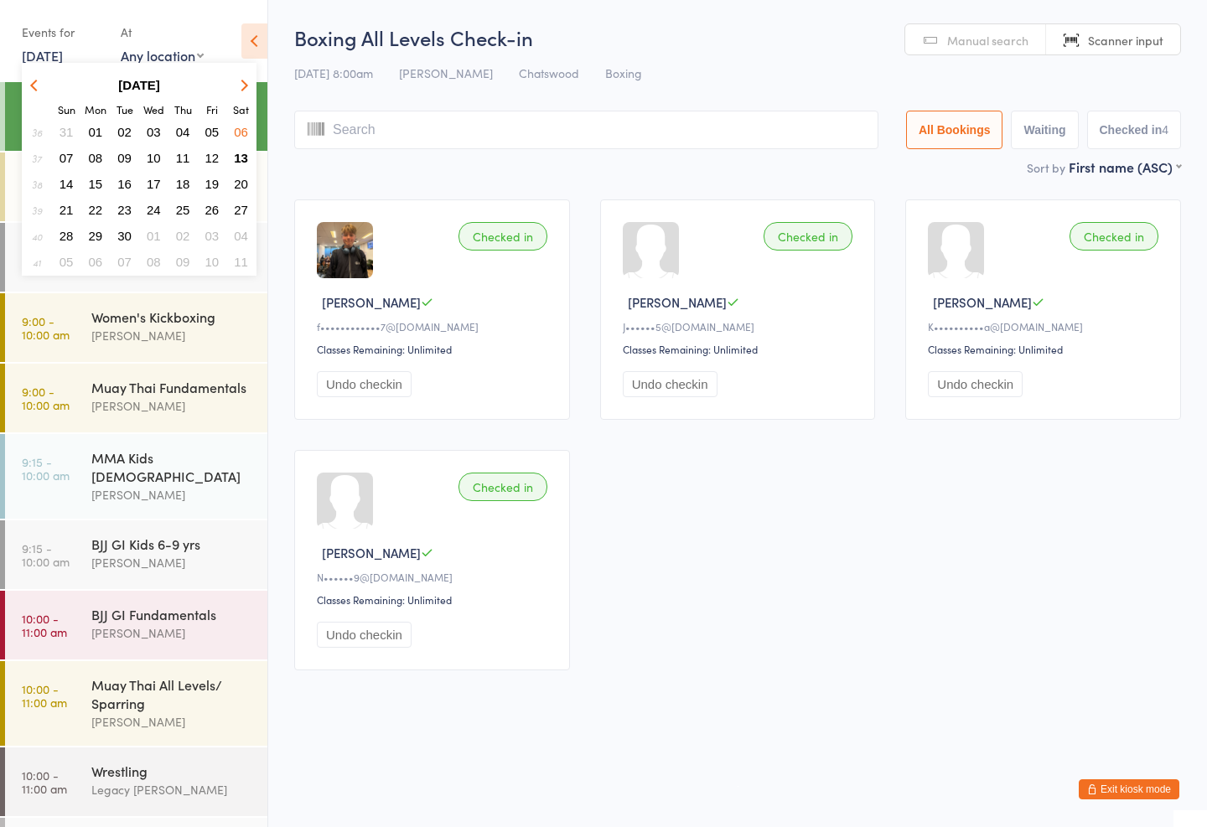
click at [239, 148] on button "13" at bounding box center [241, 158] width 26 height 23
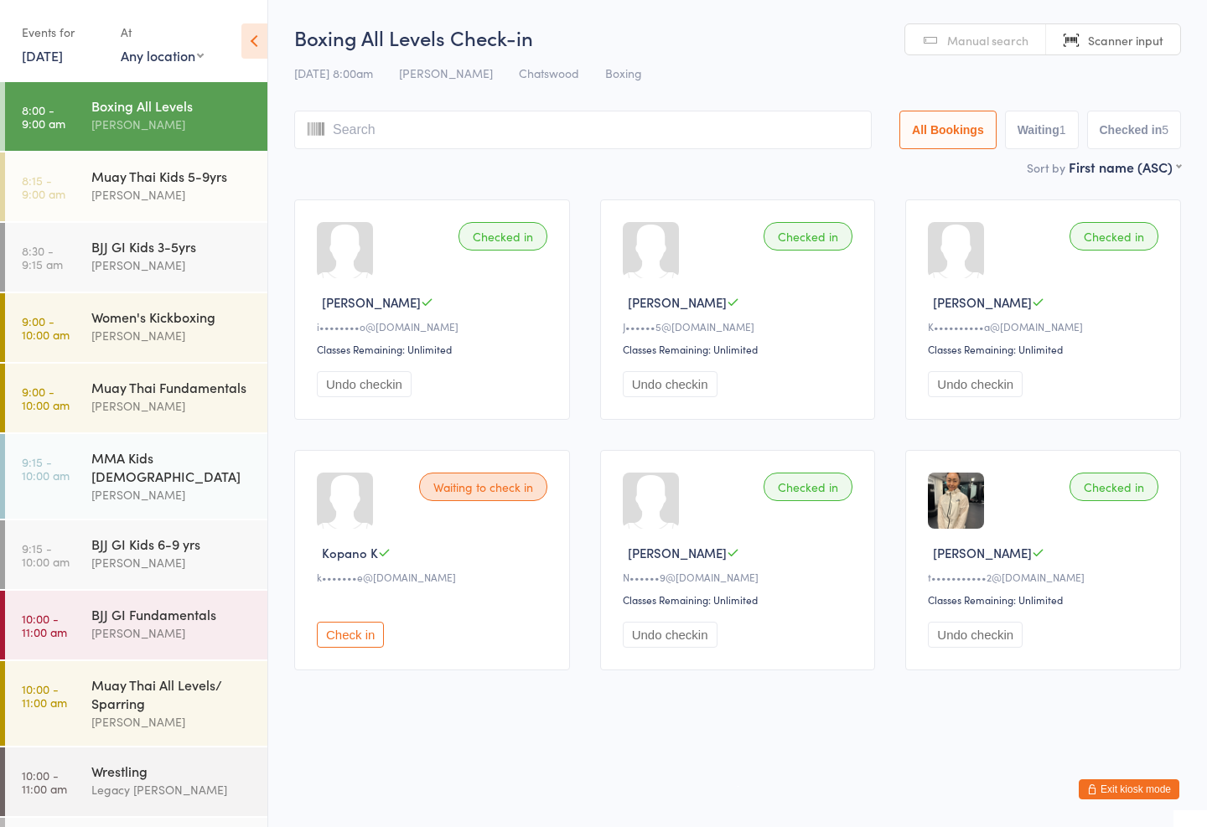
click at [194, 605] on div "BJJ GI Fundamentals" at bounding box center [172, 614] width 162 height 18
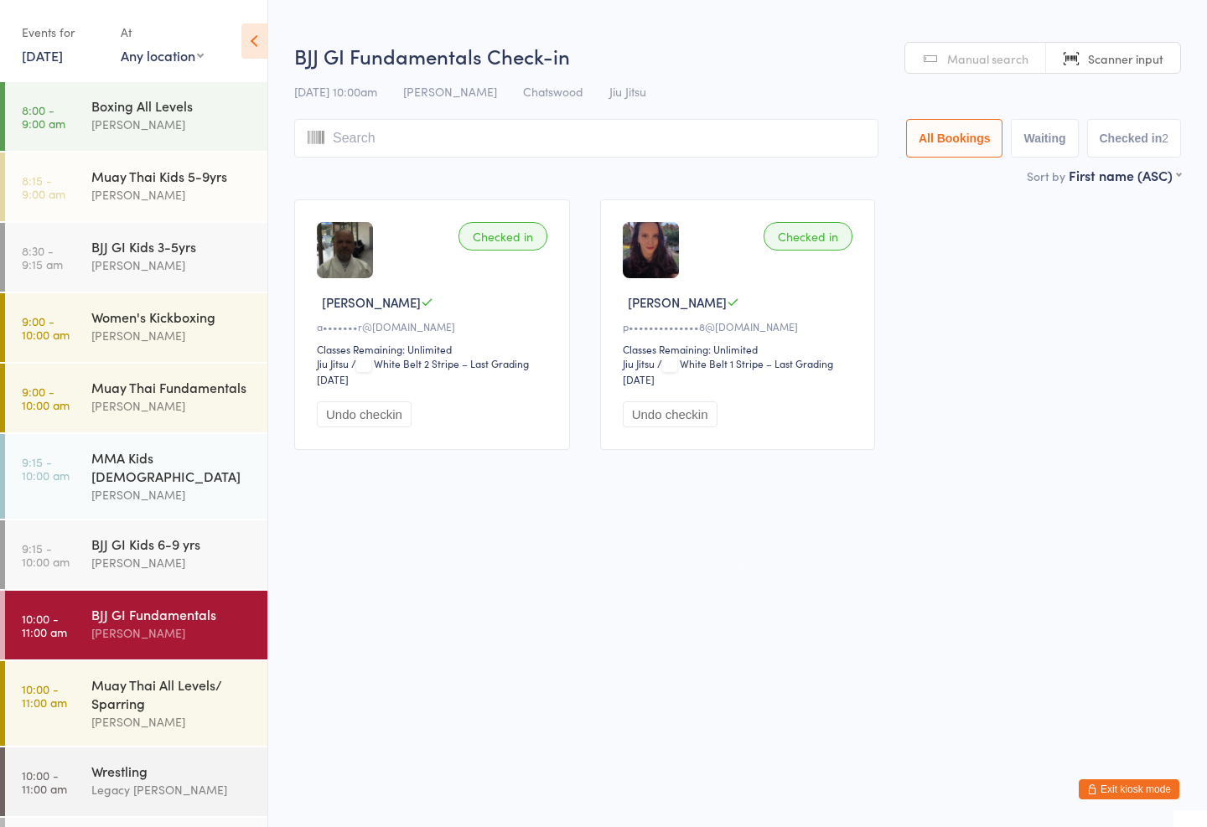
click at [418, 135] on input "search" at bounding box center [586, 138] width 584 height 39
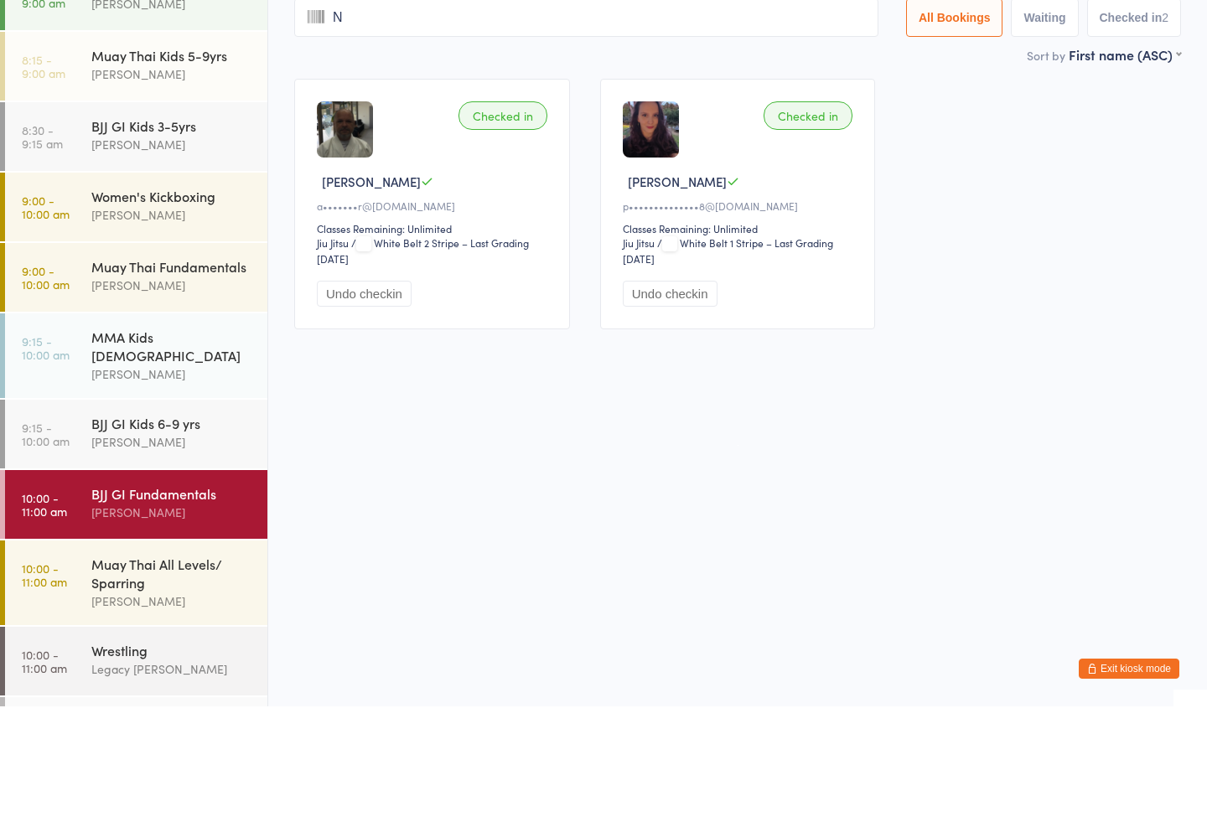
type input "Ni"
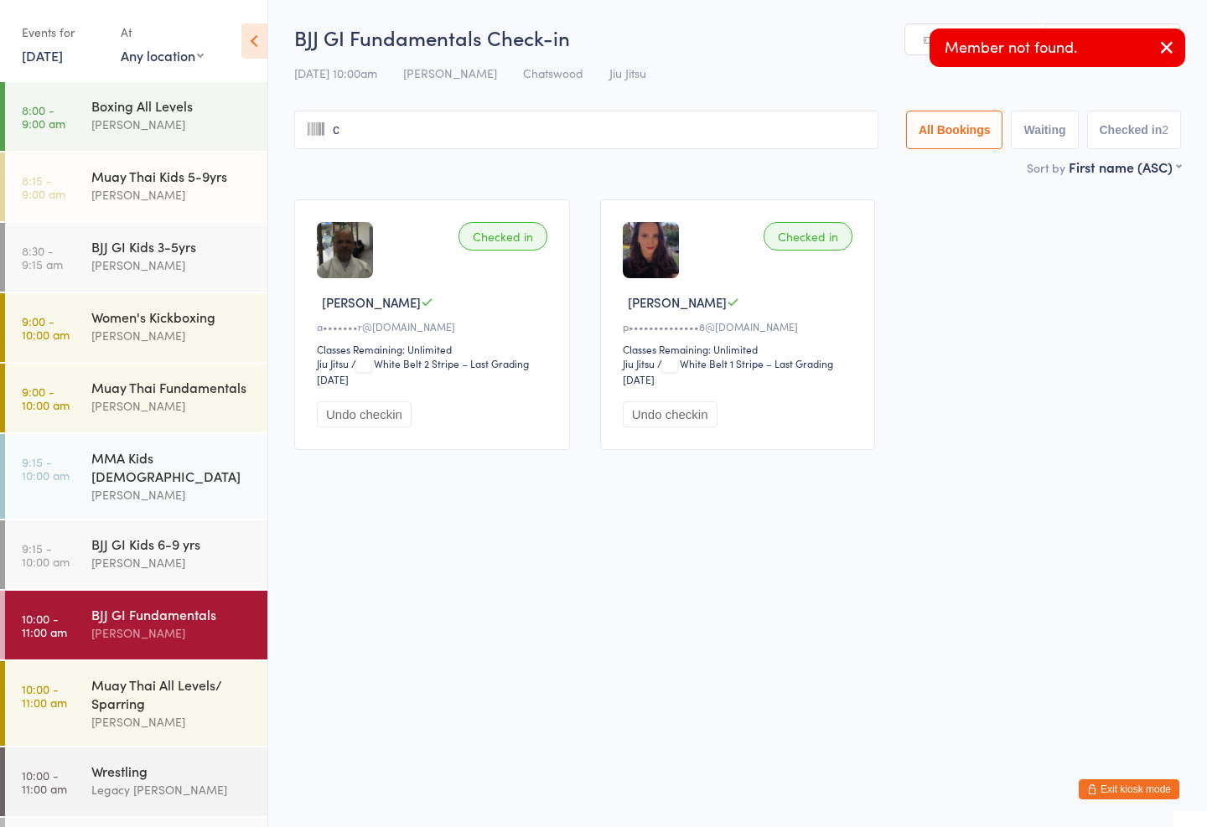
type input "ck"
type input "c"
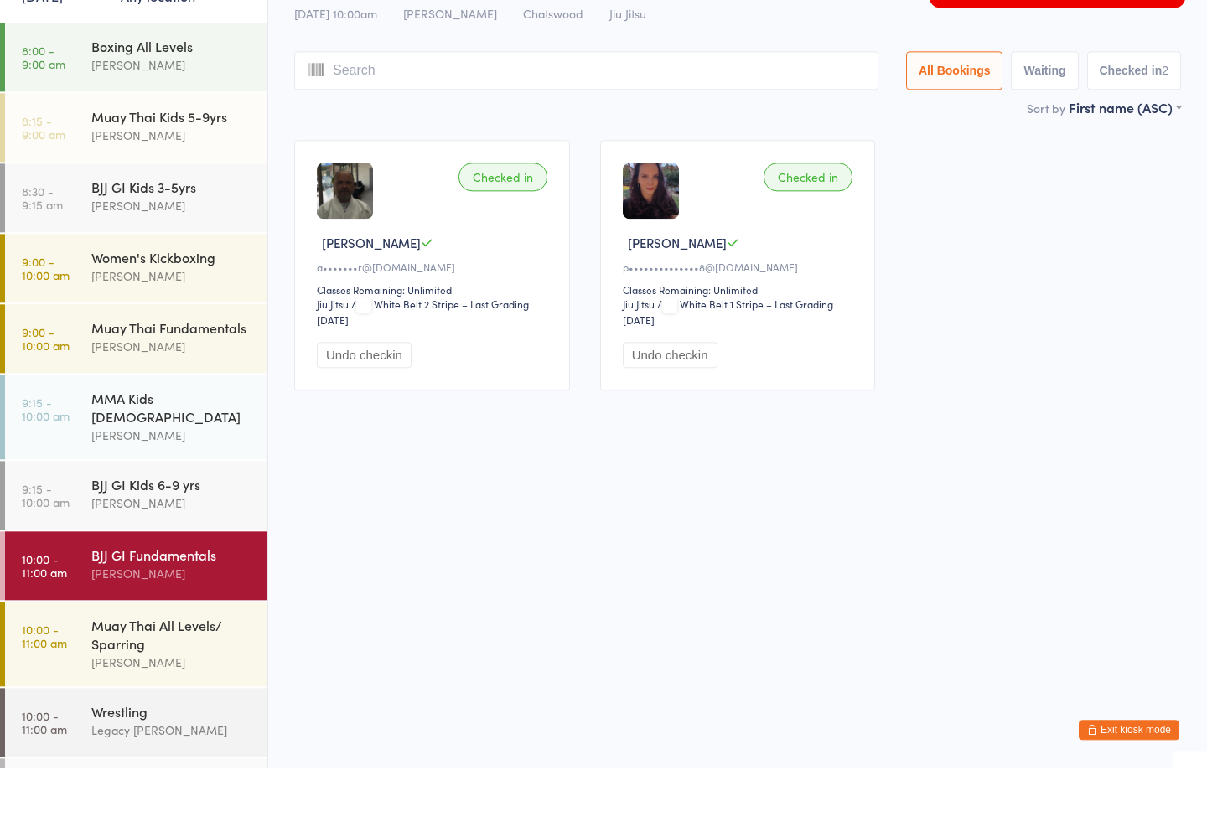
click at [468, 111] on input "search" at bounding box center [586, 130] width 584 height 39
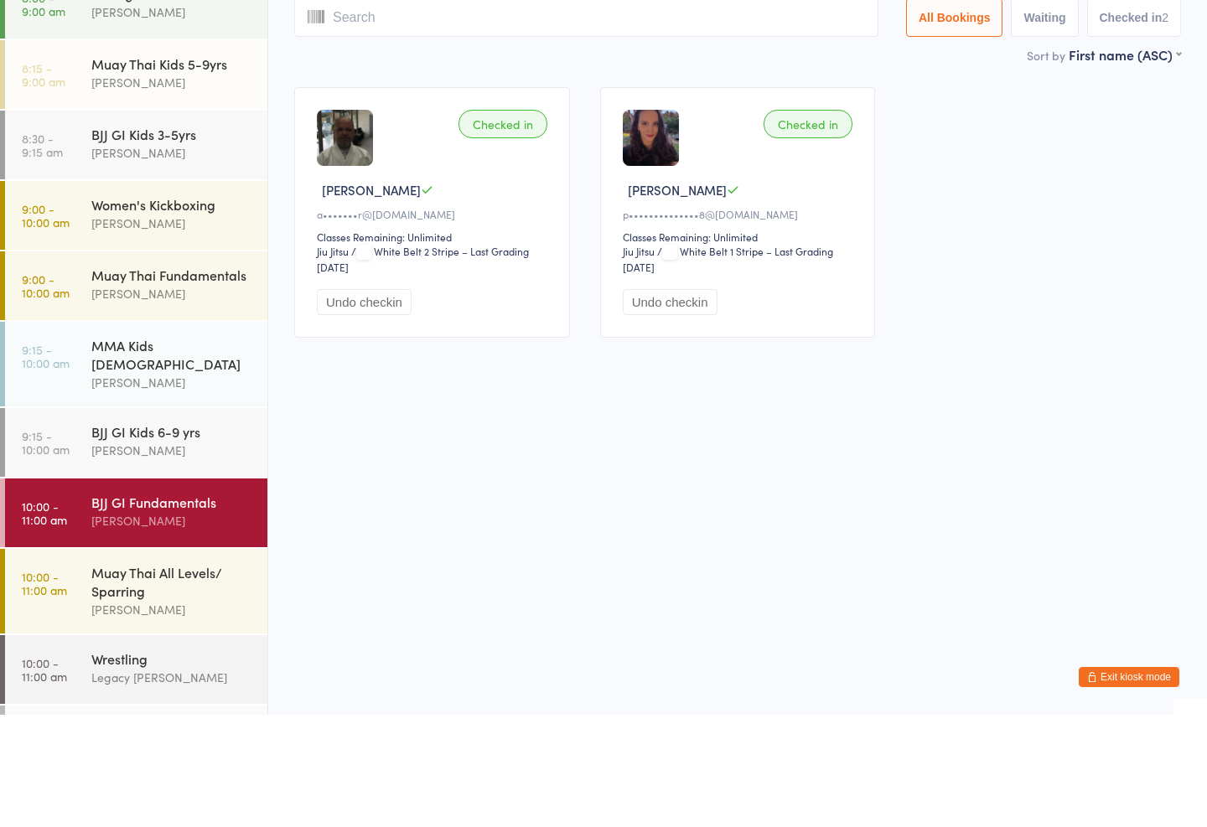
type input "N"
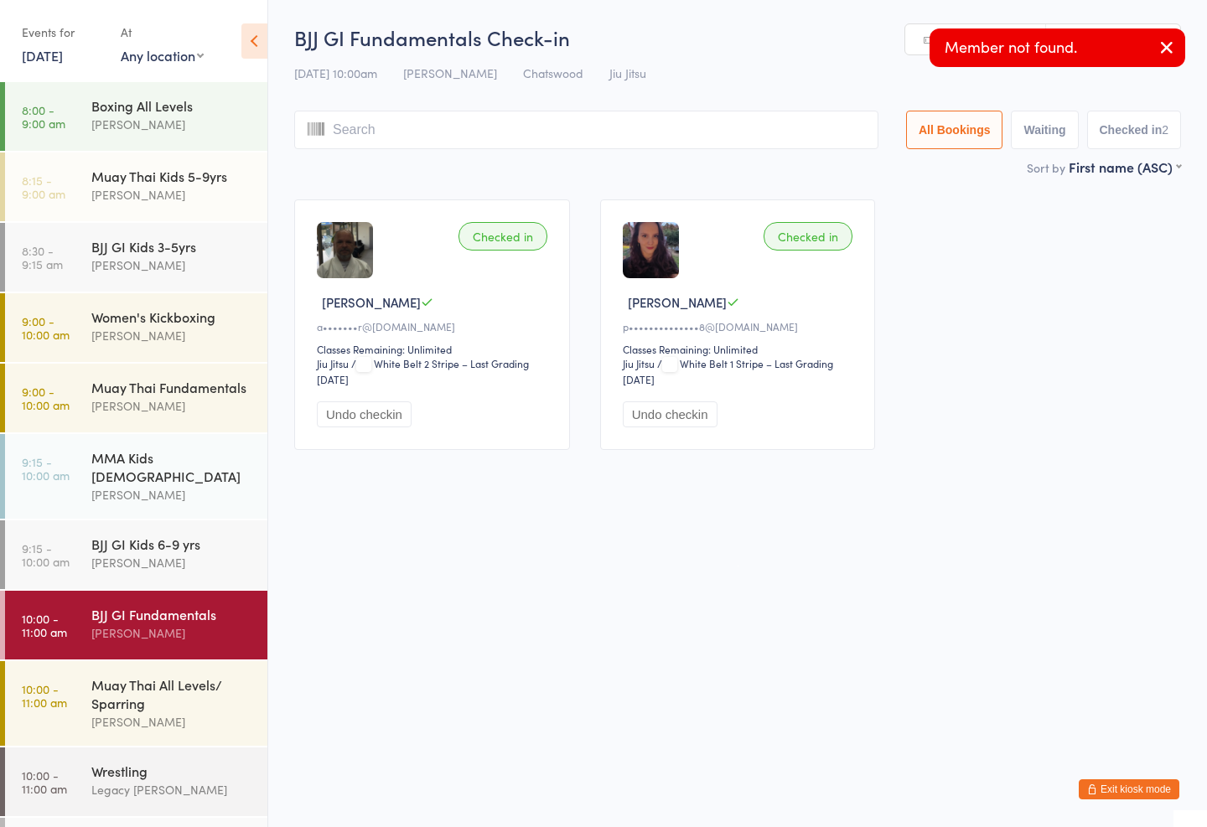
type input "i"
type input "ck"
type input "c"
type input "Ni"
type input "ti"
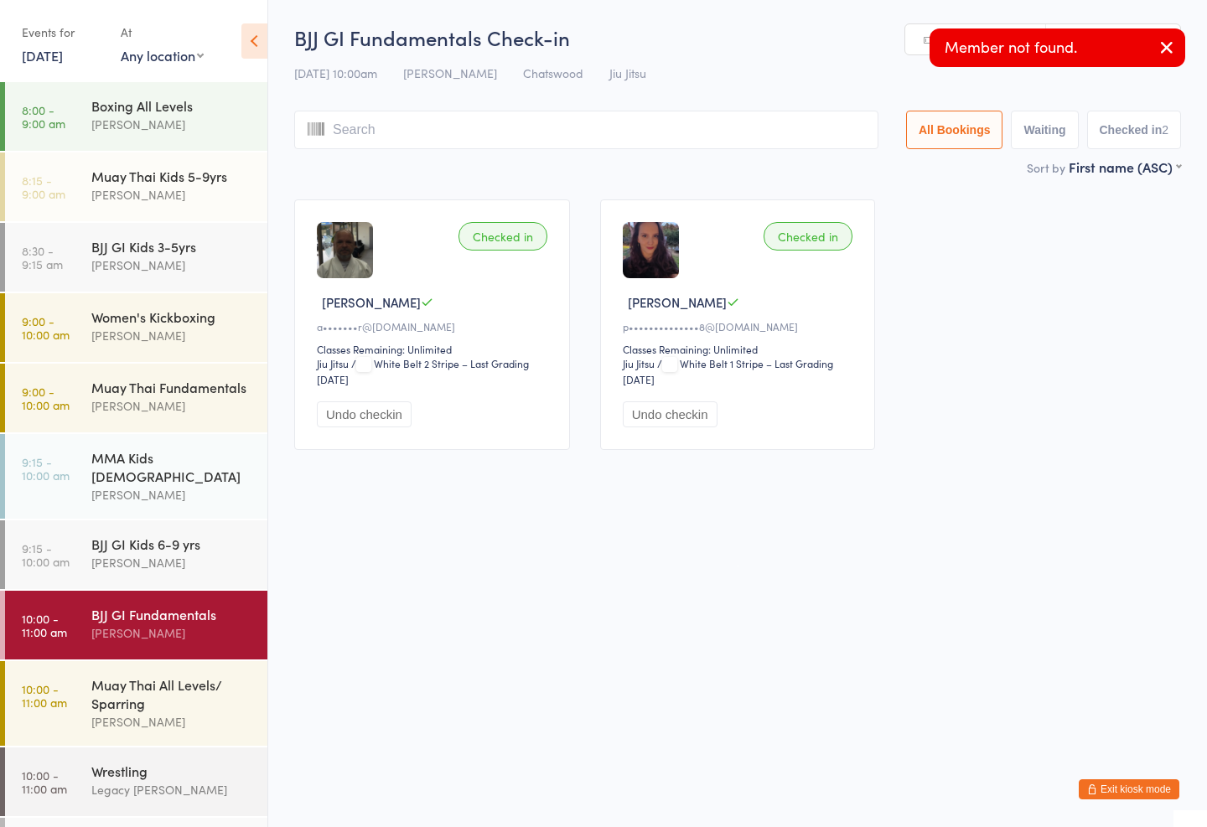
type input "m"
type input "s"
type input "tm"
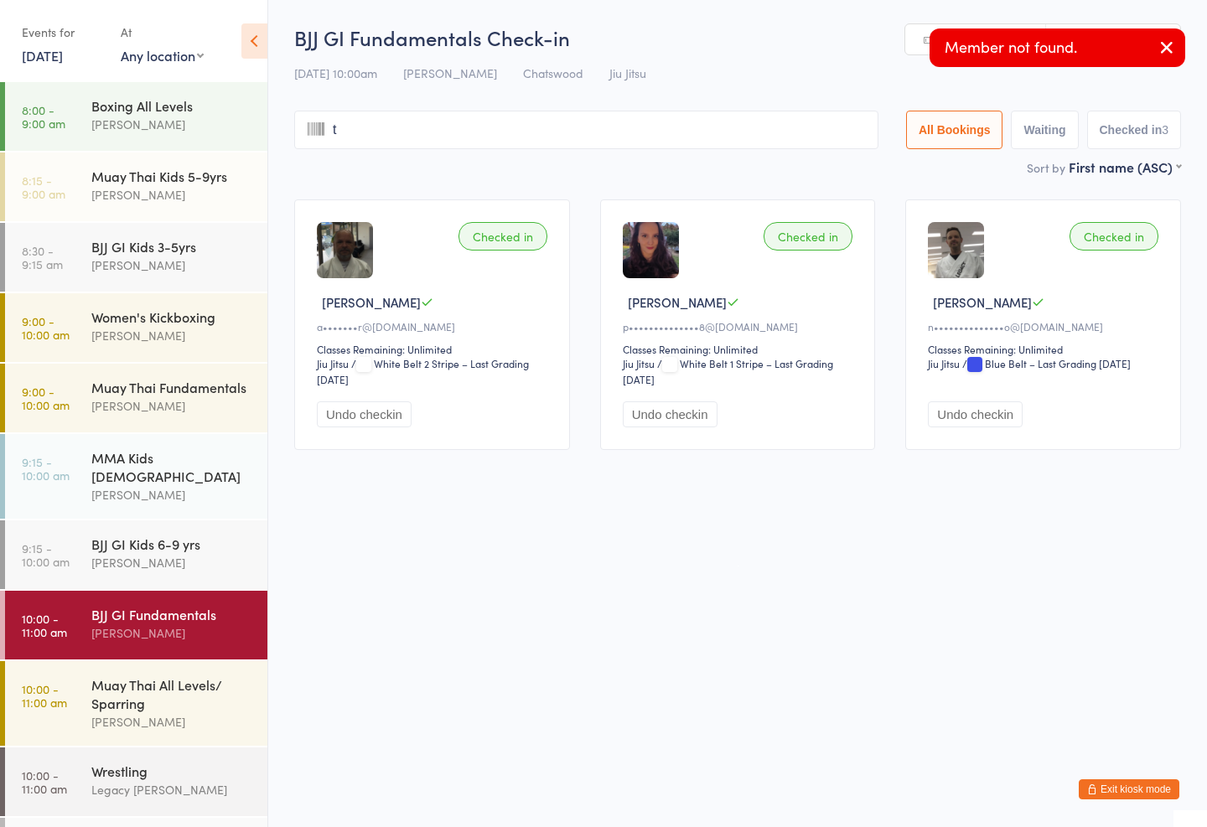
type input "ti"
type input "ms"
type input "o"
click at [422, 99] on div "BJJ GI Fundamentals Check-in [DATE] 10:00am [PERSON_NAME] Chatswood Jiu Jitsu M…" at bounding box center [737, 90] width 887 height 134
click at [415, 142] on input "search" at bounding box center [586, 130] width 584 height 39
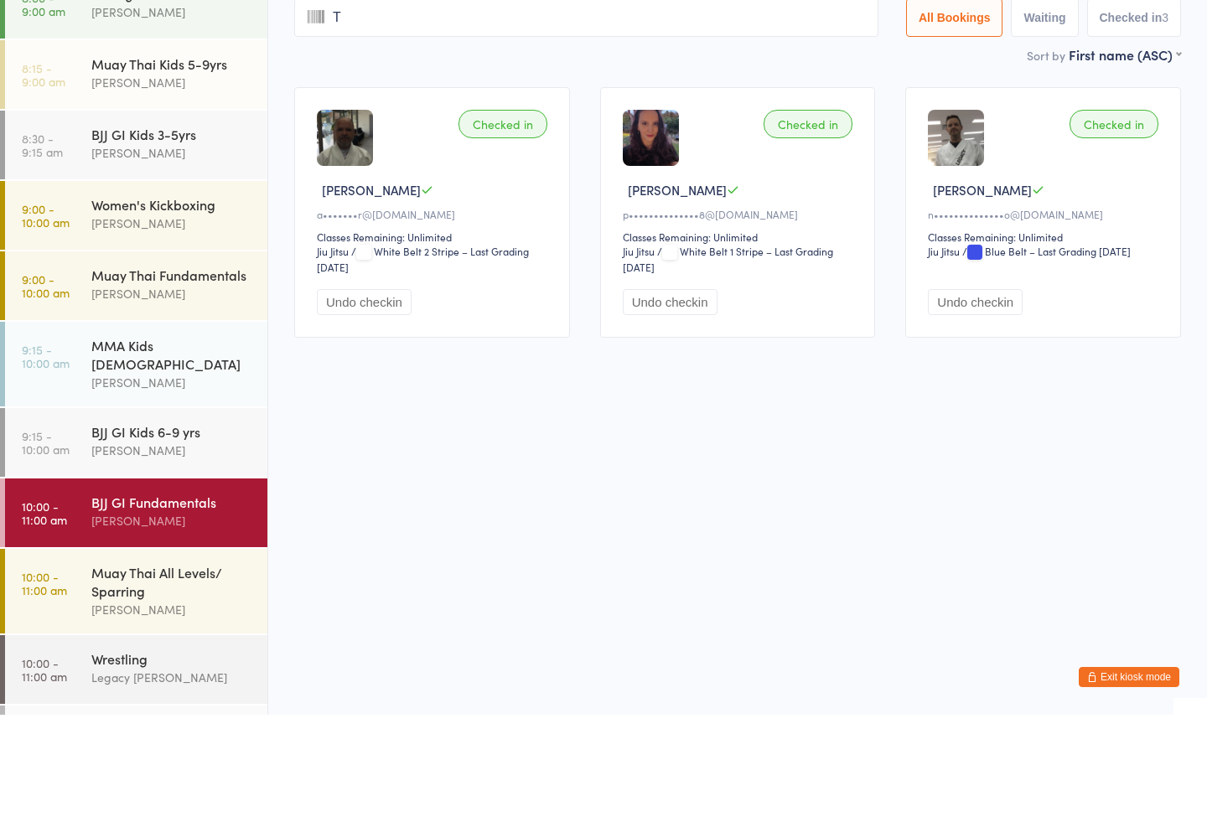
type input "Ti"
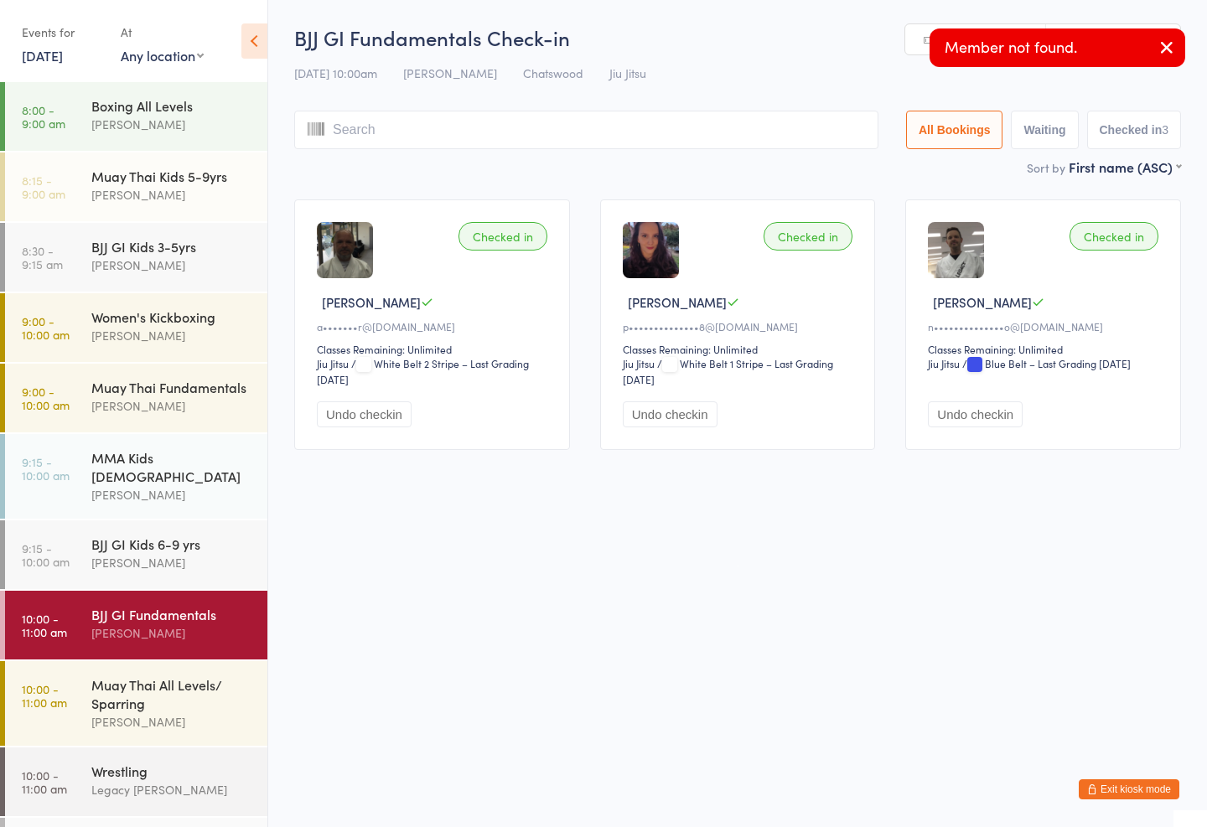
type input "m"
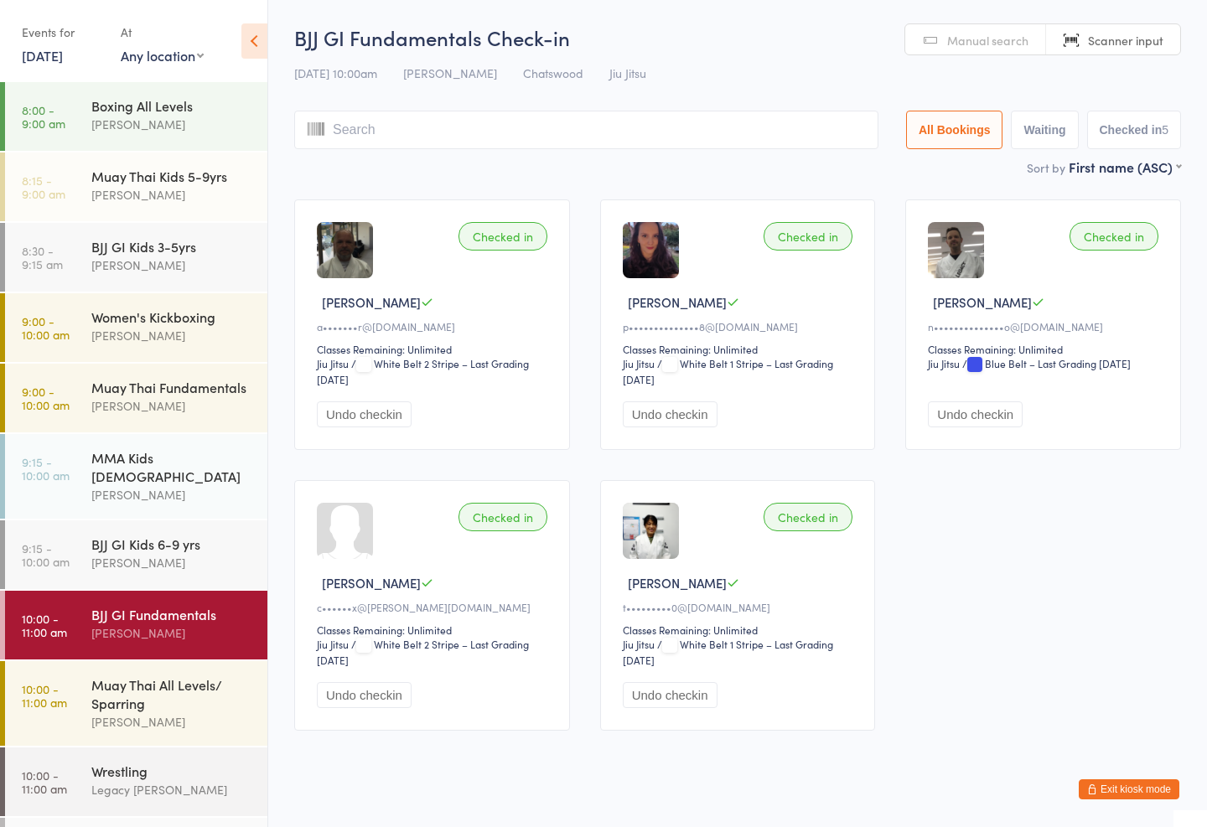
type input "j"
type input "a"
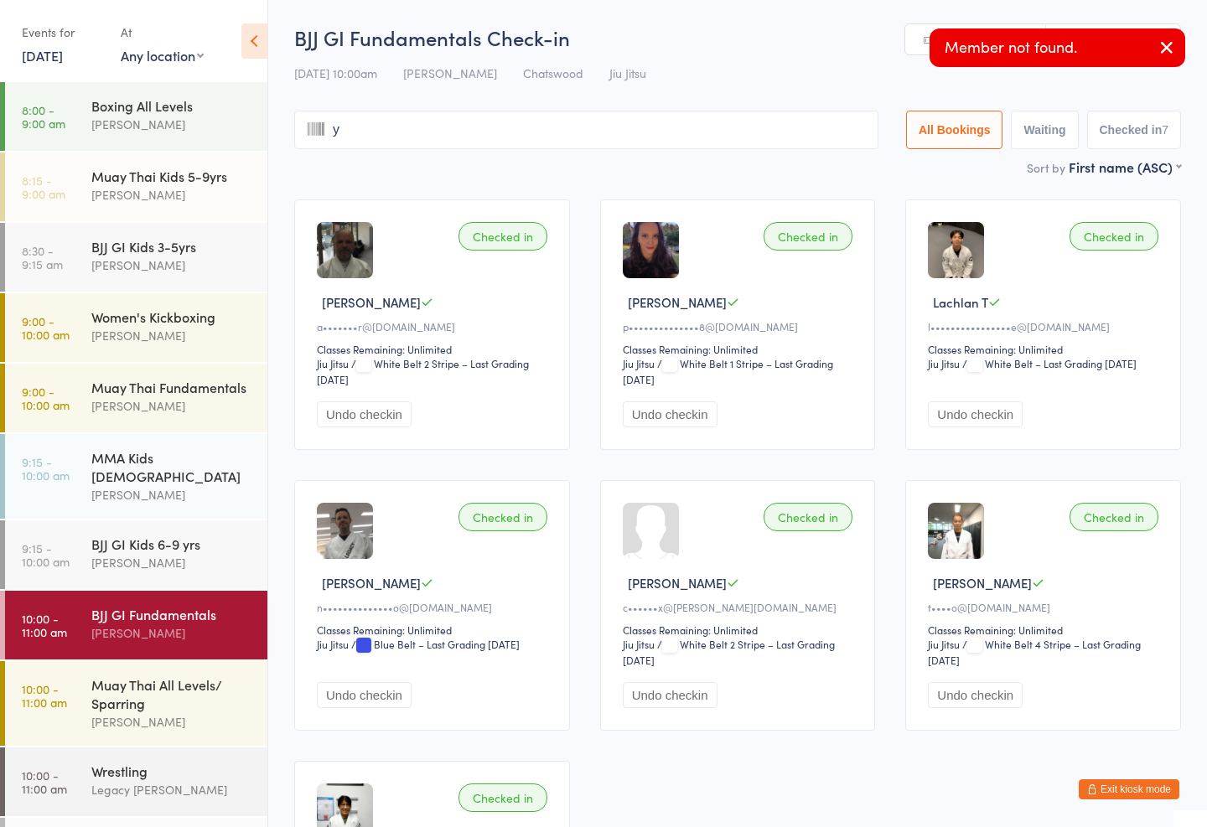
type input "yc"
type input "o"
type input "j"
type input "a"
type input "y"
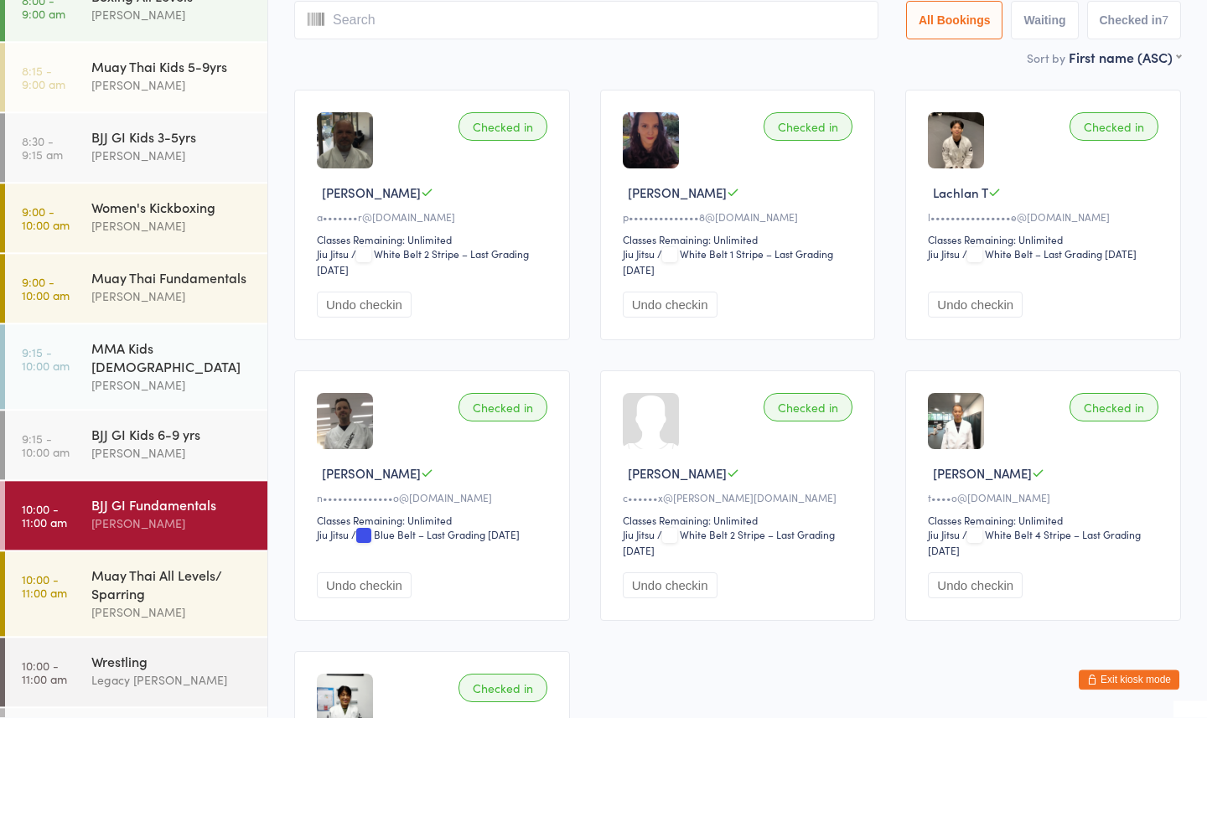
type input "J"
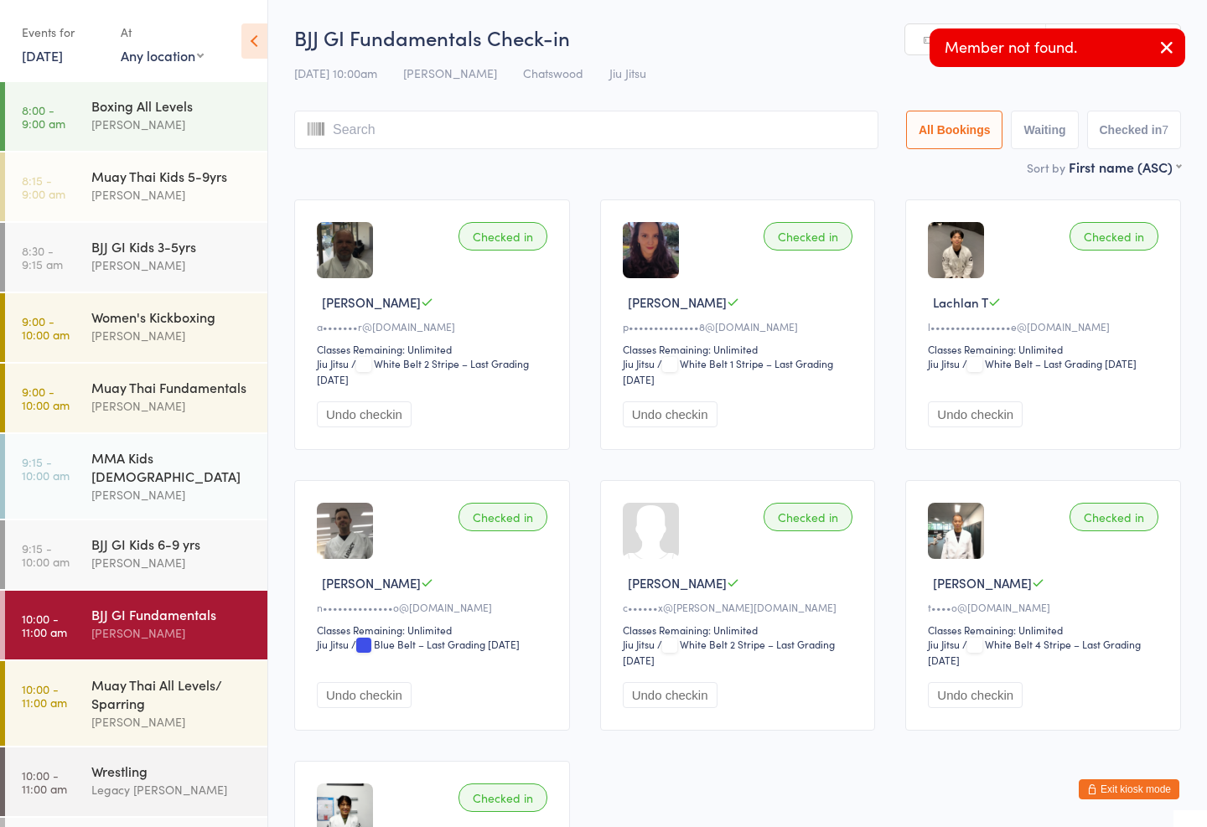
type input "a"
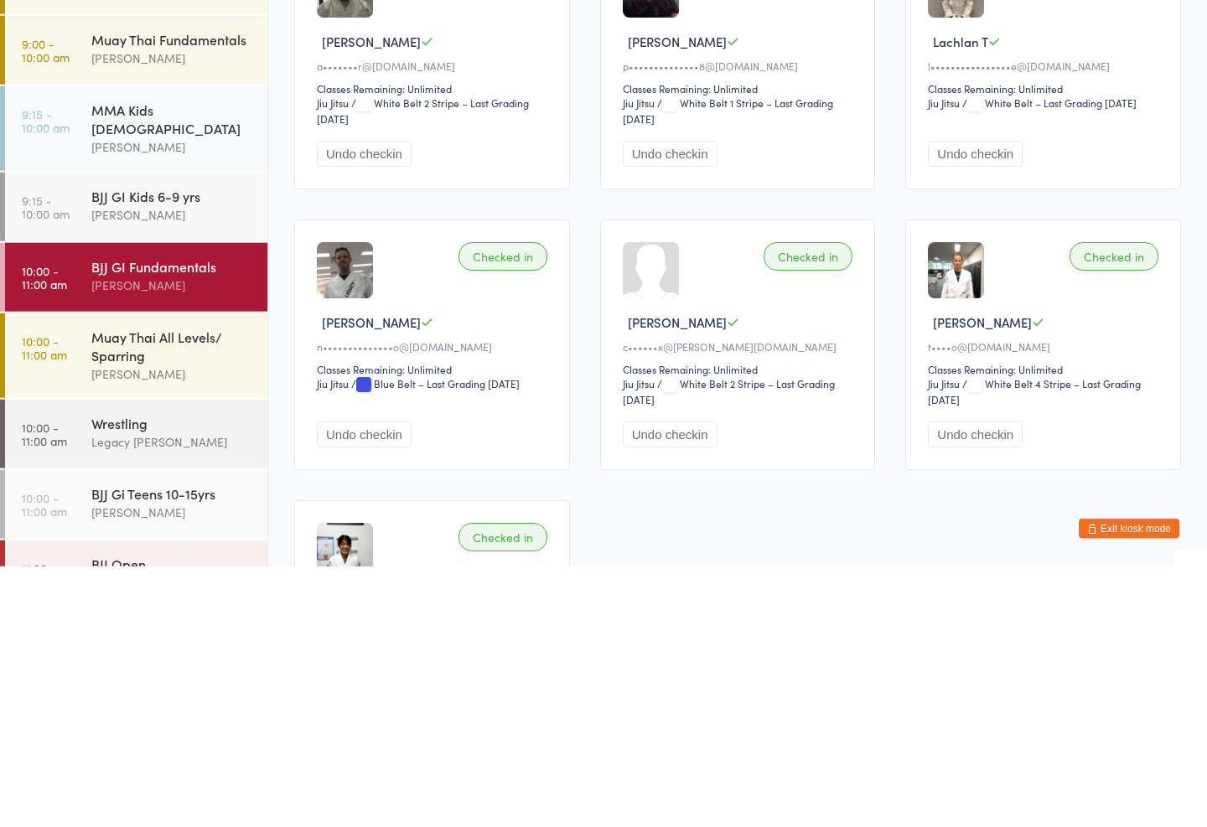
scroll to position [85, 0]
click at [179, 591] on div "Muay Thai All Levels/ Sparring" at bounding box center [172, 609] width 162 height 37
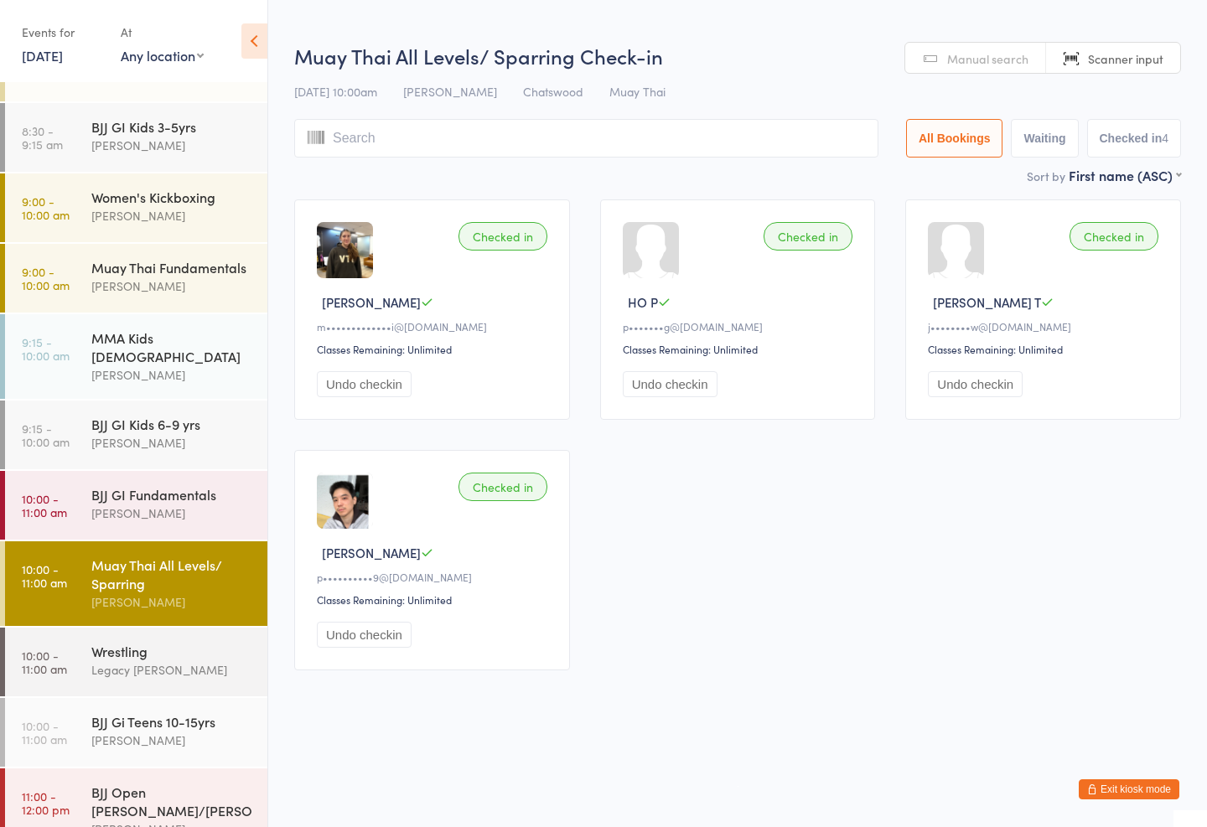
scroll to position [119, 0]
click at [780, 142] on input "search" at bounding box center [586, 138] width 584 height 39
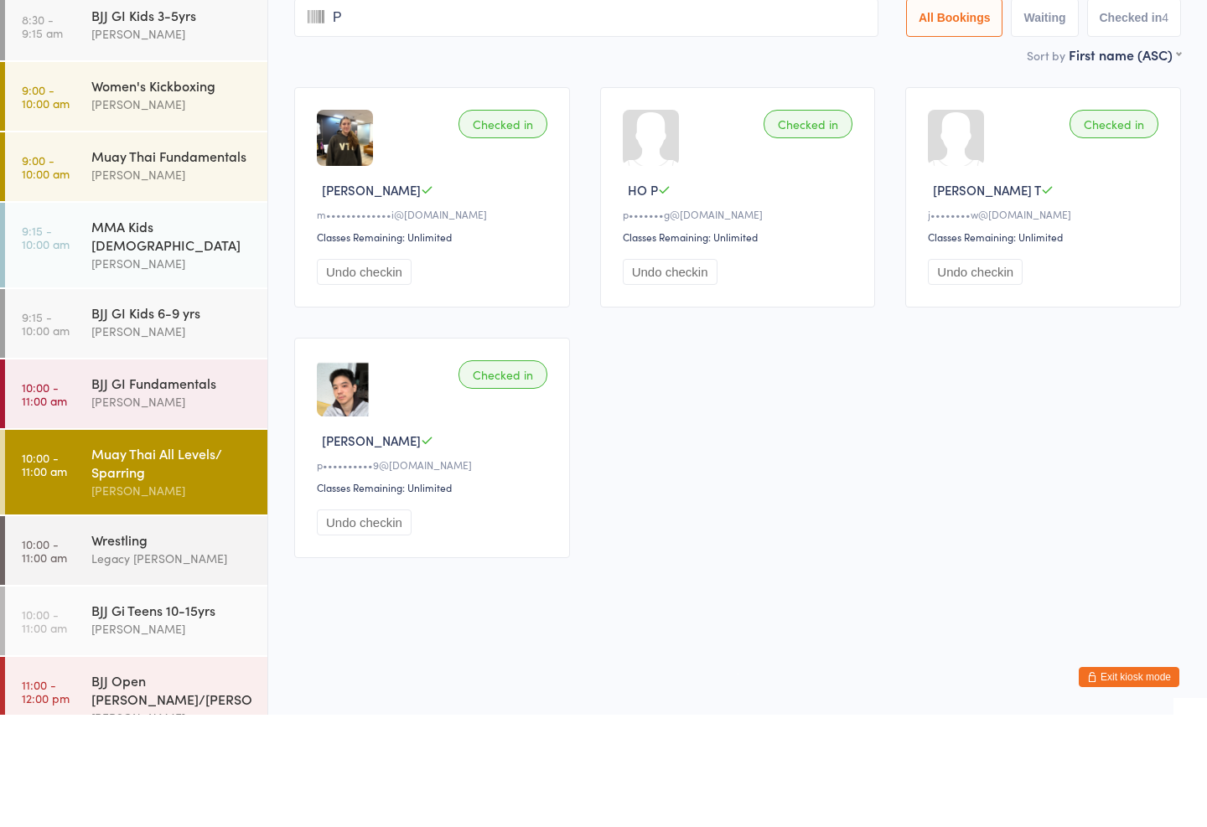
type input "Pe"
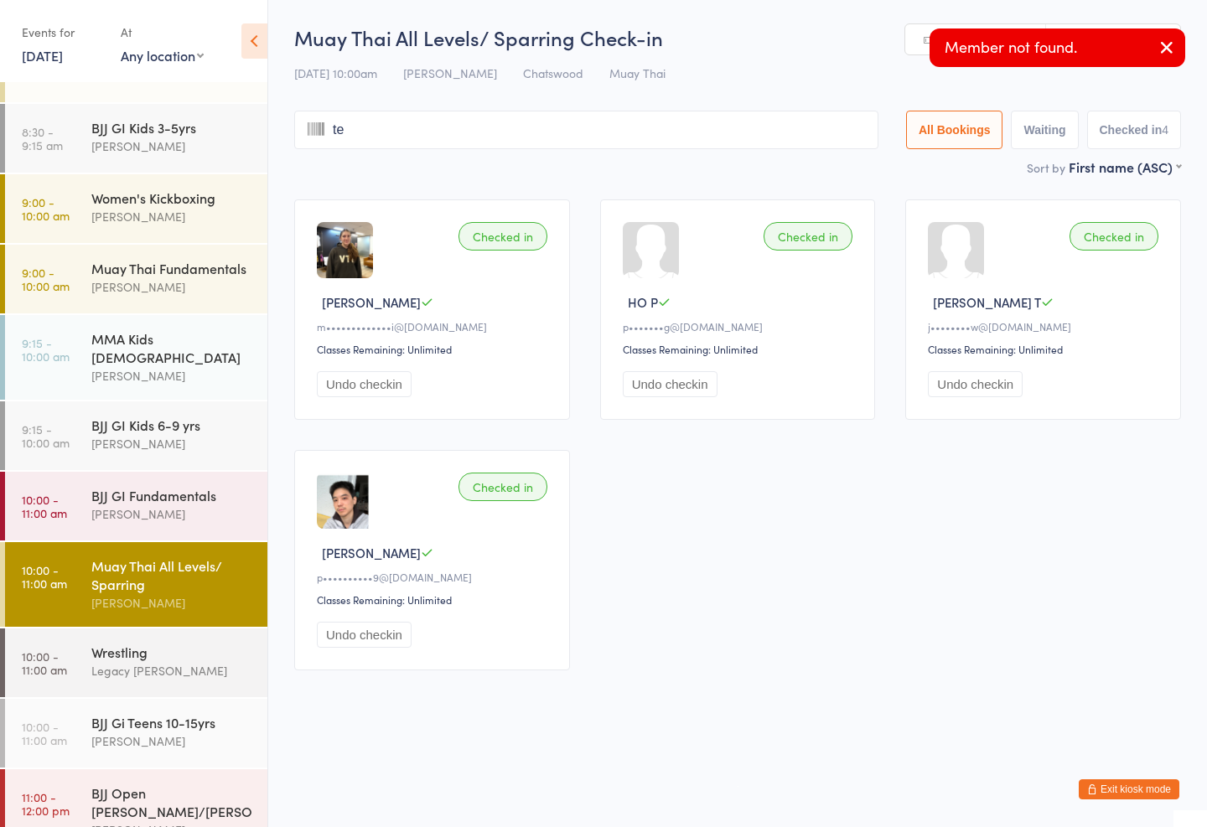
type input "ter"
type input "Pe"
type input "t"
type input "er"
type input "P"
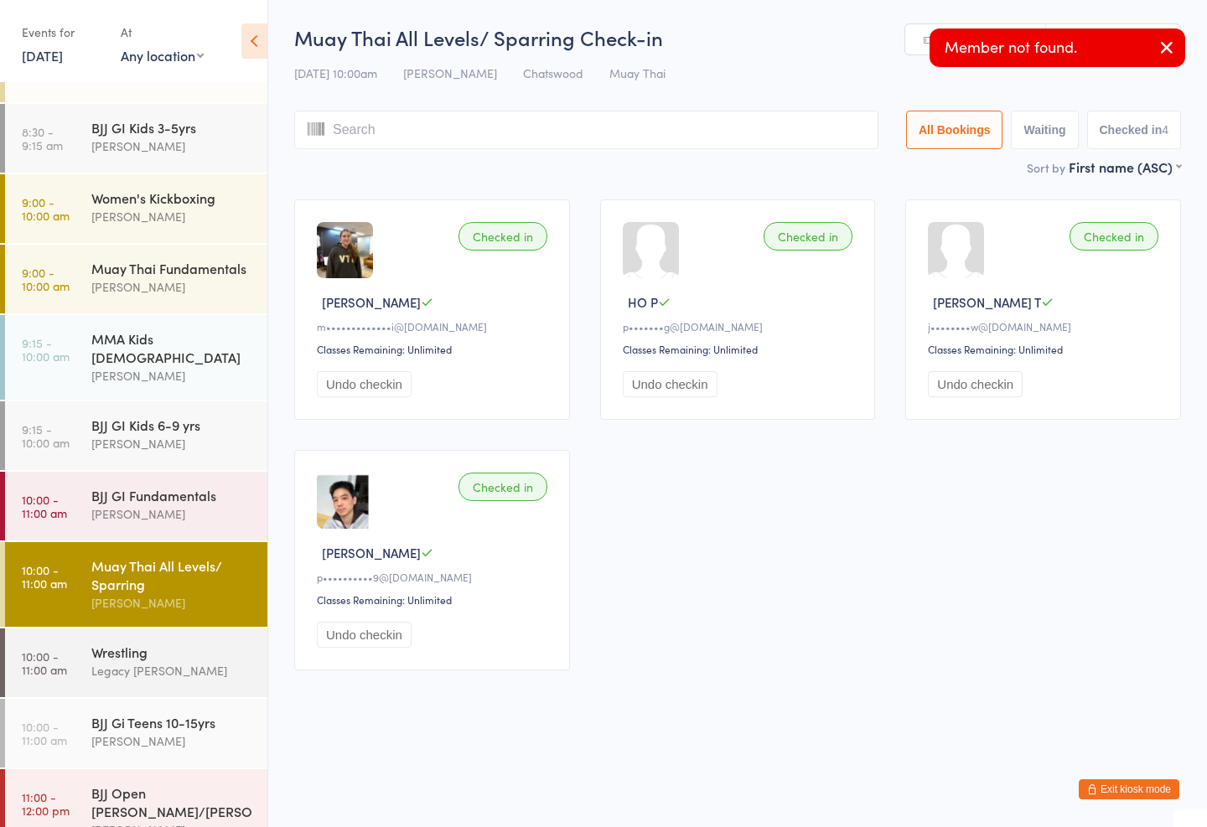
type input "e"
type input "t"
click at [1154, 30] on link "Scanner input" at bounding box center [1113, 40] width 134 height 32
click at [326, 136] on input "search" at bounding box center [586, 130] width 584 height 39
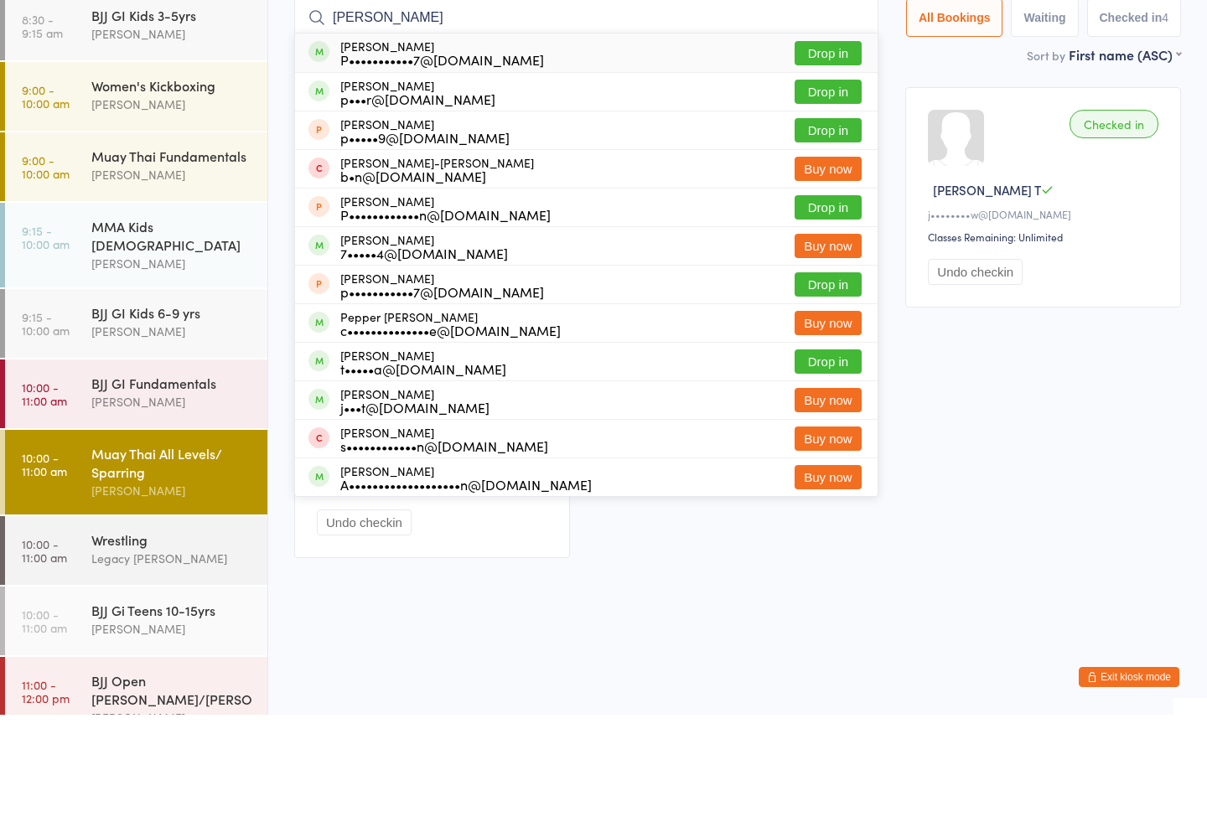
type input "[PERSON_NAME]"
click at [819, 153] on button "Drop in" at bounding box center [827, 165] width 67 height 24
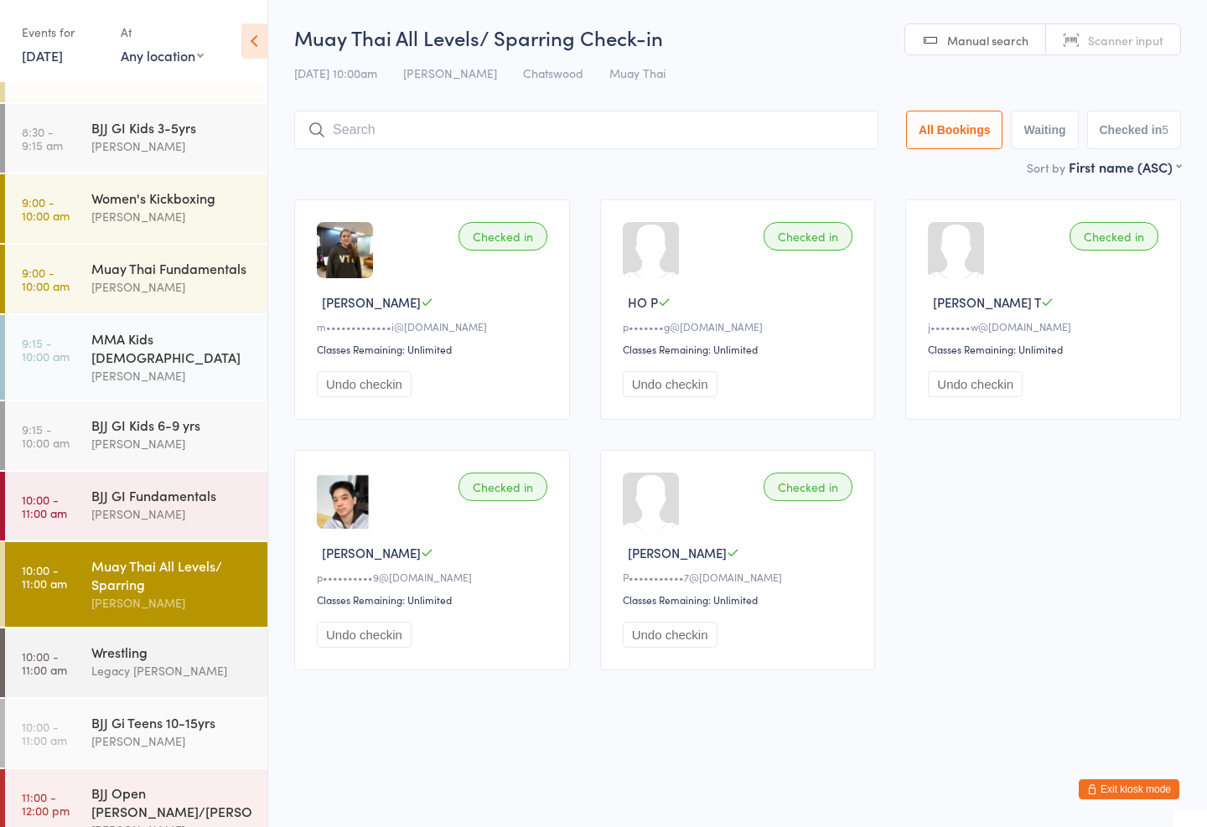
click at [614, 142] on input "search" at bounding box center [586, 130] width 584 height 39
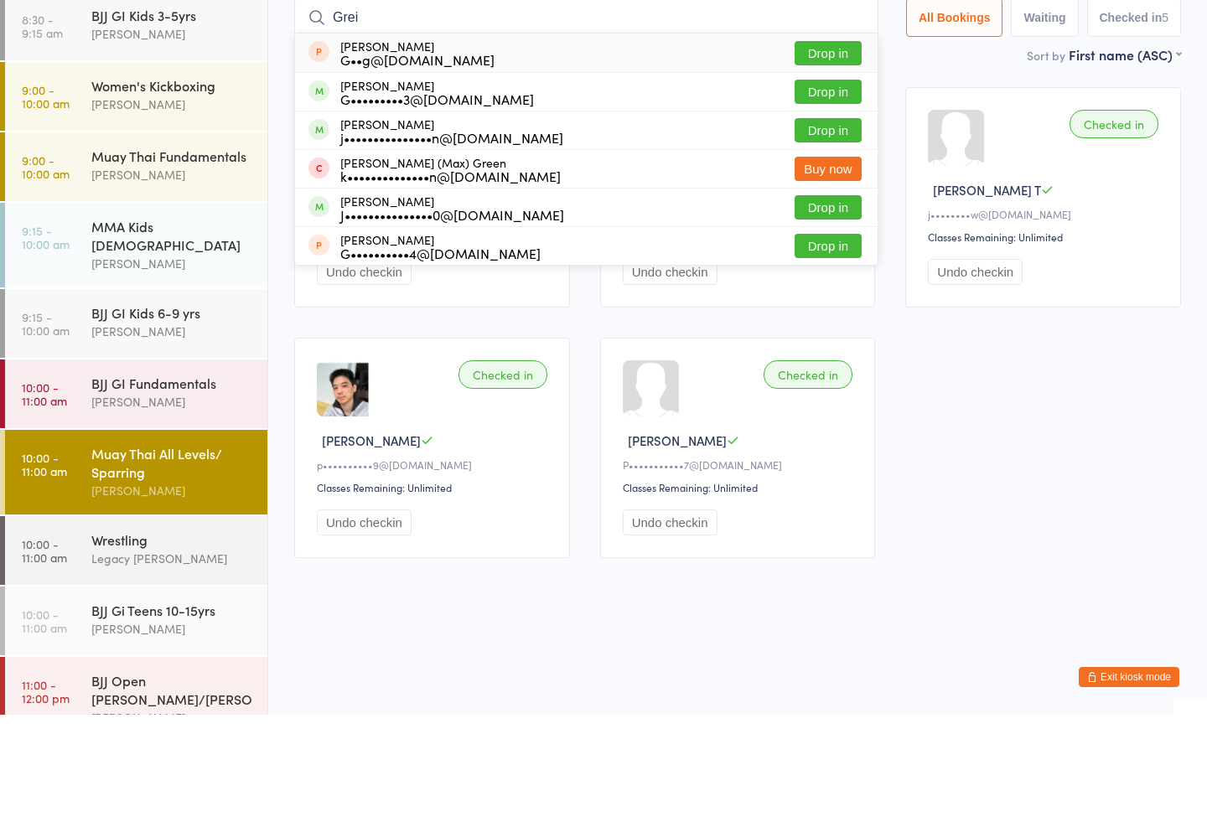
type input "Grei"
click at [414, 191] on div "[PERSON_NAME] G•••••••••3@[DOMAIN_NAME]" at bounding box center [437, 204] width 194 height 27
